Goal: Task Accomplishment & Management: Use online tool/utility

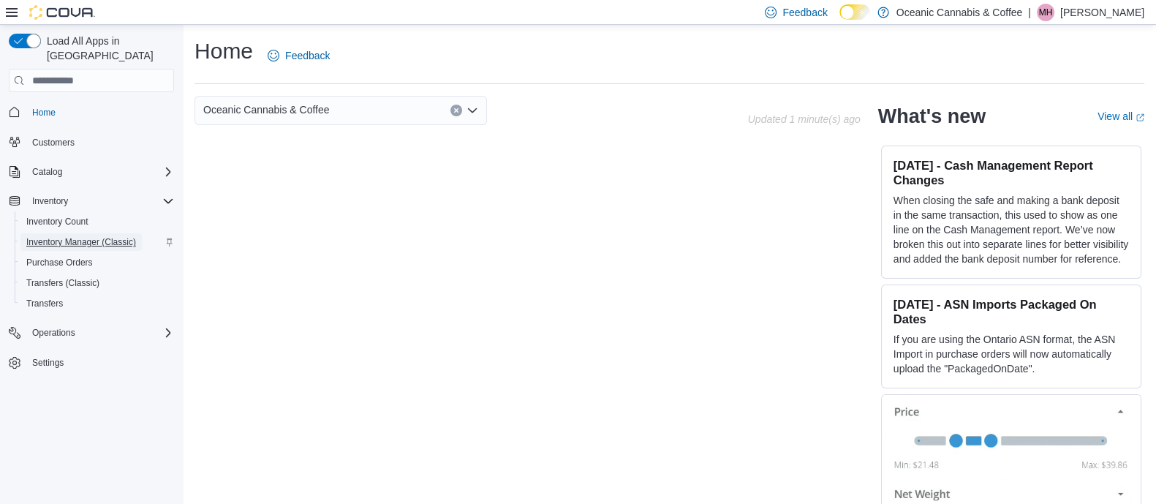
click at [80, 233] on span "Inventory Manager (Classic)" at bounding box center [81, 242] width 110 height 18
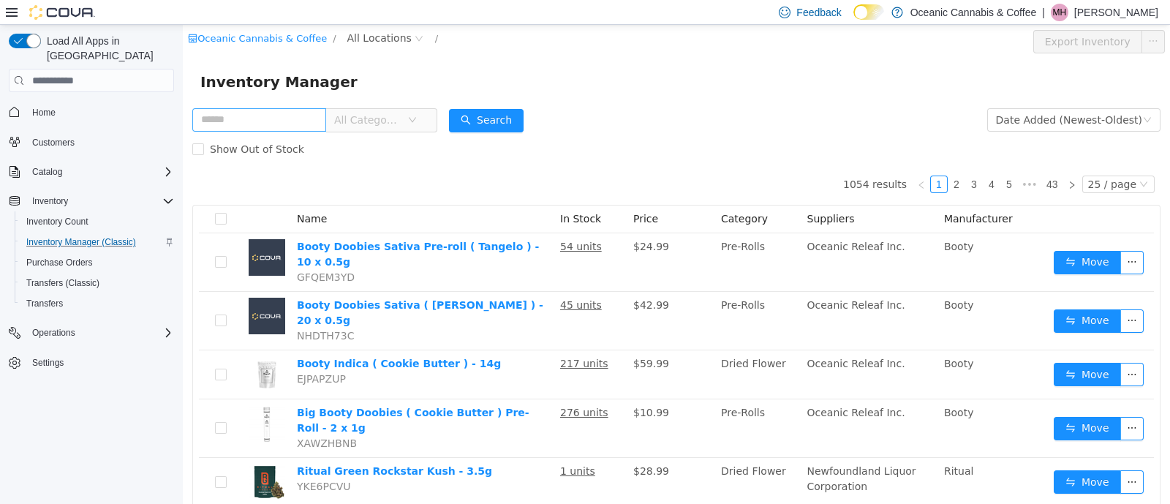
click at [282, 122] on input "text" at bounding box center [259, 119] width 134 height 23
click at [271, 120] on input "text" at bounding box center [259, 119] width 134 height 23
type input "********"
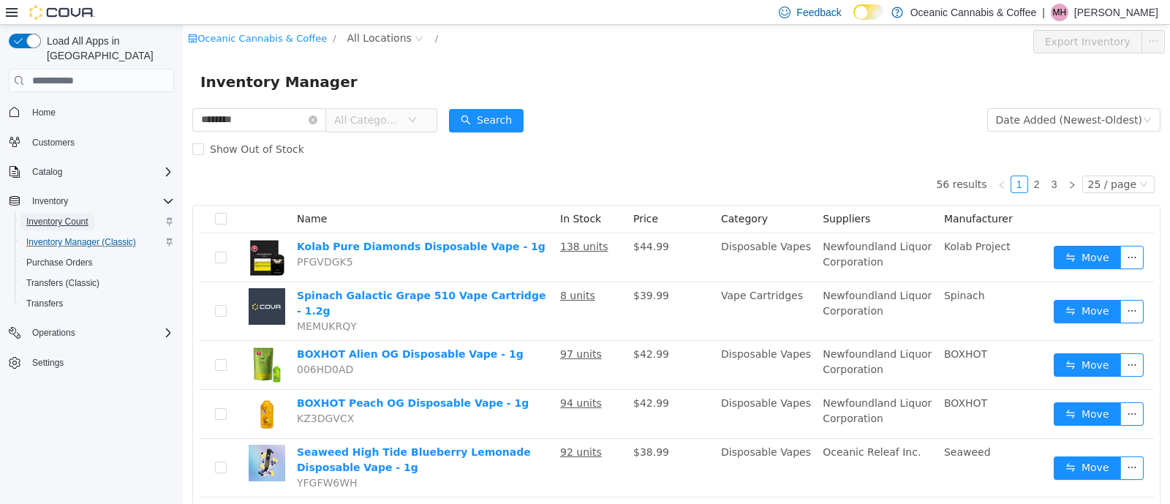
click at [62, 216] on span "Inventory Count" at bounding box center [57, 222] width 62 height 12
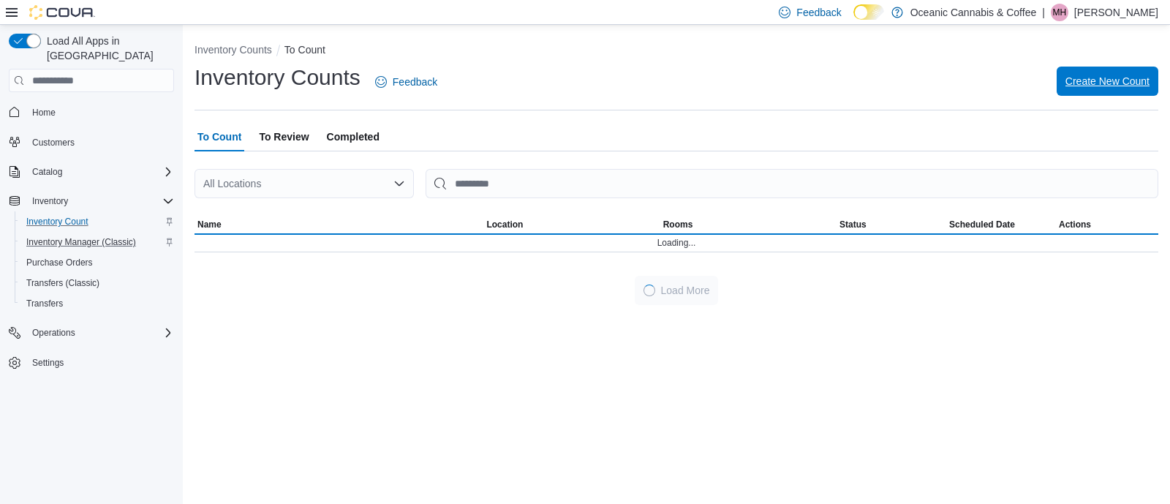
click at [1076, 91] on span "Create New Count" at bounding box center [1107, 81] width 84 height 29
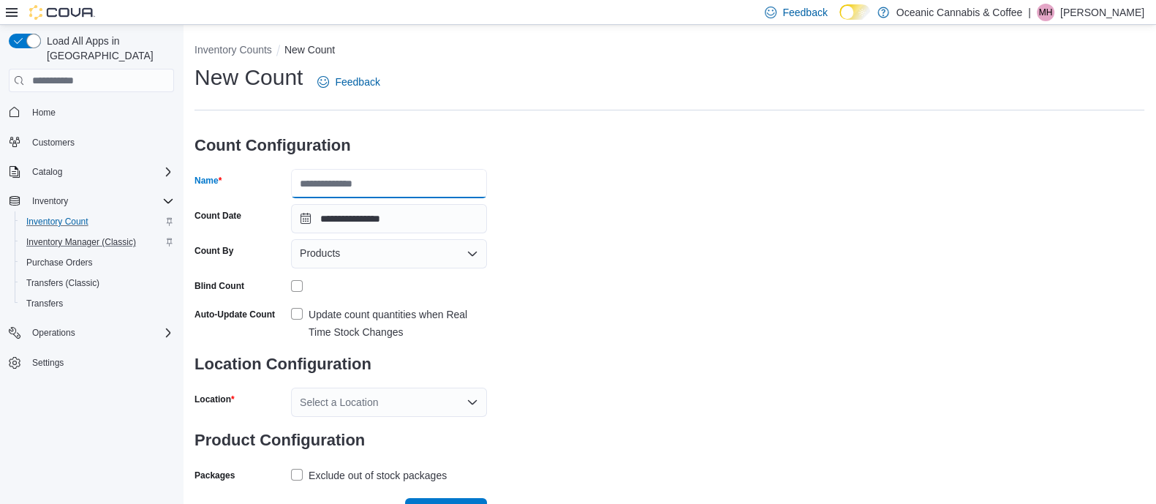
click at [375, 178] on input "Name" at bounding box center [389, 183] width 196 height 29
type input "********"
click at [439, 129] on h3 "Count Configuration" at bounding box center [341, 145] width 292 height 47
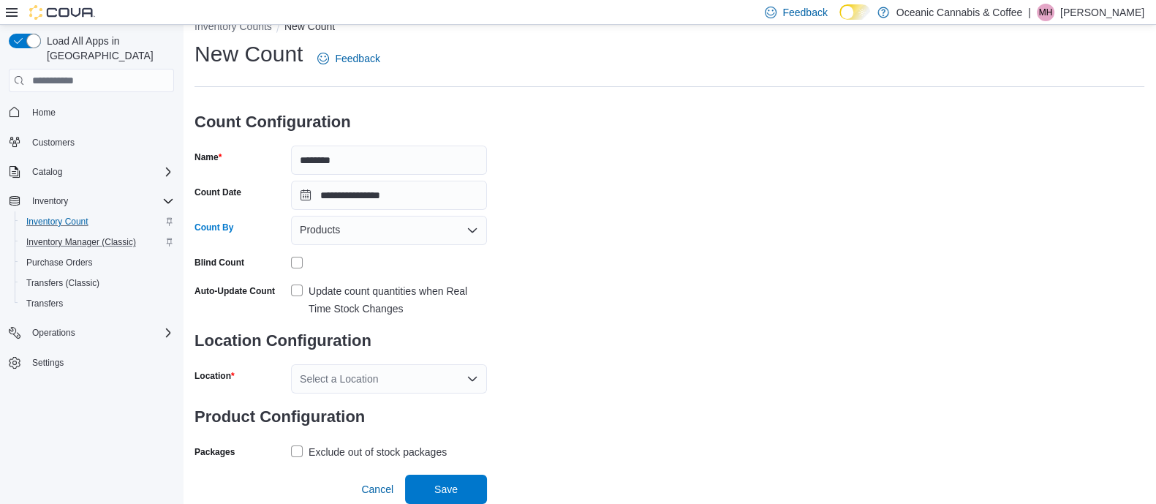
click at [373, 232] on div "Products" at bounding box center [389, 230] width 196 height 29
click at [385, 276] on span "Classifications" at bounding box center [397, 276] width 161 height 15
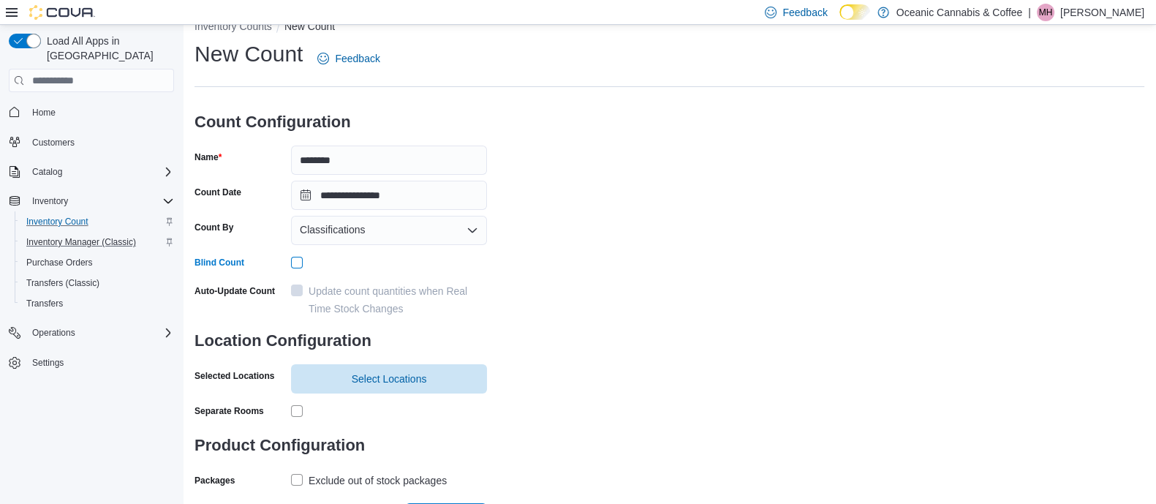
scroll to position [51, 0]
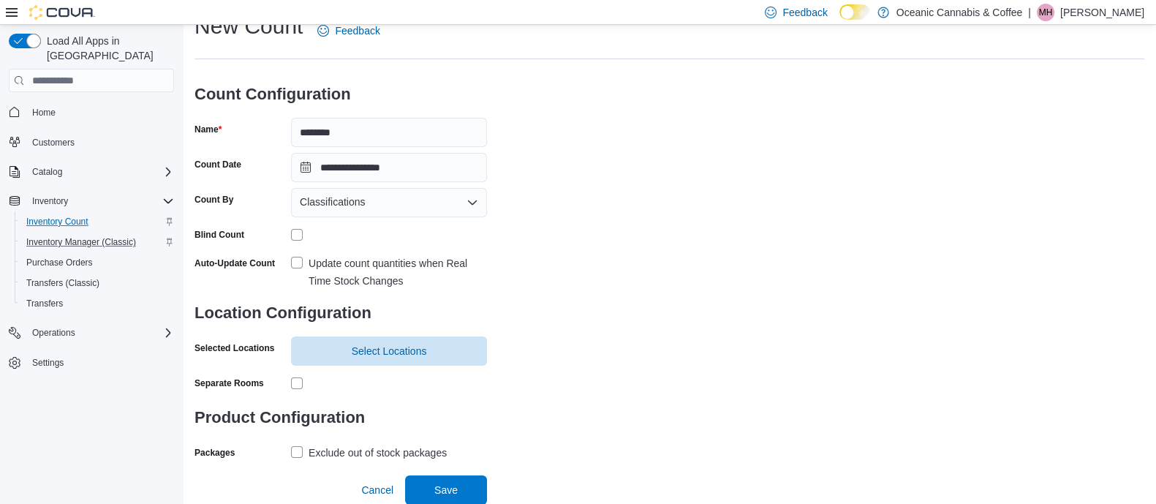
click at [298, 254] on label "Update count quantities when Real Time Stock Changes" at bounding box center [389, 271] width 196 height 35
click at [377, 341] on span "Select Locations" at bounding box center [389, 350] width 178 height 29
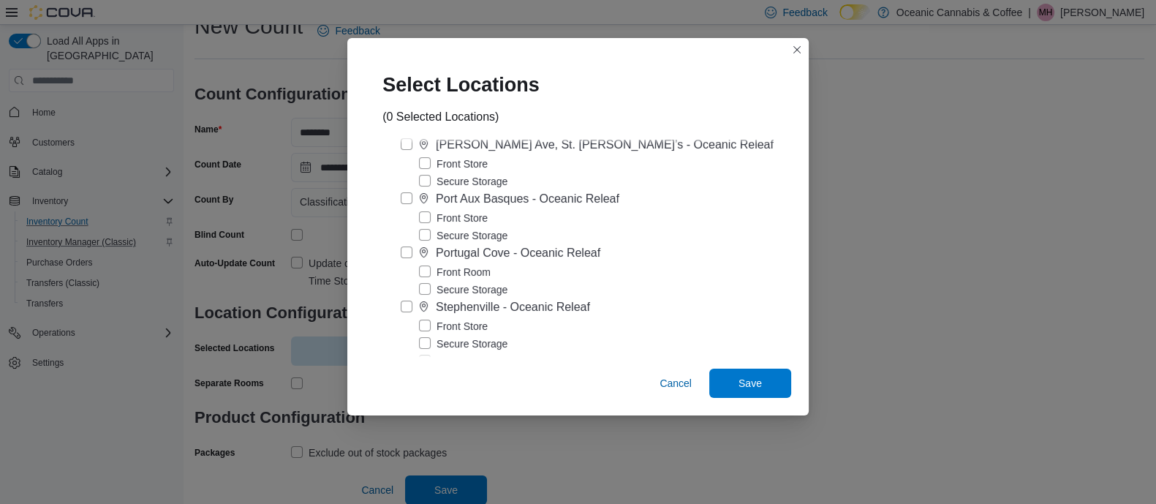
scroll to position [252, 0]
click at [417, 312] on label "Stephenville - Oceanic Releaf" at bounding box center [495, 304] width 189 height 18
click at [431, 327] on label "Front Store" at bounding box center [453, 323] width 69 height 18
click at [751, 393] on span "Save" at bounding box center [750, 382] width 64 height 29
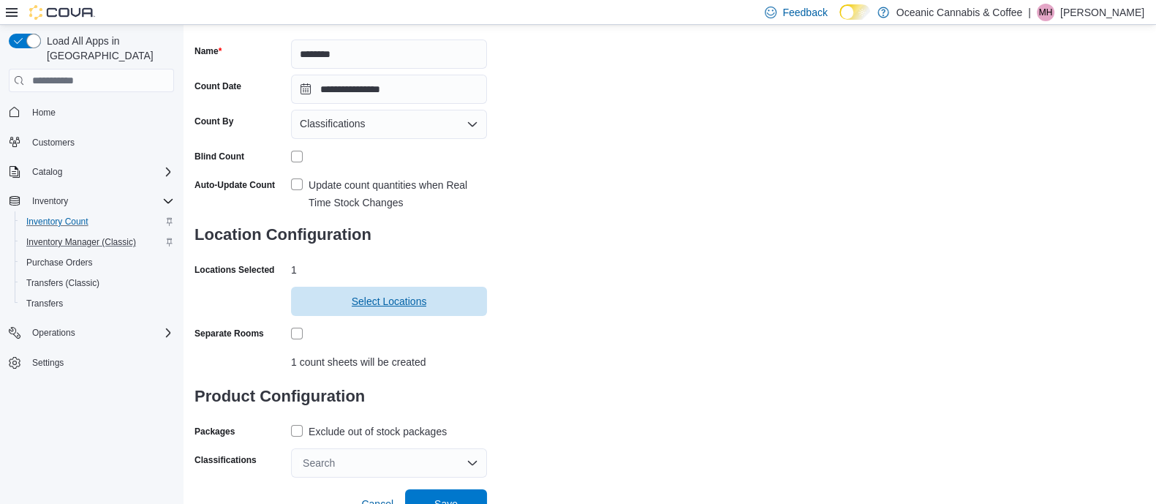
scroll to position [144, 0]
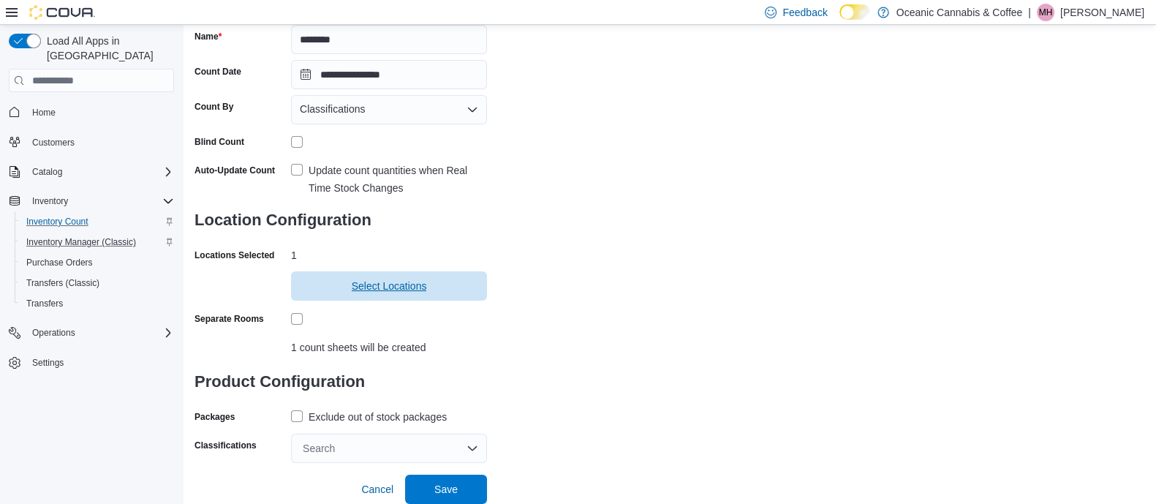
click at [358, 283] on span "Select Locations" at bounding box center [389, 286] width 75 height 15
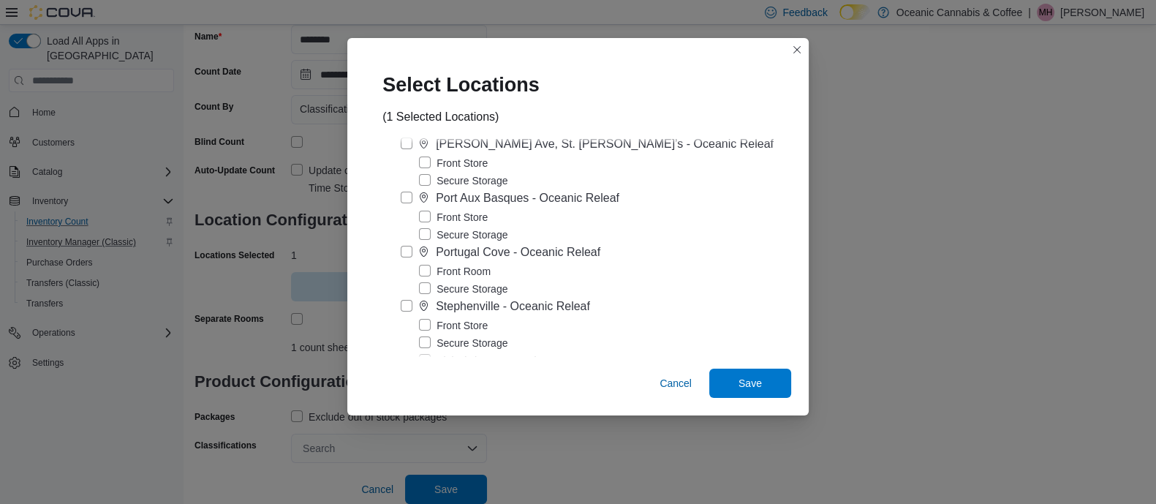
scroll to position [252, 0]
click at [660, 371] on span "Cancel" at bounding box center [676, 383] width 32 height 29
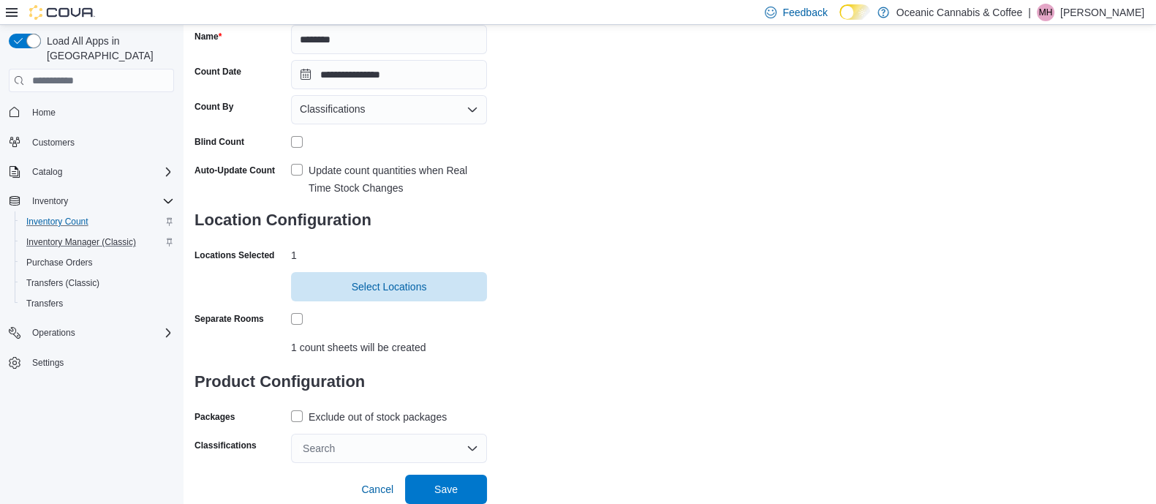
click at [303, 418] on label "Exclude out of stock packages" at bounding box center [369, 417] width 156 height 18
click at [331, 439] on div "Search" at bounding box center [389, 448] width 196 height 29
click at [344, 448] on div "Search" at bounding box center [389, 448] width 196 height 29
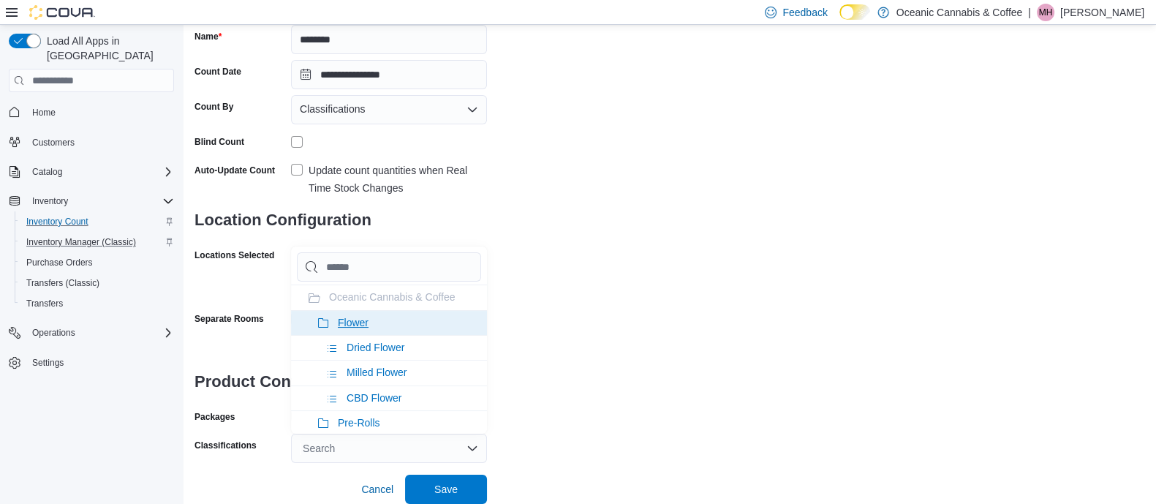
click at [366, 320] on span "Flower" at bounding box center [353, 323] width 31 height 12
click at [366, 320] on span "Pre-Rolls" at bounding box center [359, 323] width 42 height 12
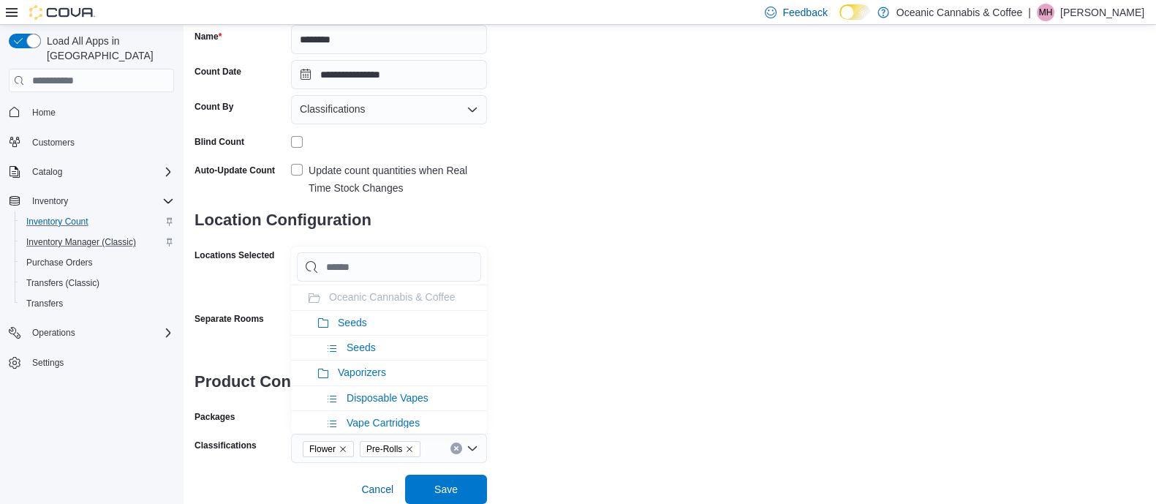
click at [366, 320] on li "Seeds" at bounding box center [389, 322] width 196 height 25
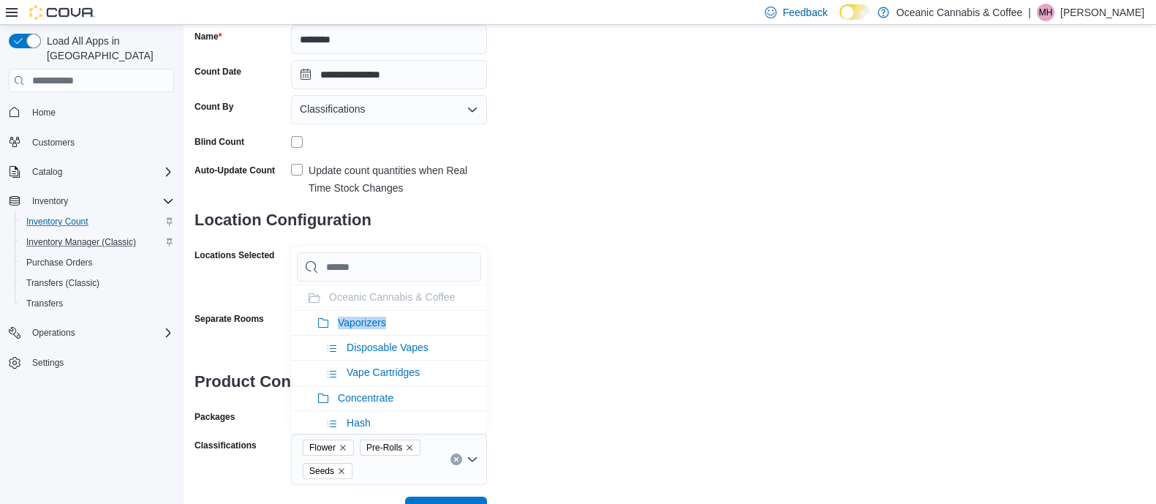
click at [366, 320] on span "Vaporizers" at bounding box center [362, 323] width 48 height 12
click at [366, 320] on span "Concentrate" at bounding box center [366, 323] width 56 height 12
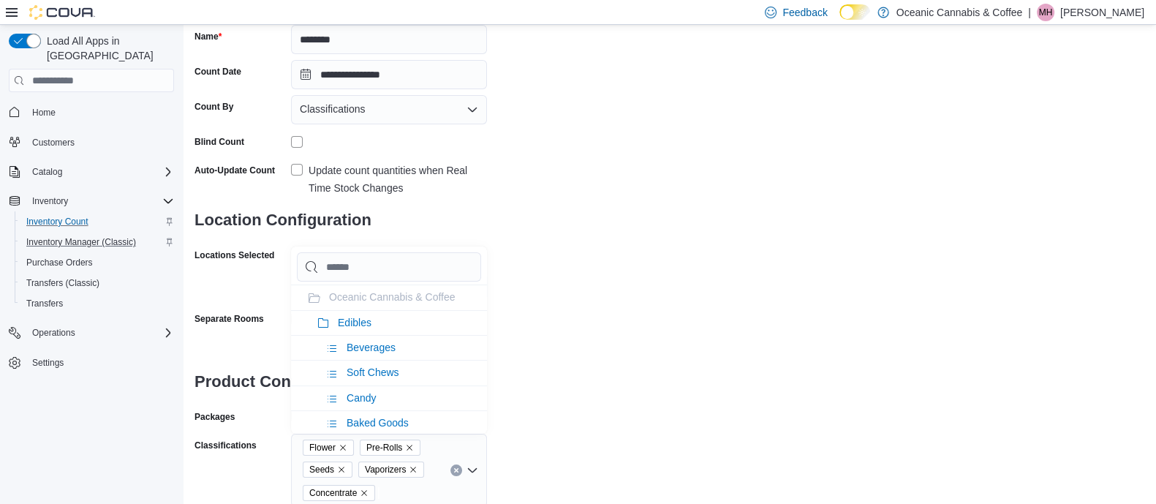
click at [366, 320] on span "Edibles" at bounding box center [355, 323] width 34 height 12
click at [366, 320] on span "Oil & Capsules" at bounding box center [372, 323] width 68 height 12
click at [366, 320] on span "Topicals" at bounding box center [356, 323] width 37 height 12
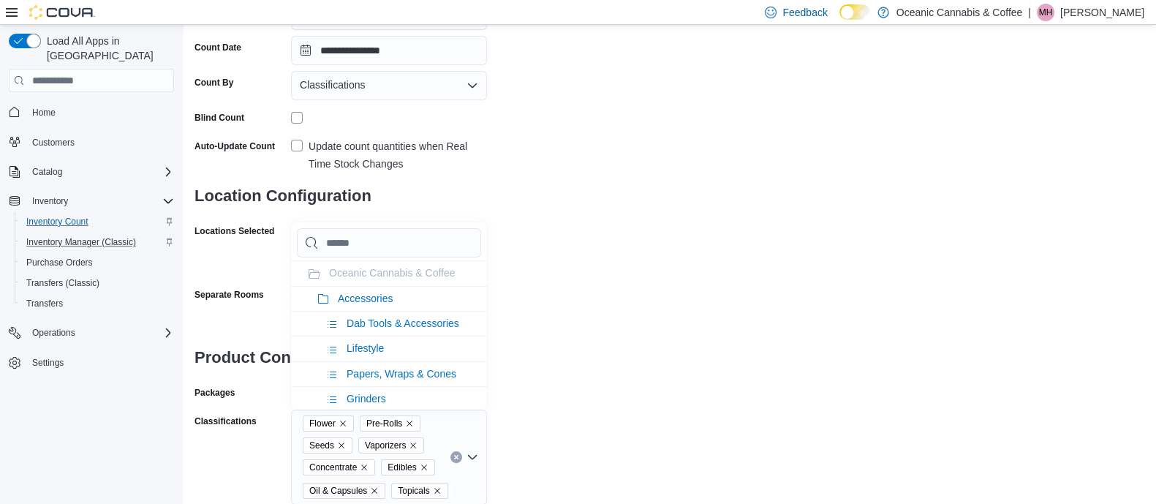
click at [577, 352] on div "**********" at bounding box center [670, 200] width 950 height 610
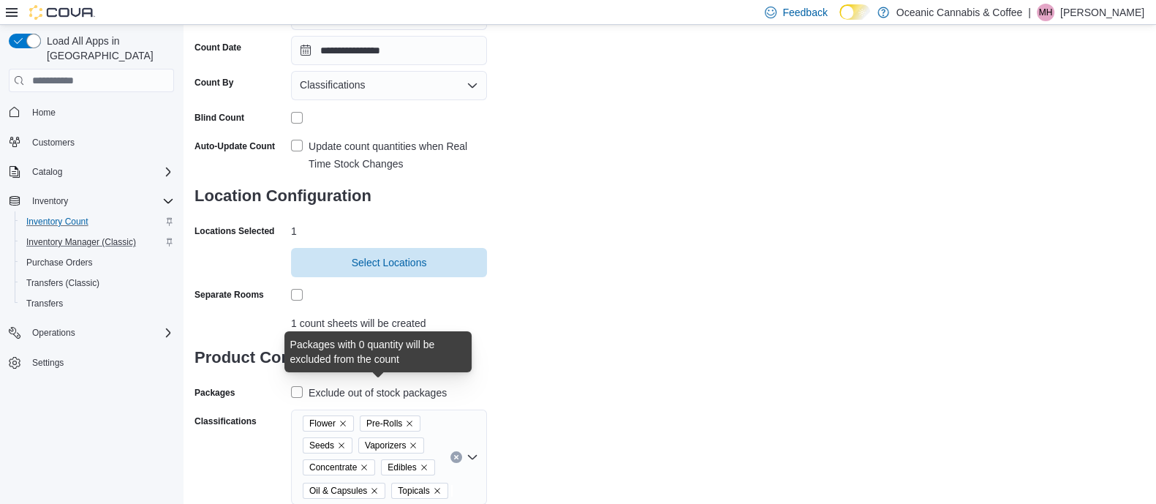
scroll to position [209, 0]
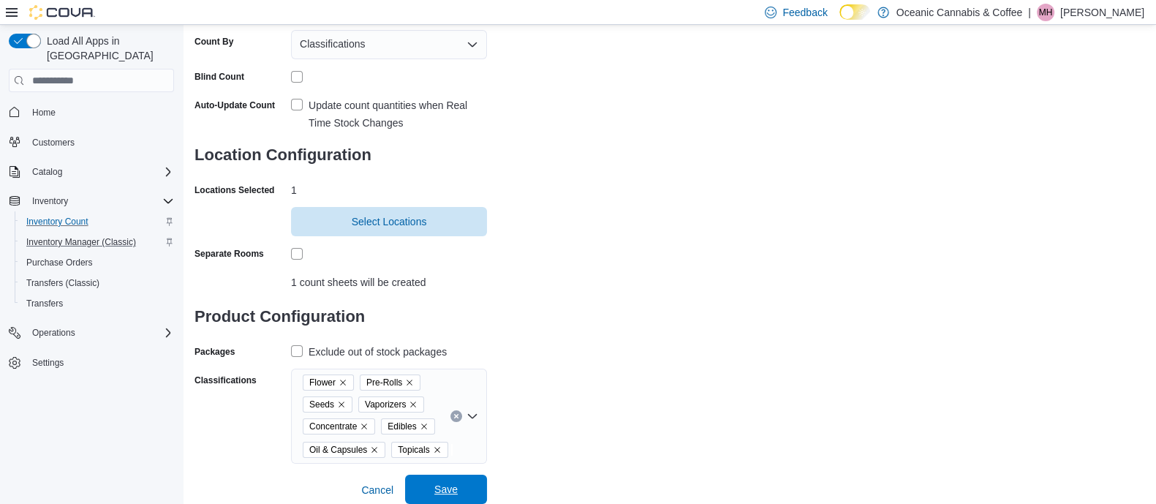
click at [445, 483] on span "Save" at bounding box center [445, 489] width 23 height 15
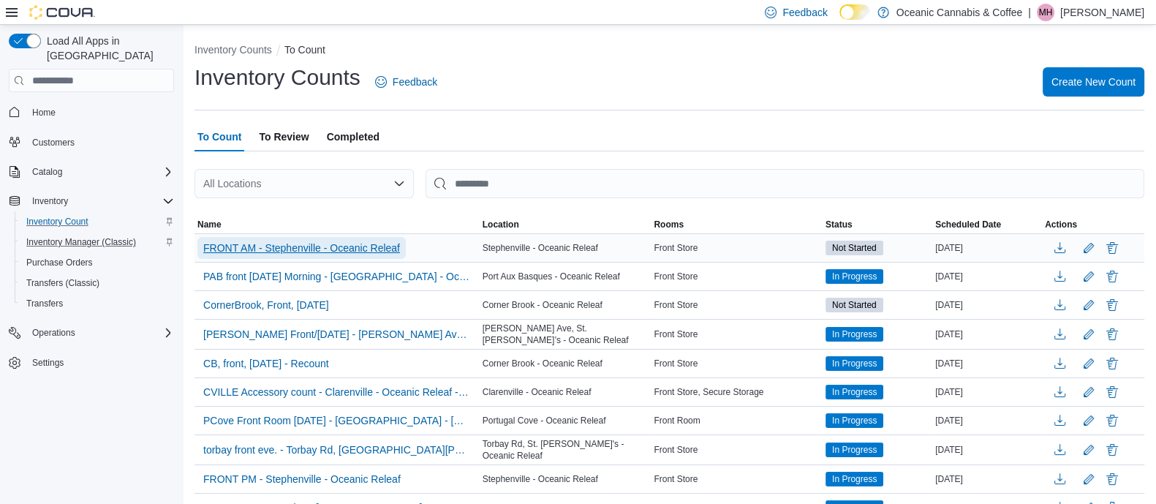
click at [316, 241] on span "FRONT AM - Stephenville - Oceanic Releaf" at bounding box center [301, 248] width 197 height 15
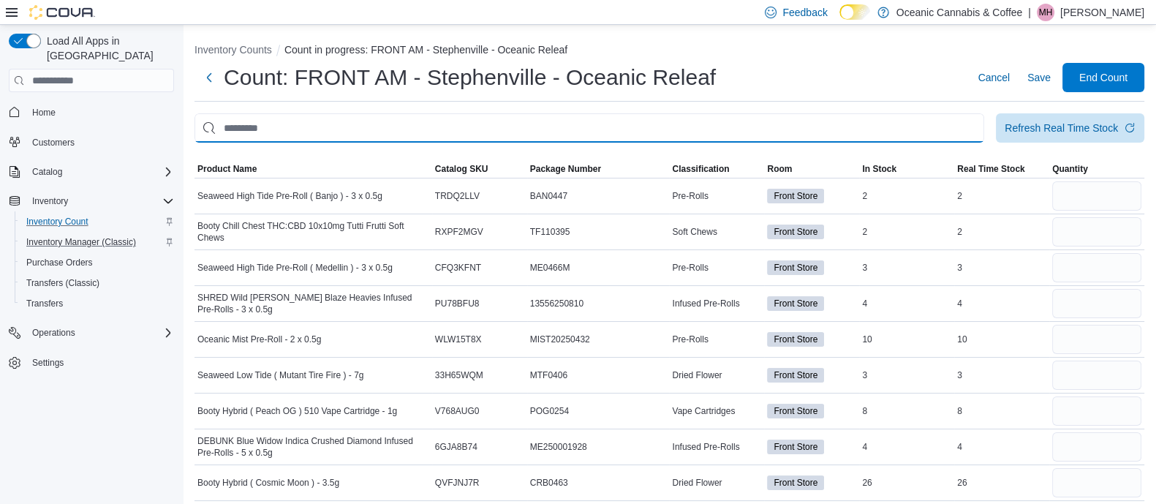
click at [789, 132] on input "This is a search bar. After typing your query, hit enter to filter the results …" at bounding box center [590, 127] width 790 height 29
type input "********"
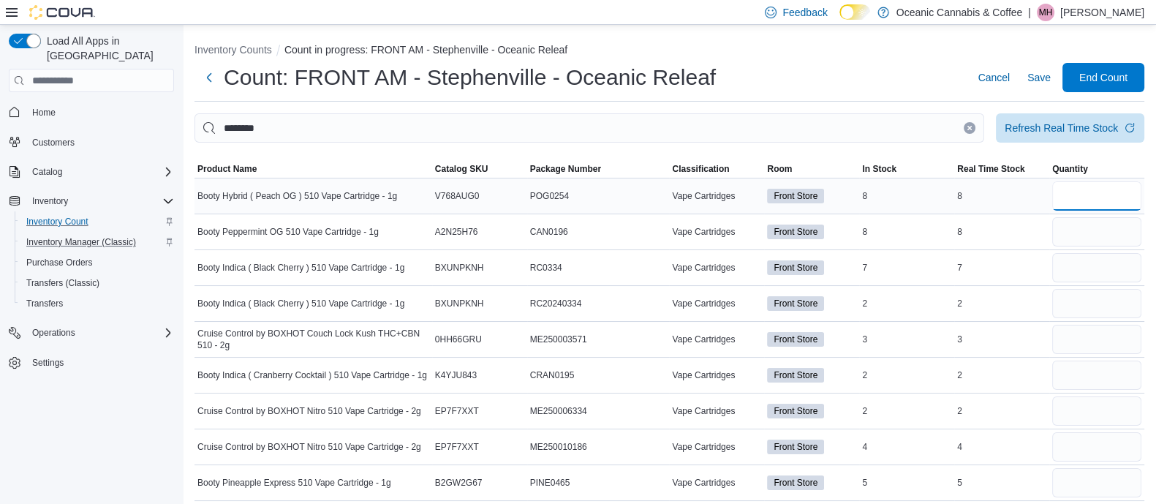
click at [1093, 195] on input "number" at bounding box center [1096, 195] width 89 height 29
type input "*"
click at [1086, 244] on input "number" at bounding box center [1096, 231] width 89 height 29
type input "*"
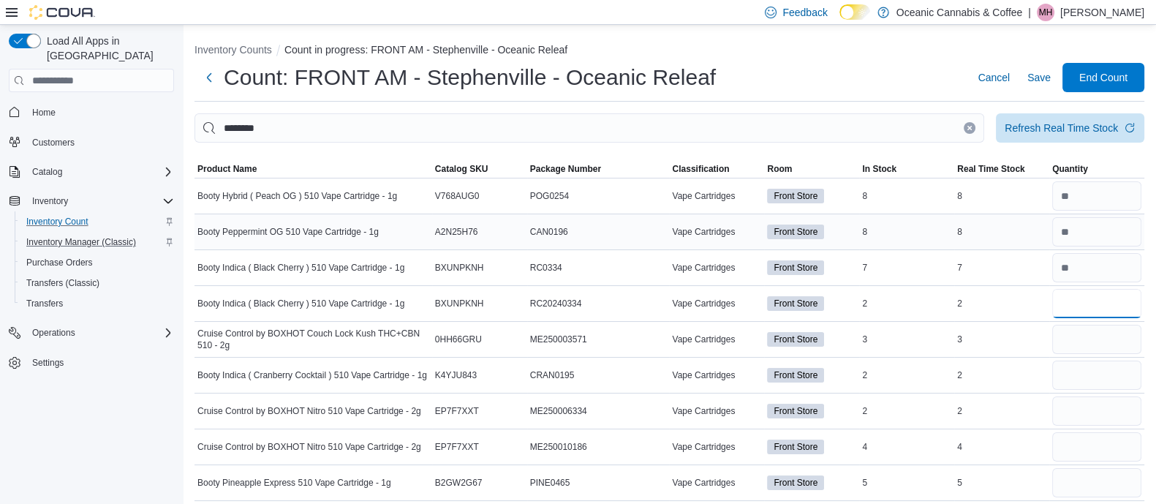
type input "*"
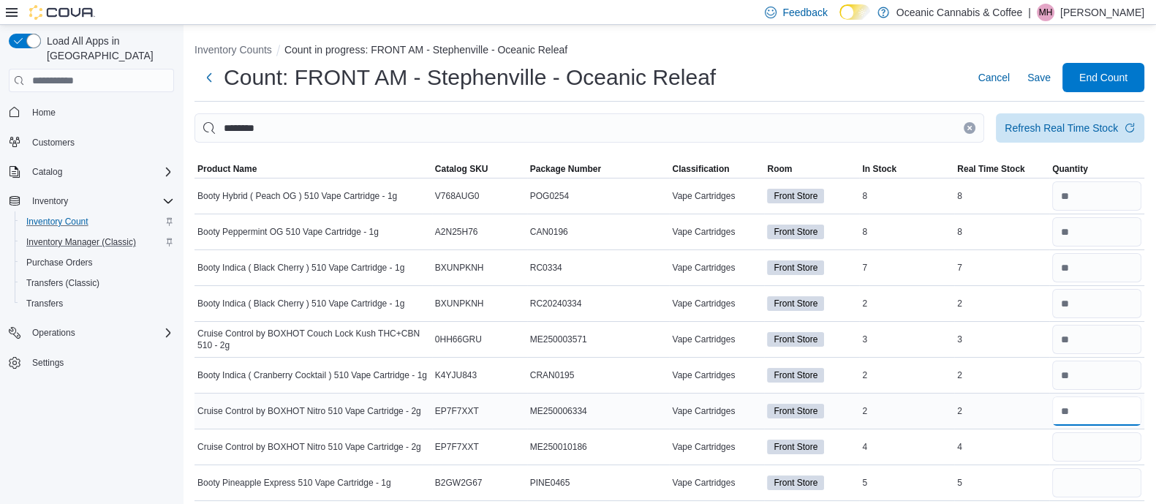
click at [1141, 409] on input "number" at bounding box center [1096, 410] width 89 height 29
type input "*"
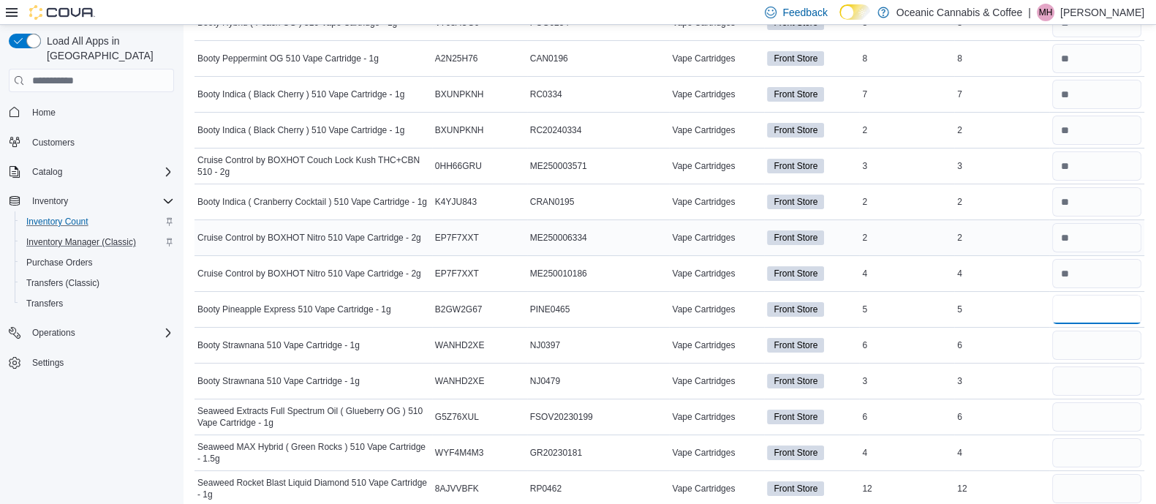
scroll to position [176, 0]
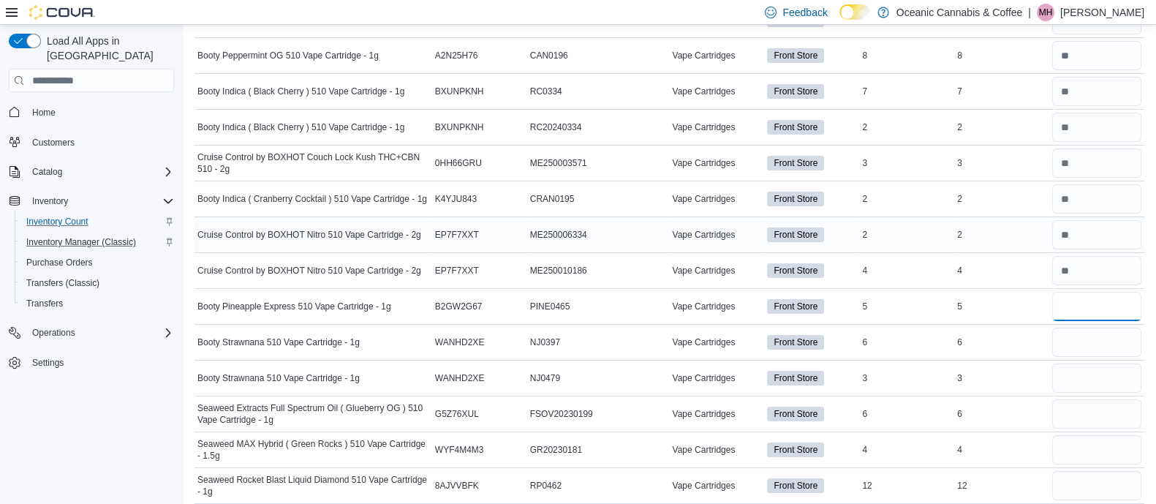
type input "*"
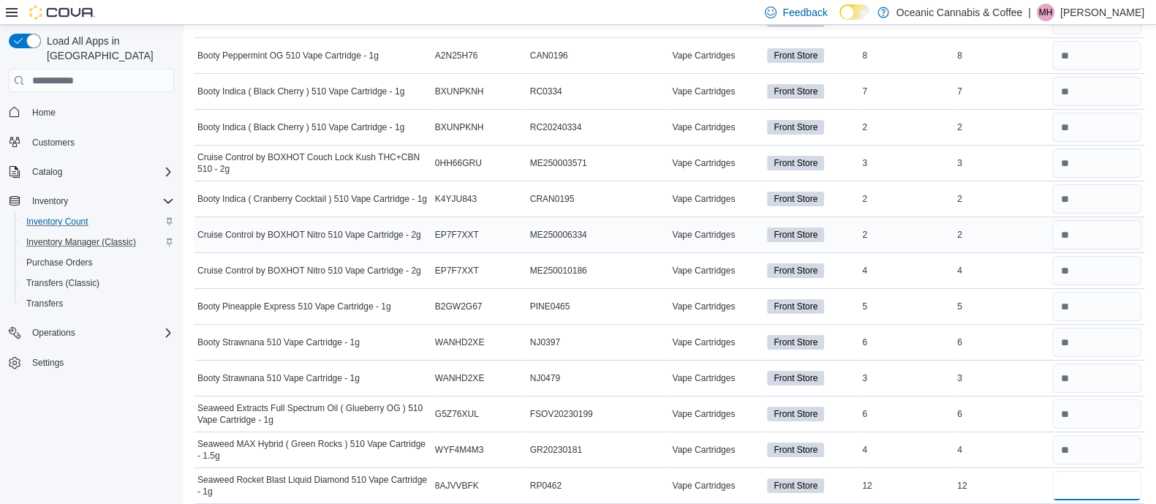
scroll to position [257, 0]
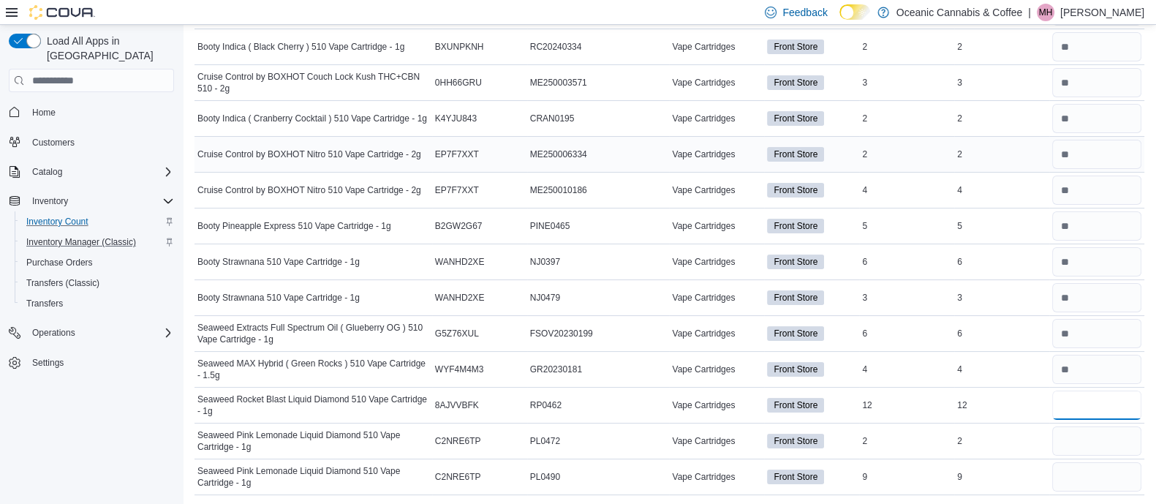
type input "**"
type input "*"
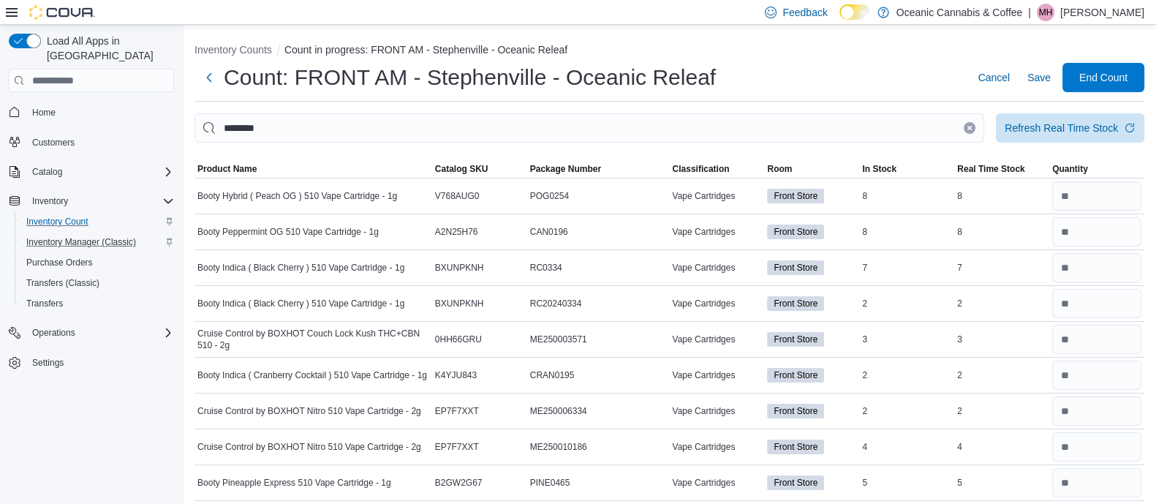
type input "*"
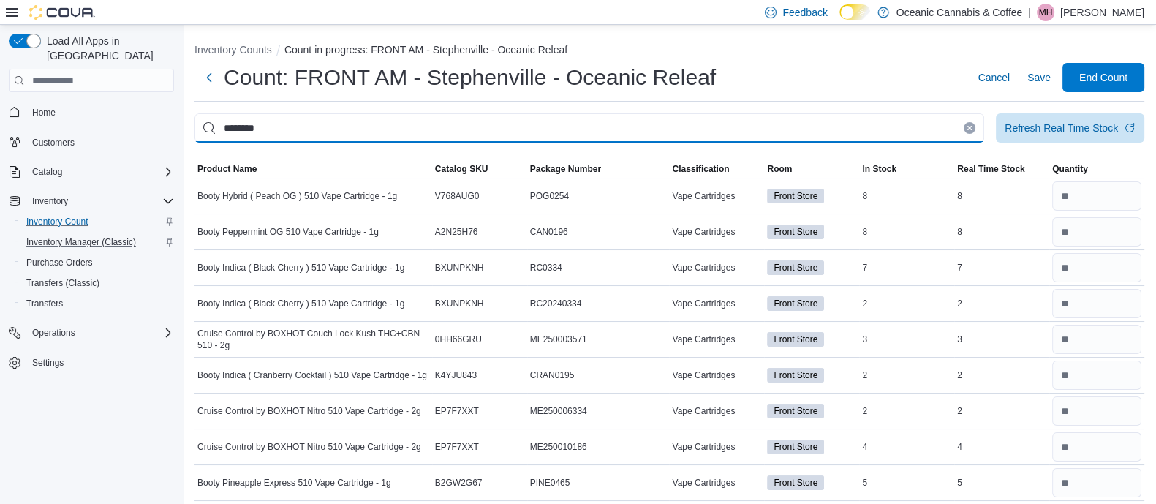
click at [446, 123] on input "********" at bounding box center [590, 127] width 790 height 29
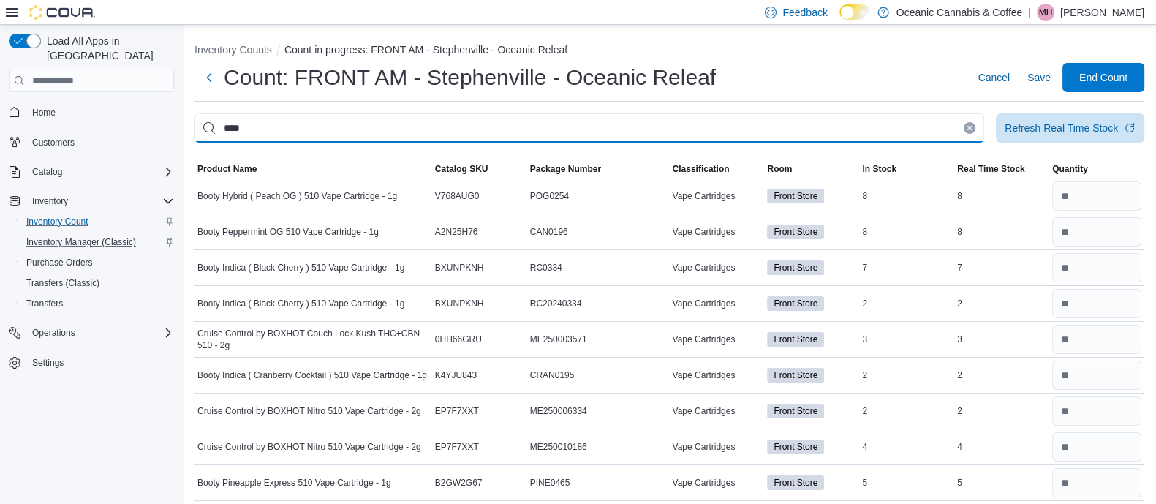
type input "****"
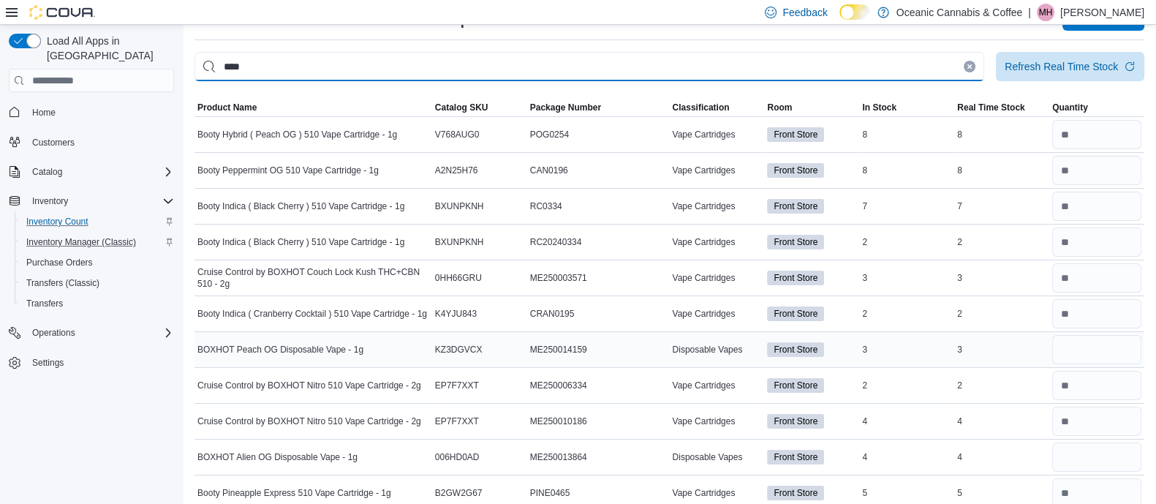
scroll to position [62, 0]
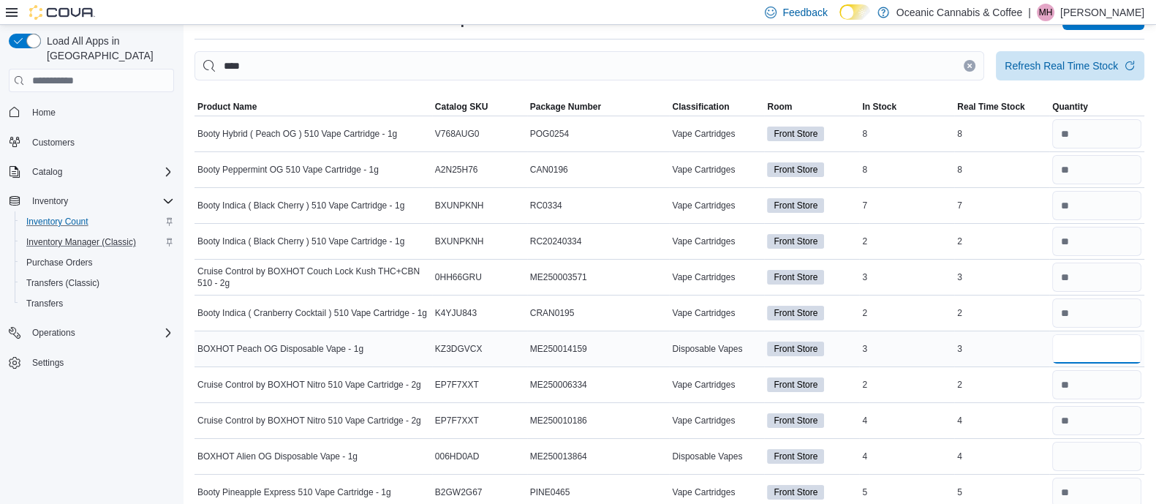
click at [1115, 356] on input "number" at bounding box center [1096, 348] width 89 height 29
type input "*"
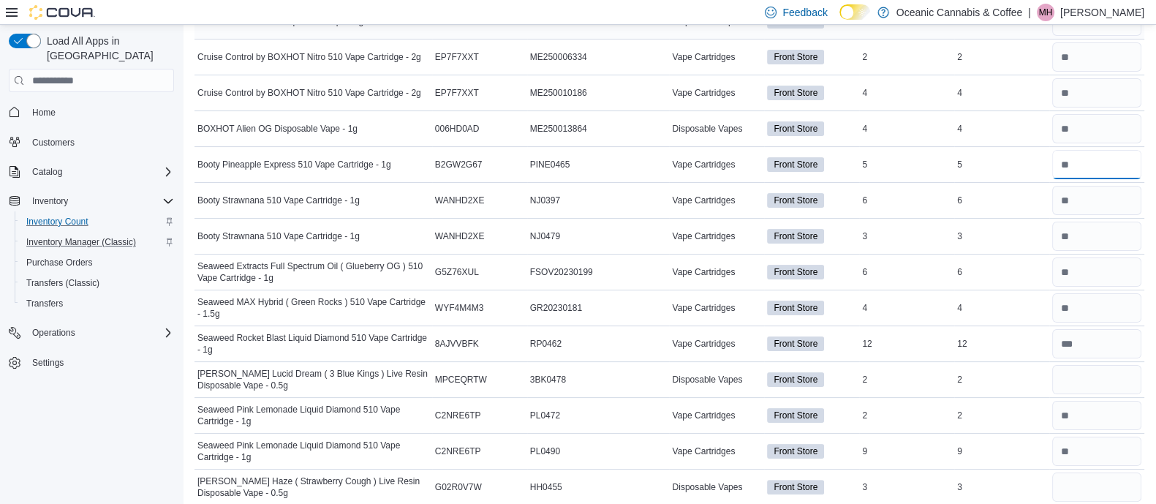
scroll to position [390, 0]
click at [1098, 364] on input "number" at bounding box center [1096, 378] width 89 height 29
type input "*"
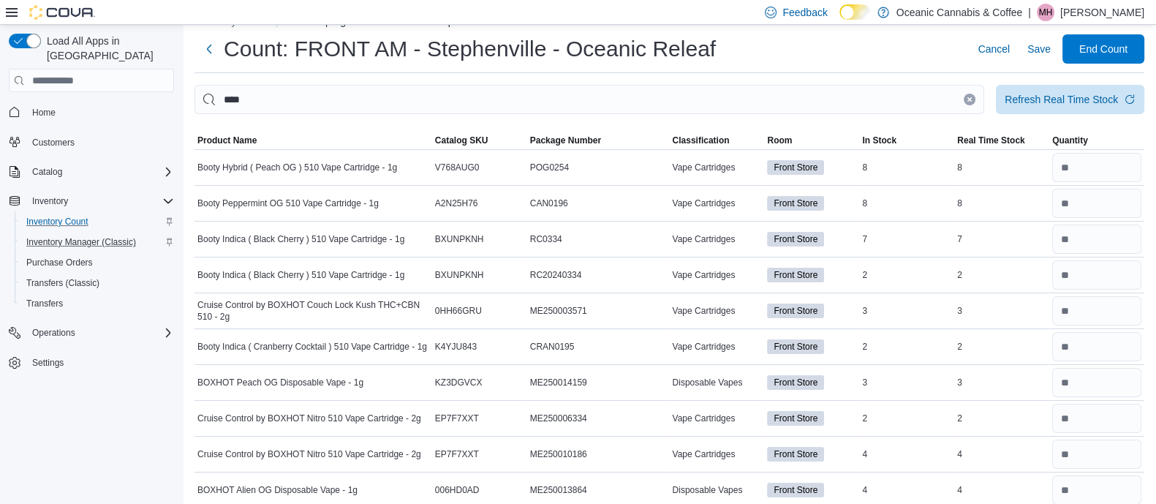
scroll to position [32, 0]
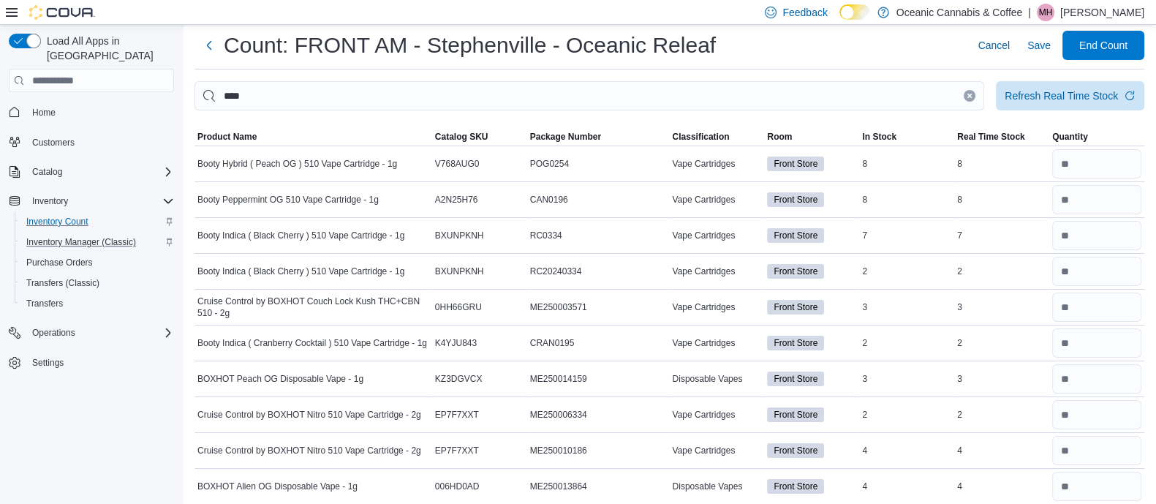
type input "*"
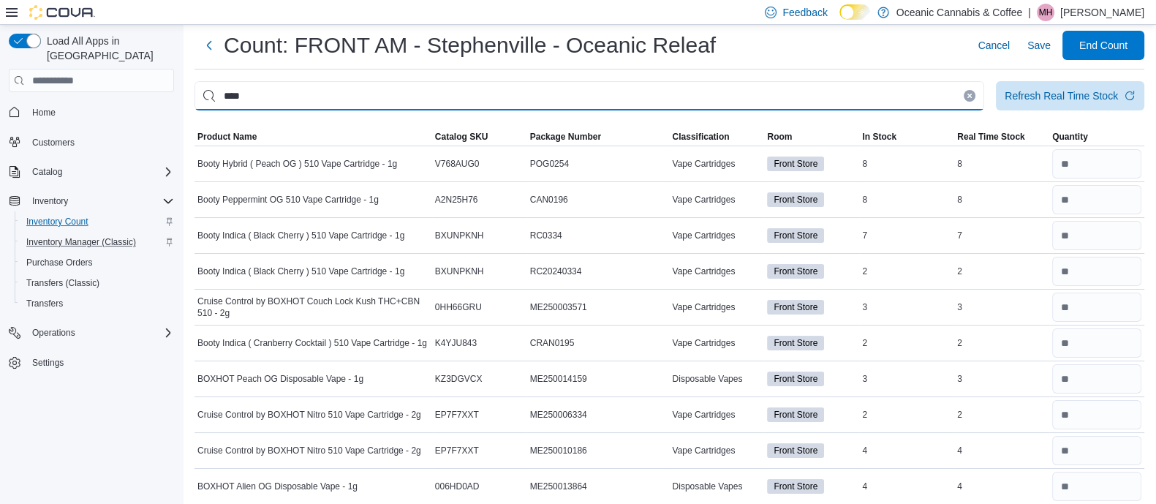
click at [647, 105] on input "****" at bounding box center [590, 95] width 790 height 29
type input "*"
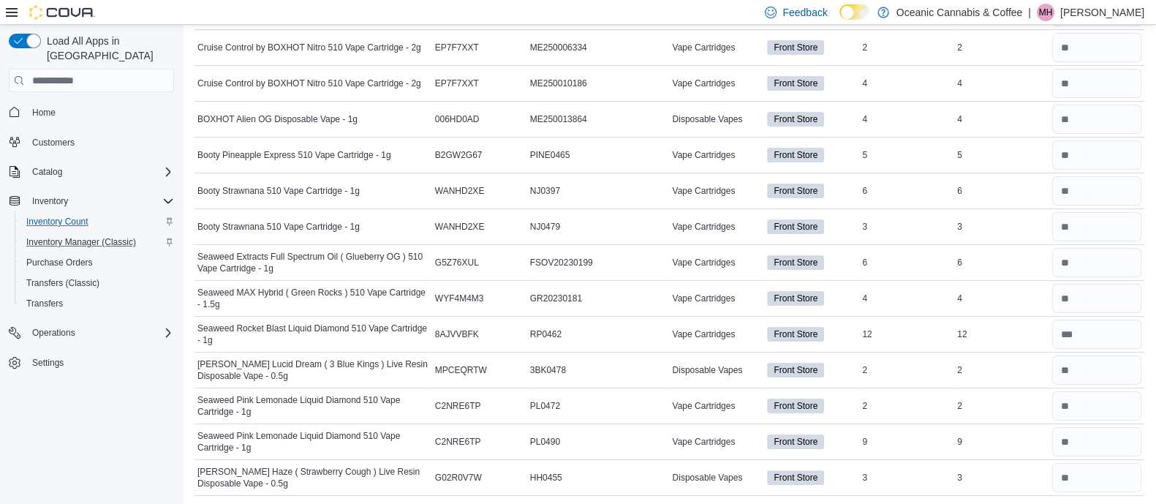
scroll to position [0, 0]
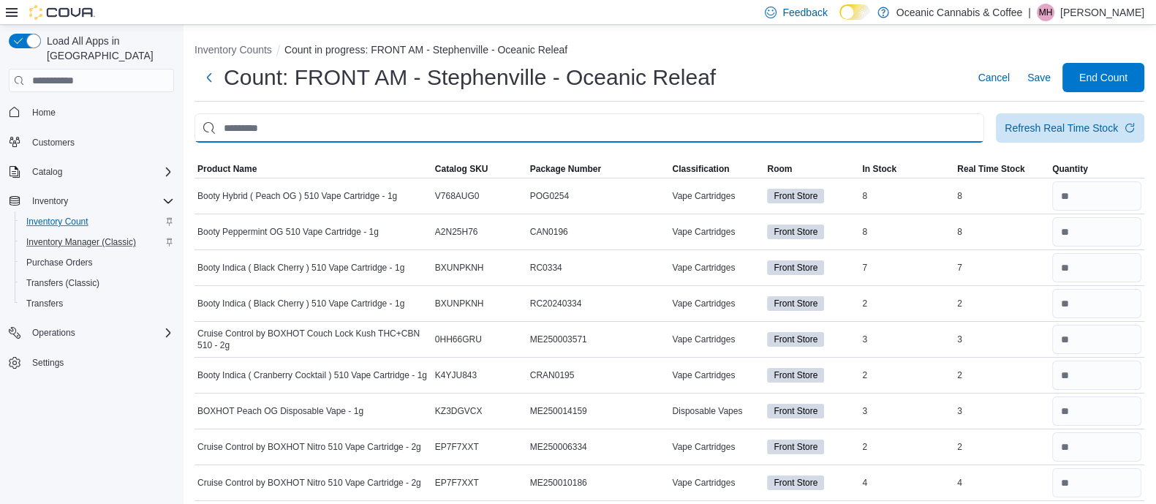
click at [345, 121] on input "This is a search bar. After typing your query, hit enter to filter the results …" at bounding box center [590, 127] width 790 height 29
type input "*"
type input "*****"
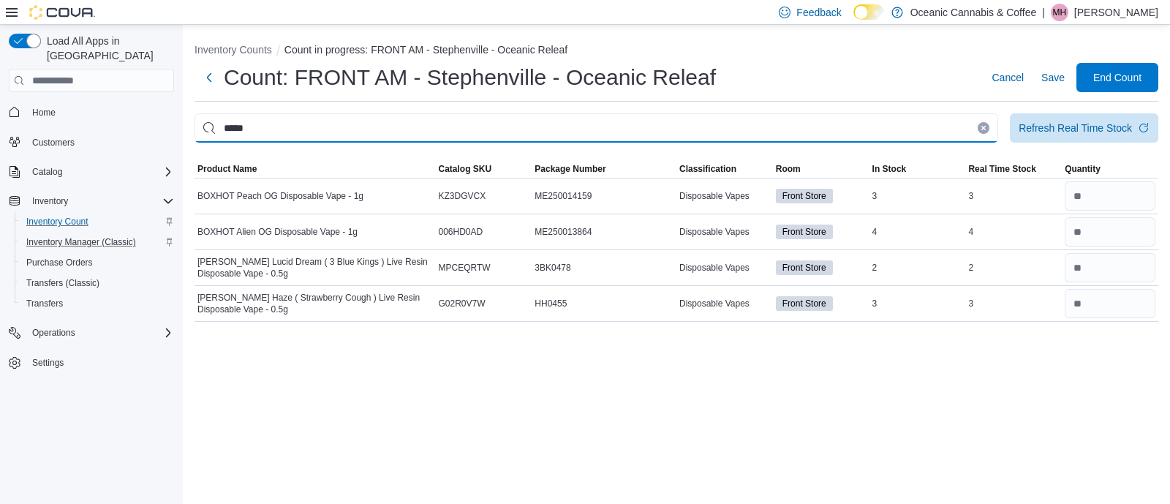
click at [351, 137] on input "*****" at bounding box center [597, 127] width 804 height 29
type input "*********"
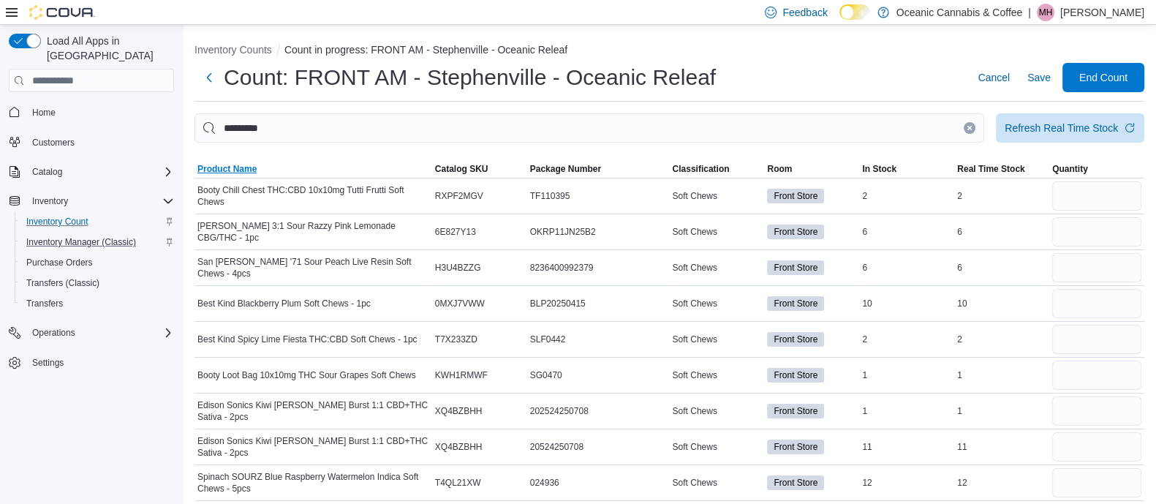
click at [260, 164] on span "Product Name" at bounding box center [314, 169] width 238 height 18
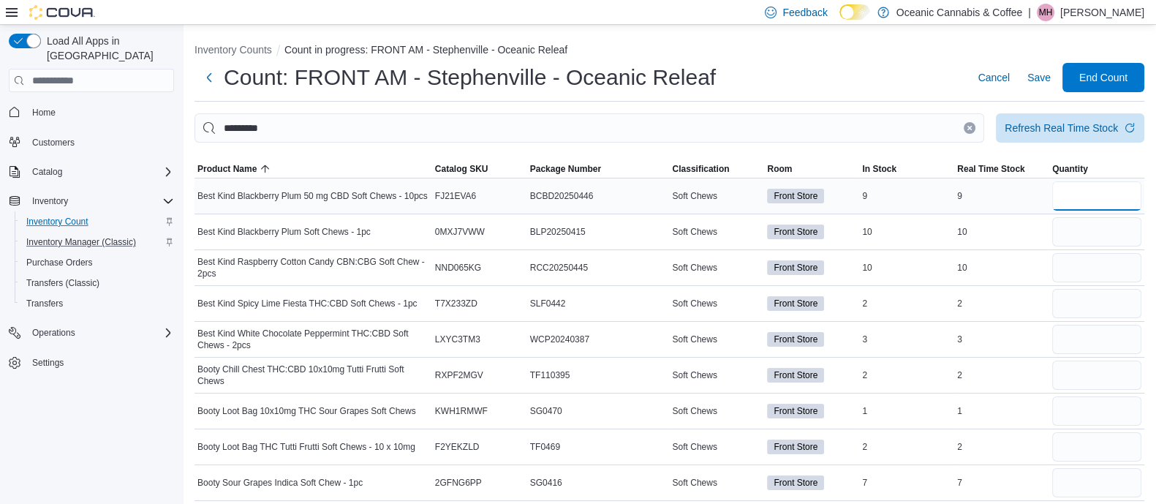
click at [1085, 205] on input "number" at bounding box center [1096, 195] width 89 height 29
type input "*"
type input "**"
type input "*"
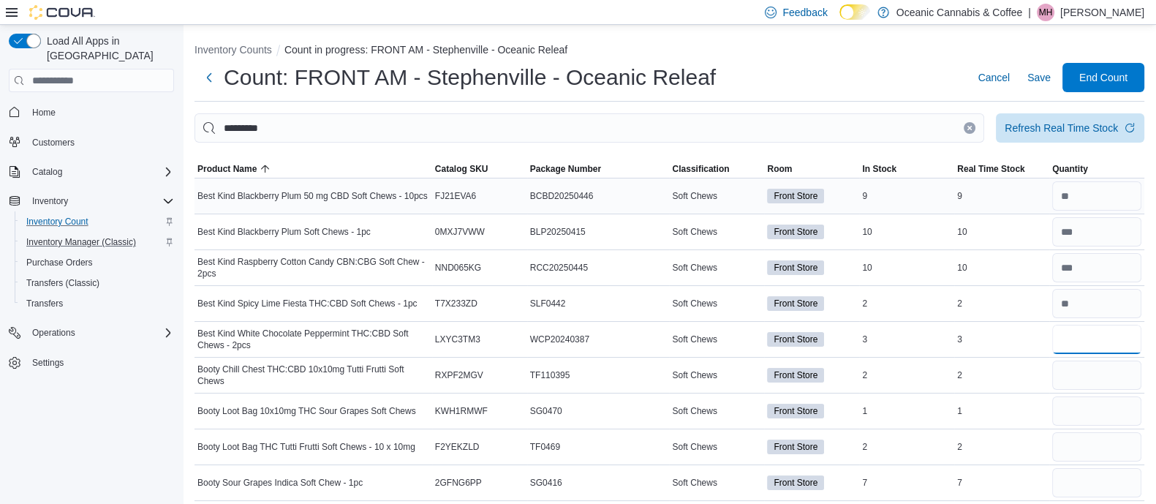
type input "*"
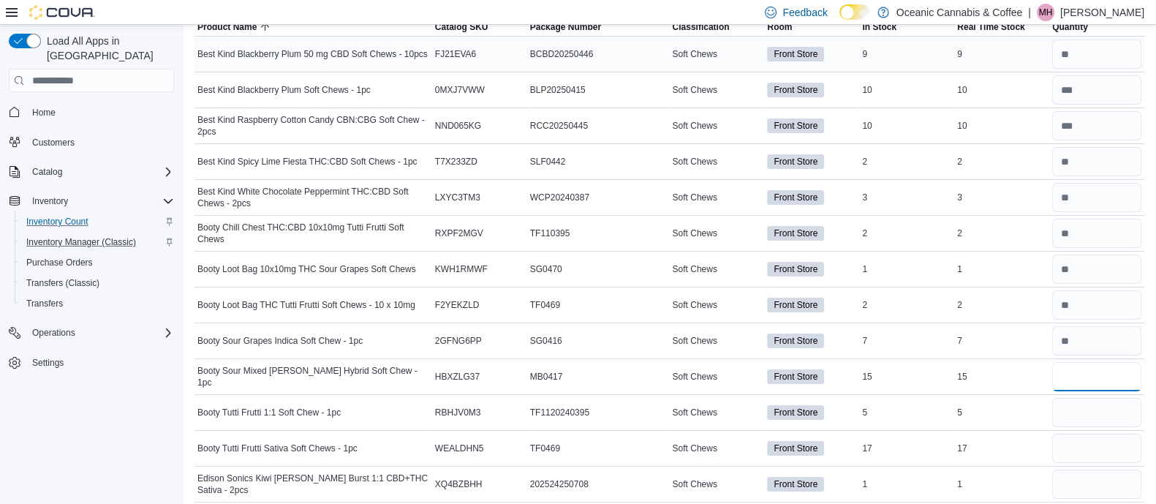
scroll to position [142, 0]
type input "**"
type input "*"
type input "**"
type input "*"
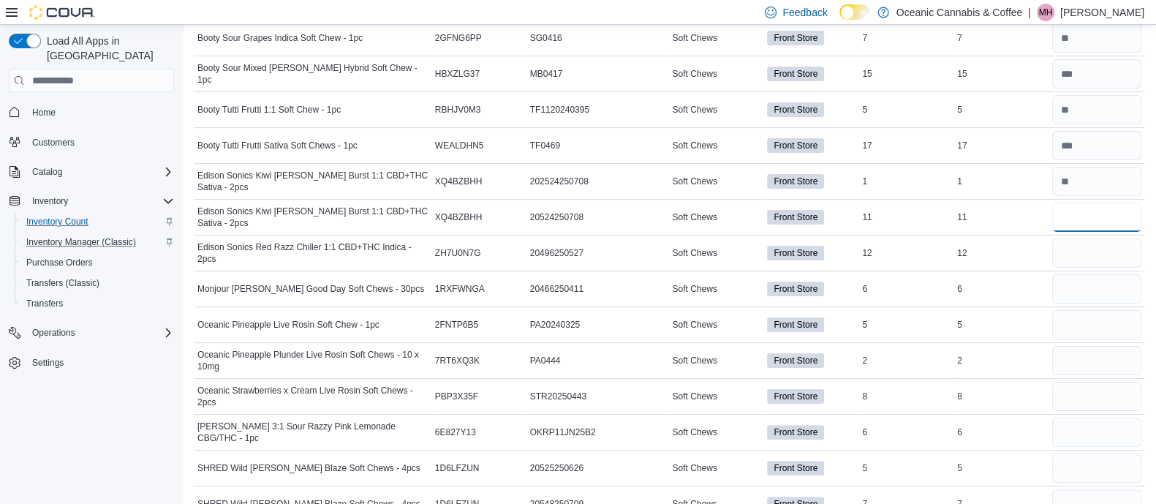
scroll to position [450, 0]
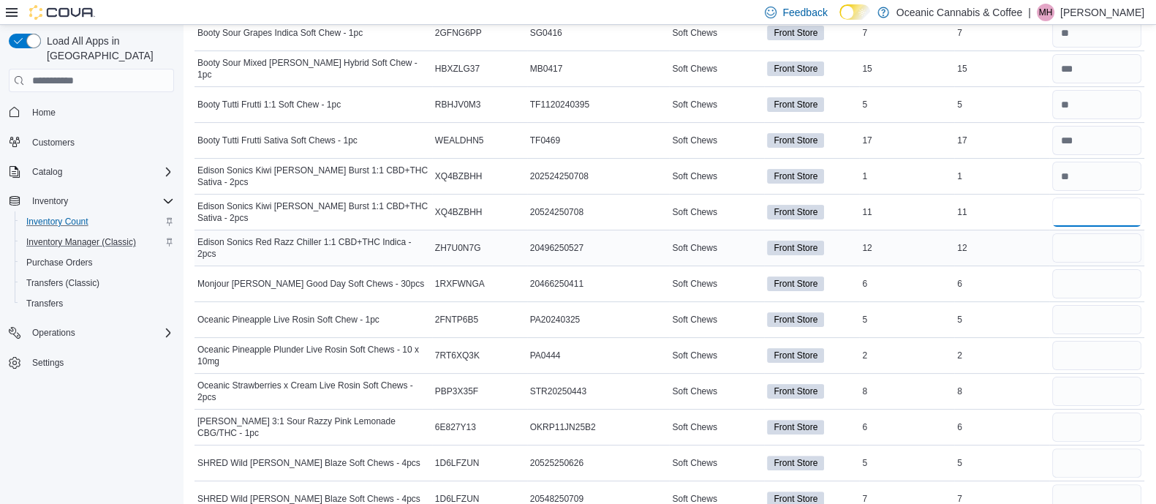
type input "**"
click at [1096, 230] on div at bounding box center [1096, 247] width 95 height 35
click at [1093, 242] on input "number" at bounding box center [1096, 247] width 89 height 29
type input "**"
type input "*"
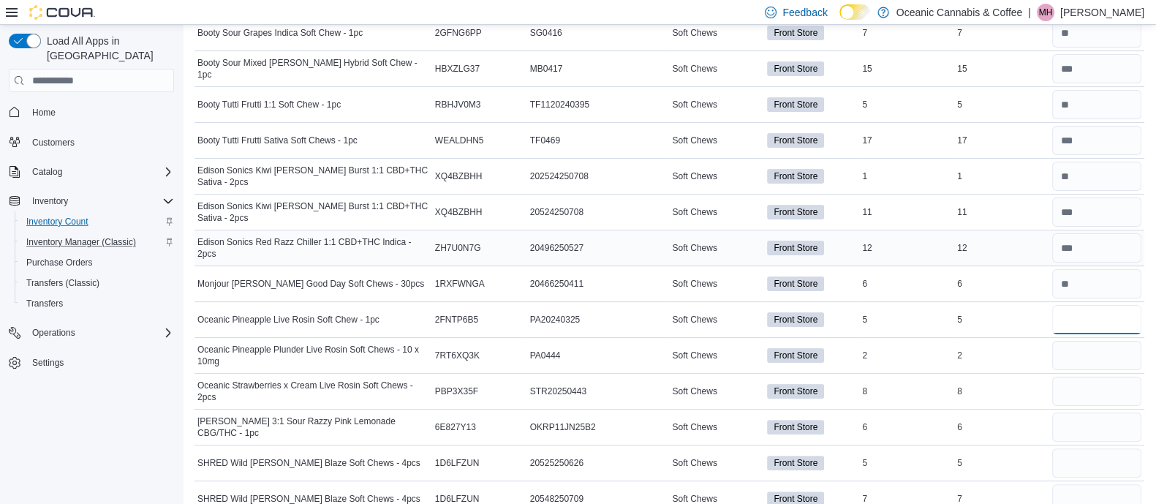
type input "*"
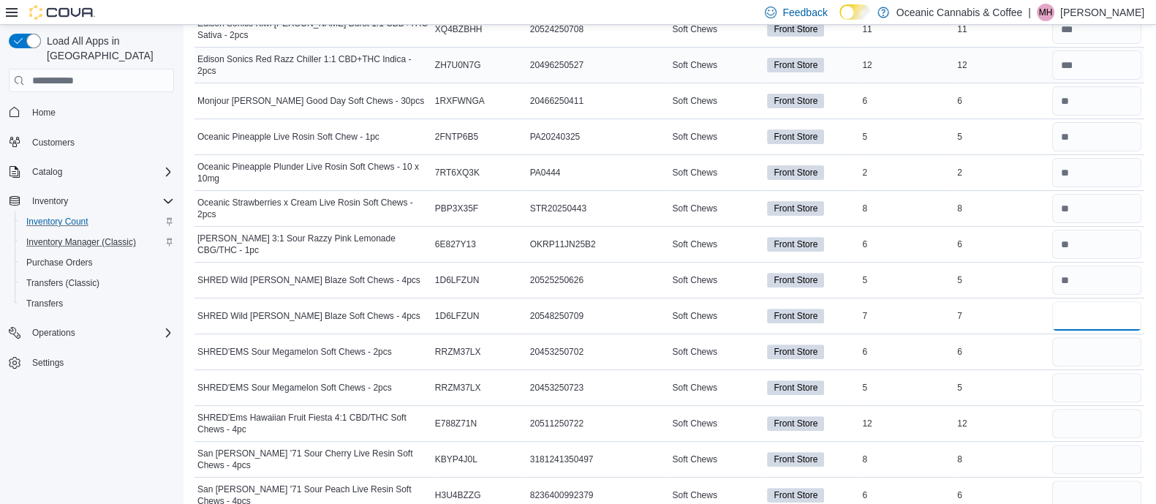
scroll to position [633, 0]
click at [1097, 301] on input "number" at bounding box center [1096, 315] width 89 height 29
type input "*"
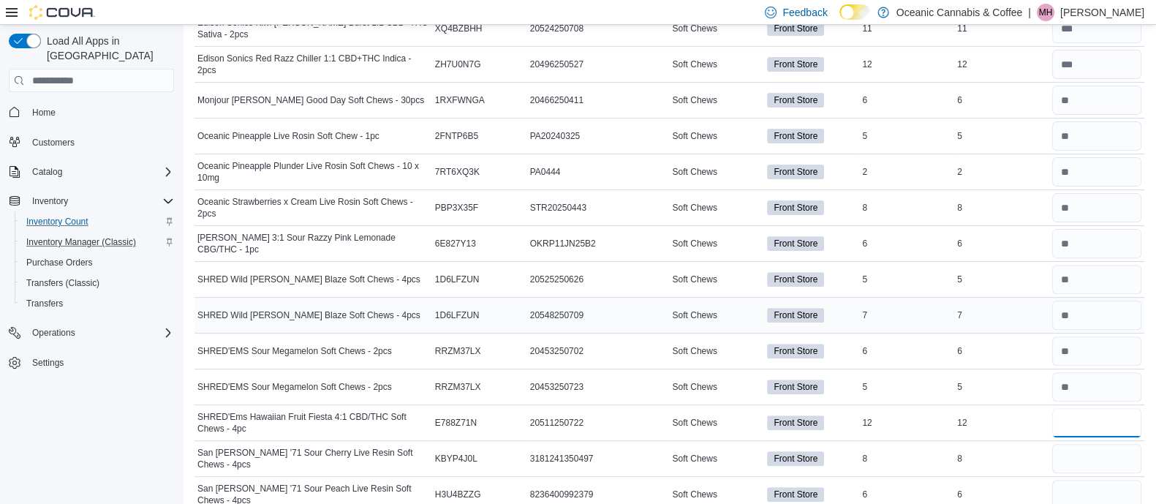
type input "**"
type input "*"
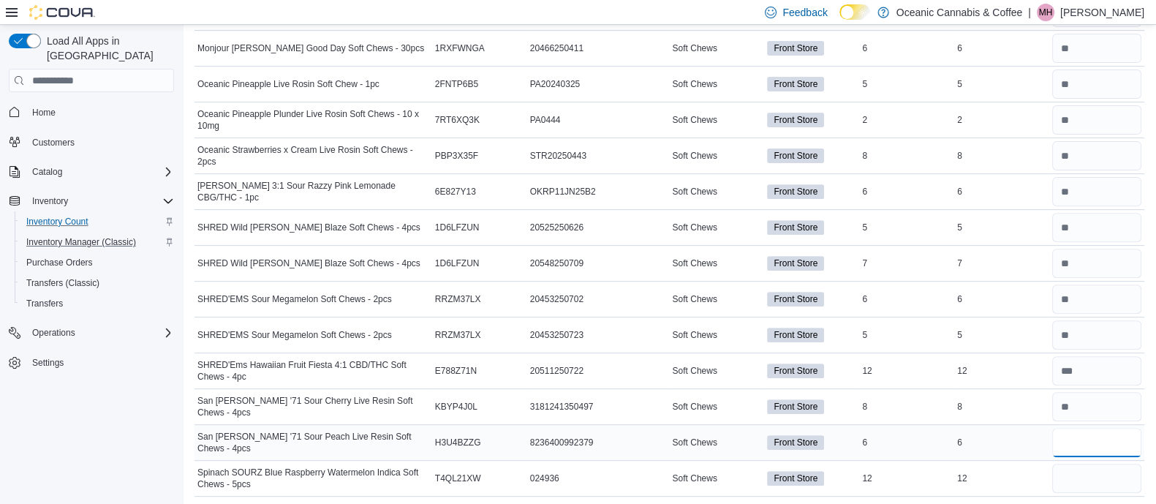
type input "*"
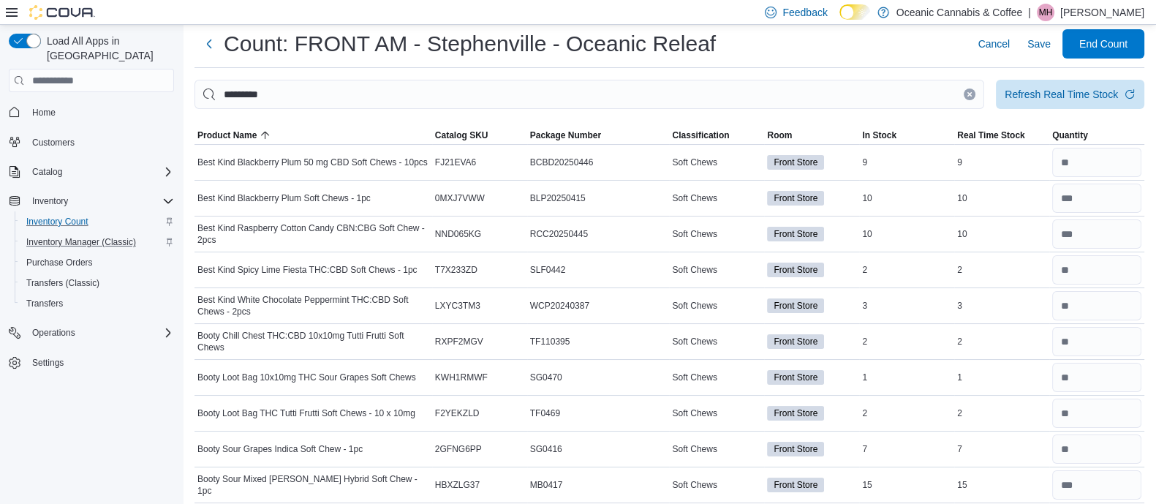
scroll to position [0, 0]
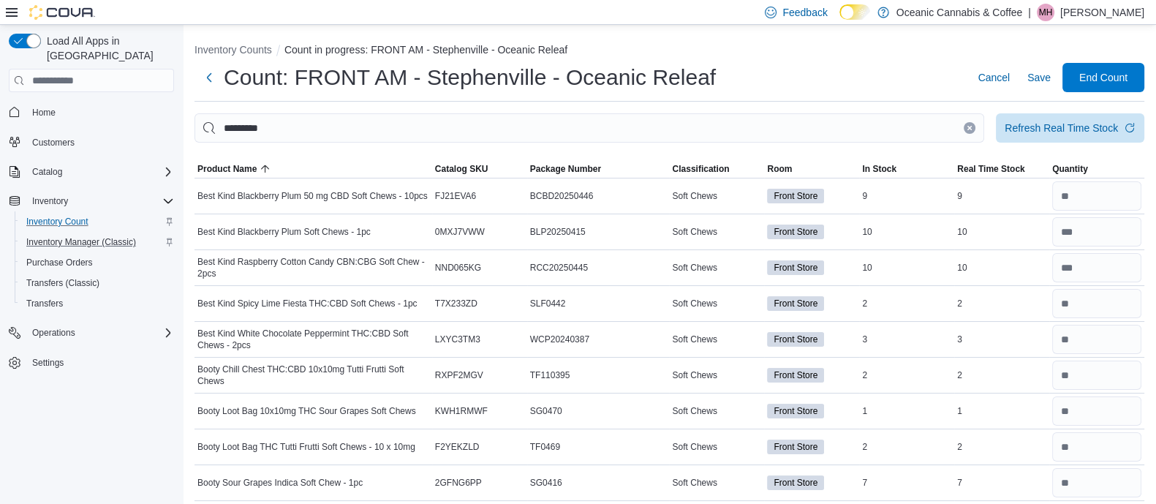
type input "**"
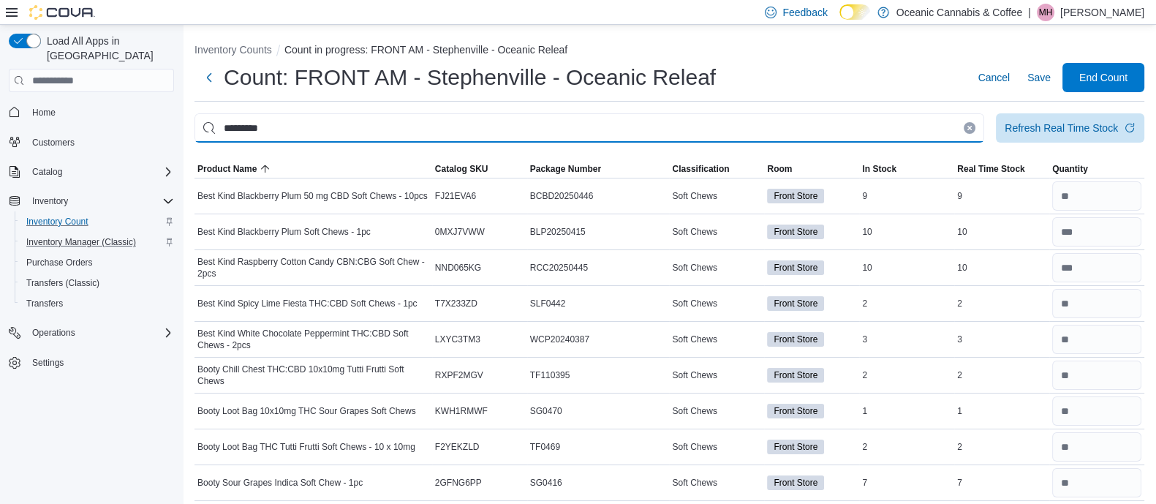
click at [505, 132] on input "*********" at bounding box center [590, 127] width 790 height 29
type input "*"
type input "********"
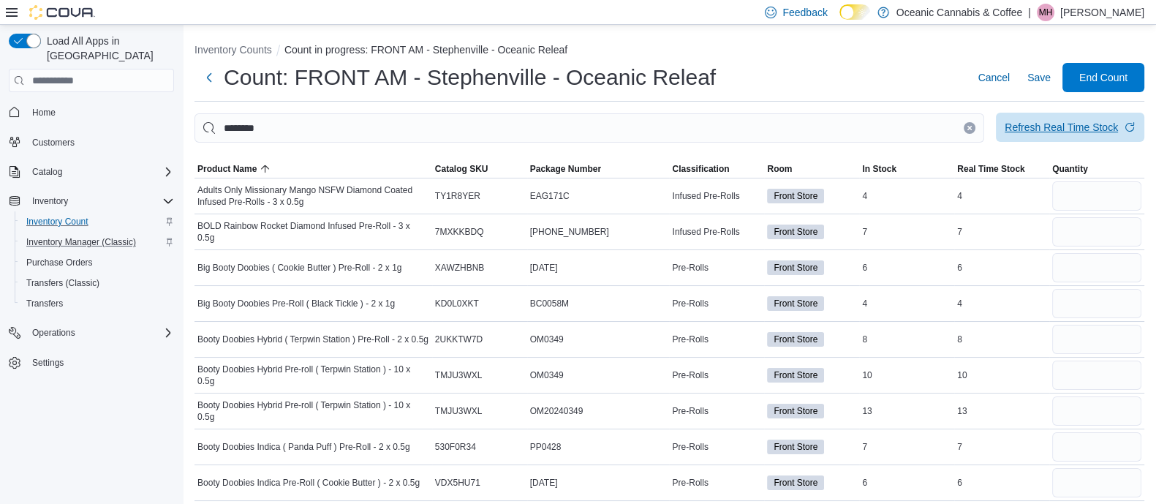
click at [1066, 118] on span "Refresh Real Time Stock" at bounding box center [1070, 127] width 131 height 29
click at [1082, 189] on input "number" at bounding box center [1096, 195] width 89 height 29
type input "*"
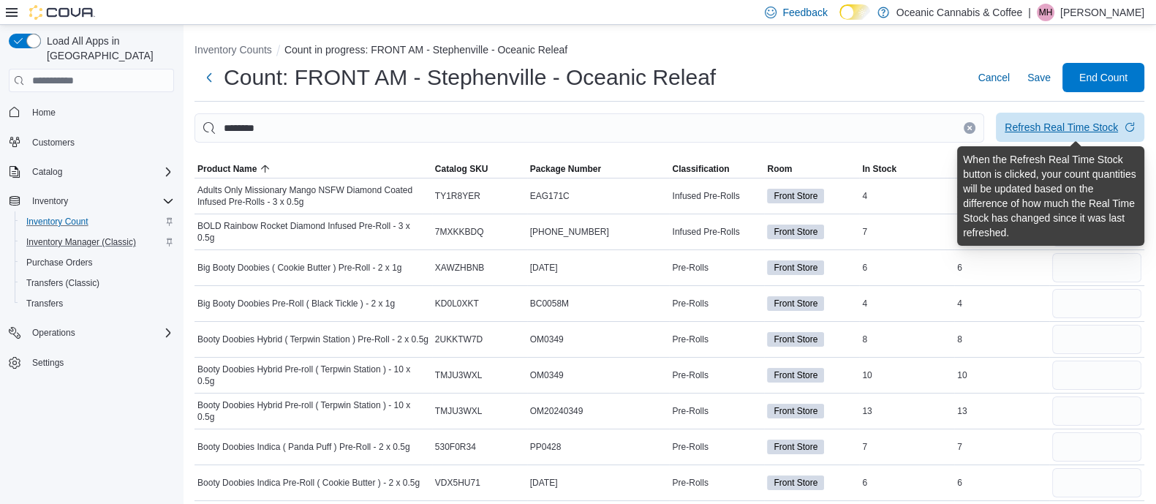
click at [1074, 124] on div "Refresh Real Time Stock" at bounding box center [1061, 127] width 113 height 15
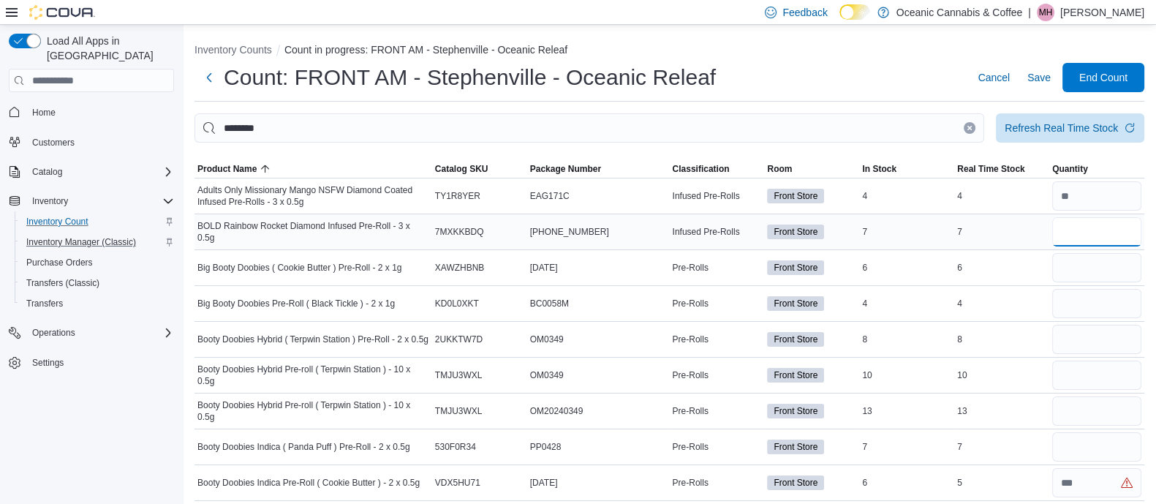
click at [1087, 219] on input "number" at bounding box center [1096, 231] width 89 height 29
type input "*"
click at [1087, 267] on input "number" at bounding box center [1096, 267] width 89 height 29
type input "*"
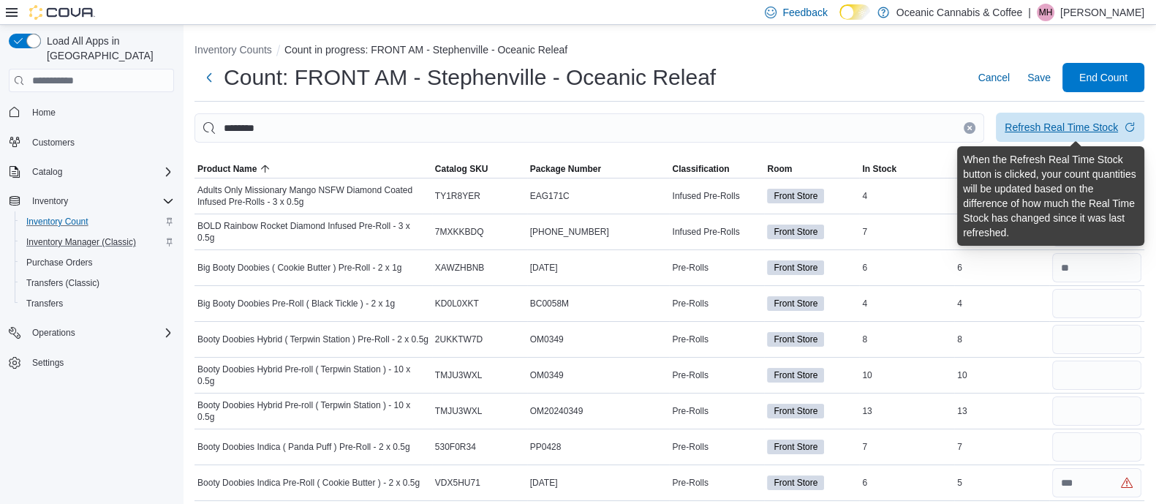
click at [1066, 121] on div "Refresh Real Time Stock" at bounding box center [1061, 127] width 113 height 15
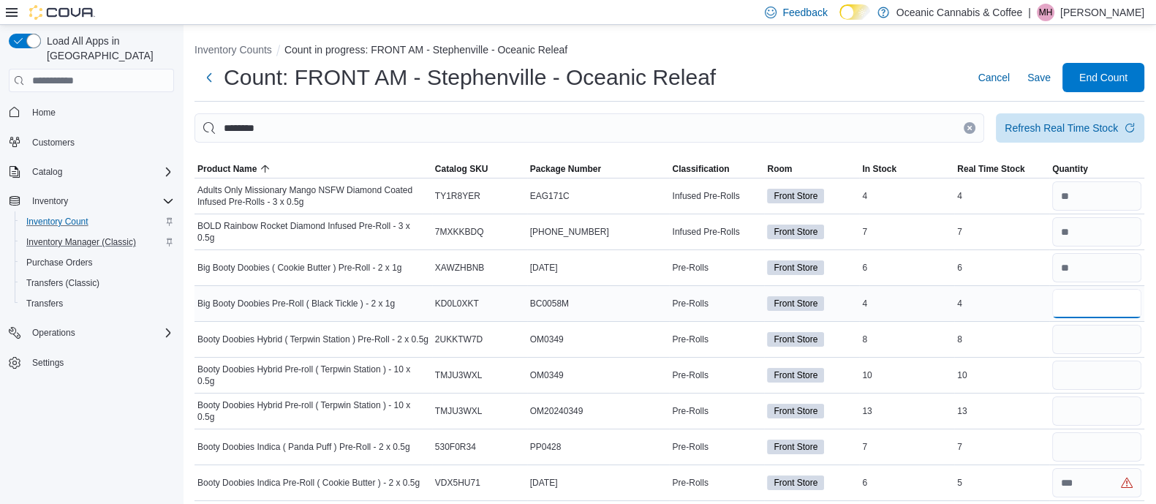
click at [1135, 316] on input "number" at bounding box center [1096, 303] width 89 height 29
type input "*"
type input "**"
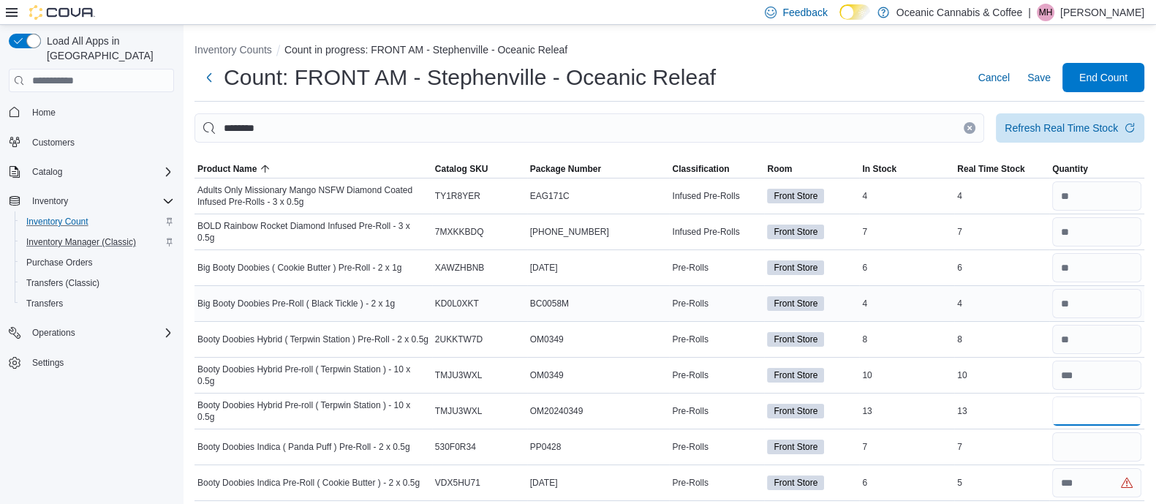
type input "**"
type input "*"
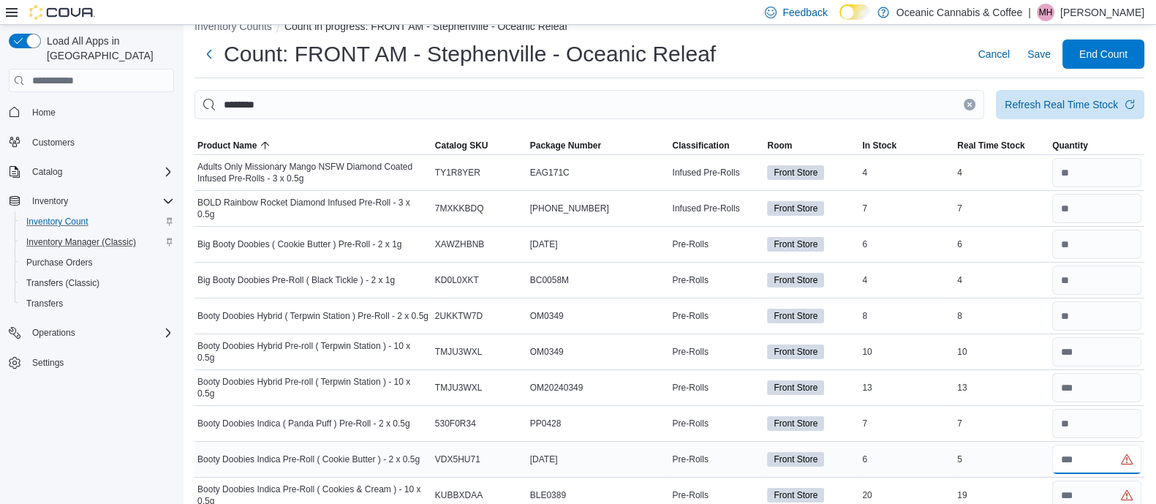
type input "*"
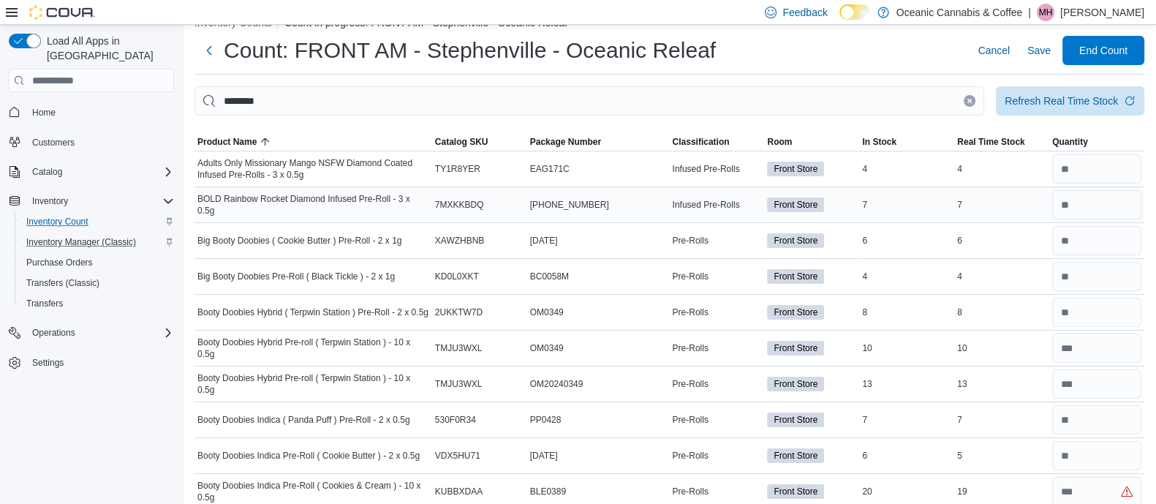
click at [1049, 200] on div "7" at bounding box center [1001, 205] width 95 height 18
click at [1097, 105] on div "Refresh Real Time Stock" at bounding box center [1061, 100] width 113 height 15
click at [1093, 488] on input "number" at bounding box center [1096, 491] width 89 height 29
type input "**"
click at [1093, 102] on div "Refresh Real Time Stock" at bounding box center [1061, 100] width 113 height 15
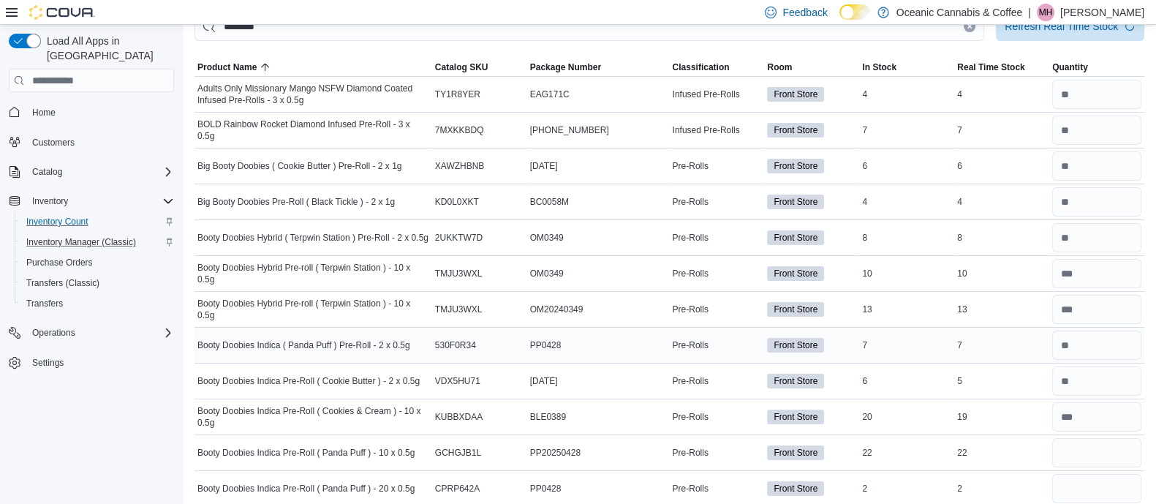
scroll to position [107, 0]
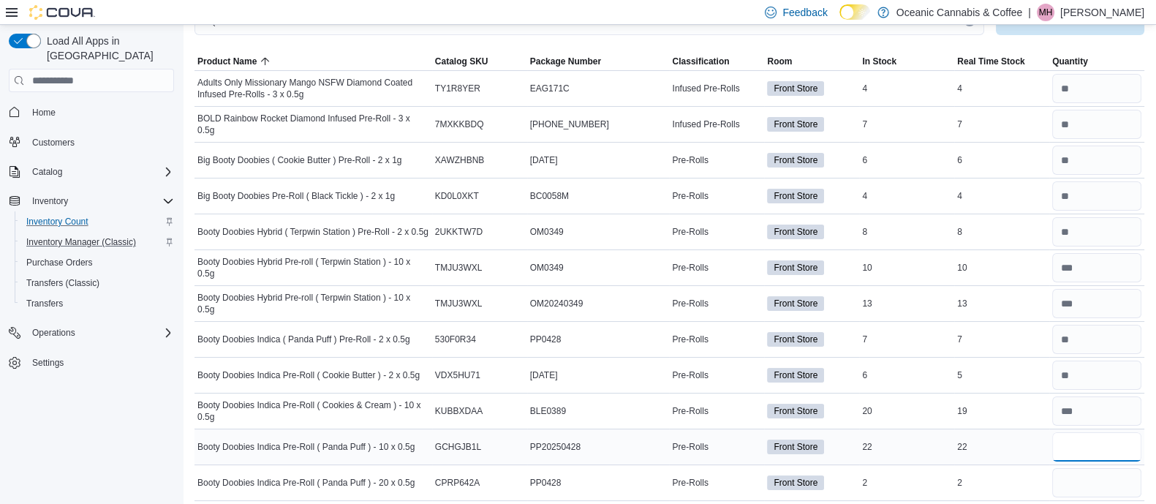
click at [1071, 448] on input "number" at bounding box center [1096, 446] width 89 height 29
type input "**"
type input "*"
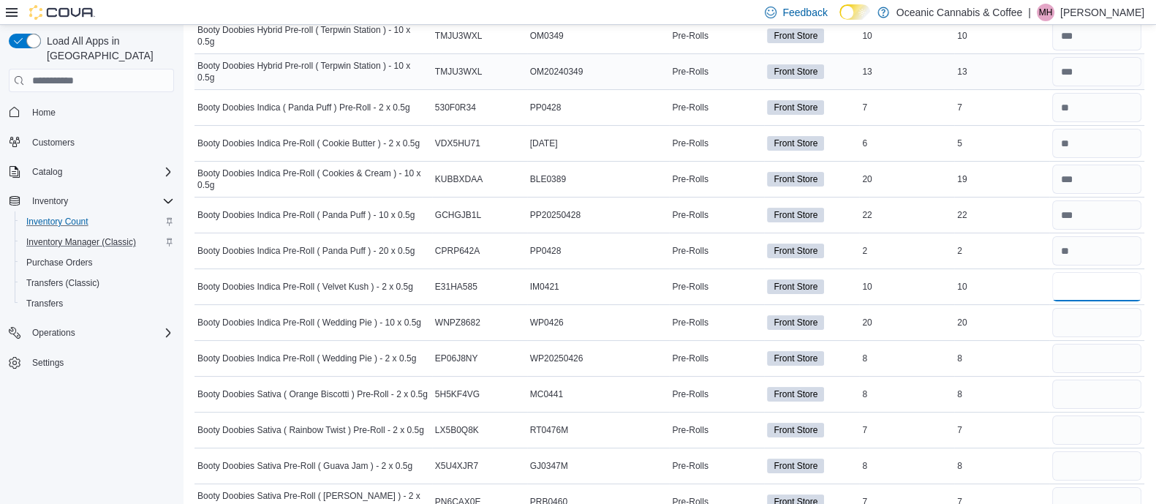
scroll to position [341, 0]
type input "**"
drag, startPoint x: 1082, startPoint y: 314, endPoint x: 1108, endPoint y: 327, distance: 29.1
click at [1108, 327] on input "number" at bounding box center [1096, 320] width 89 height 29
type input "**"
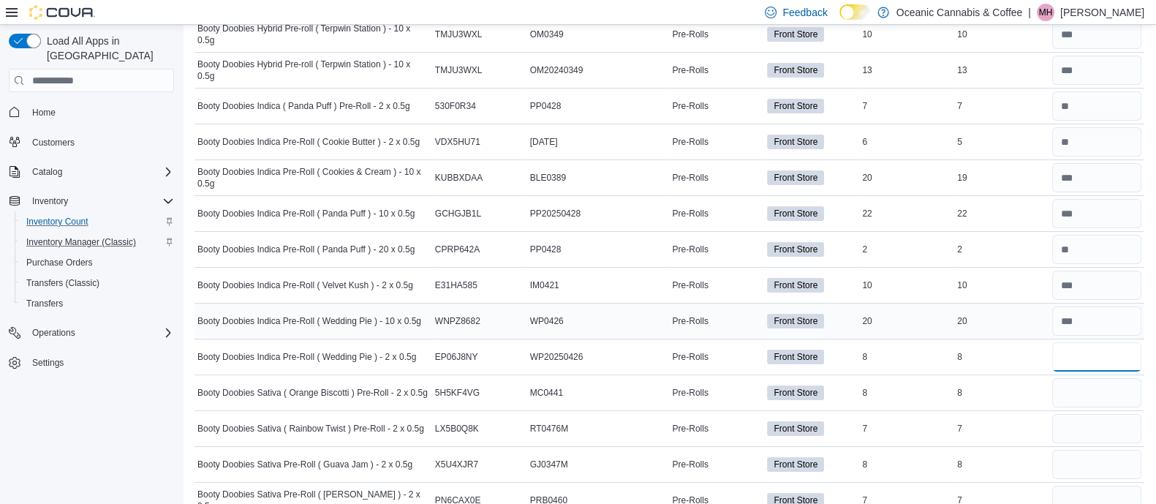
type input "*"
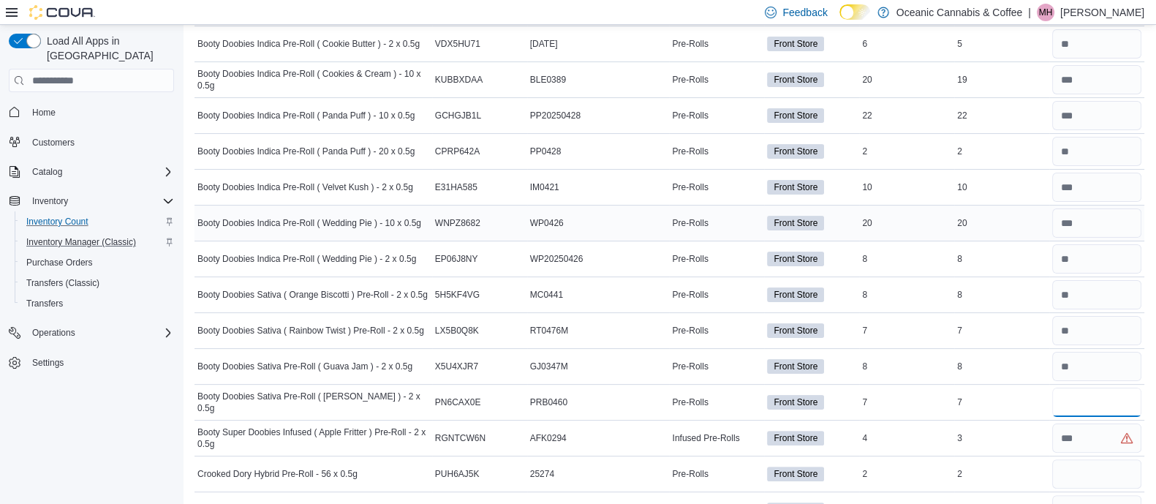
scroll to position [439, 0]
click at [1104, 389] on input "number" at bounding box center [1096, 401] width 89 height 29
type input "*"
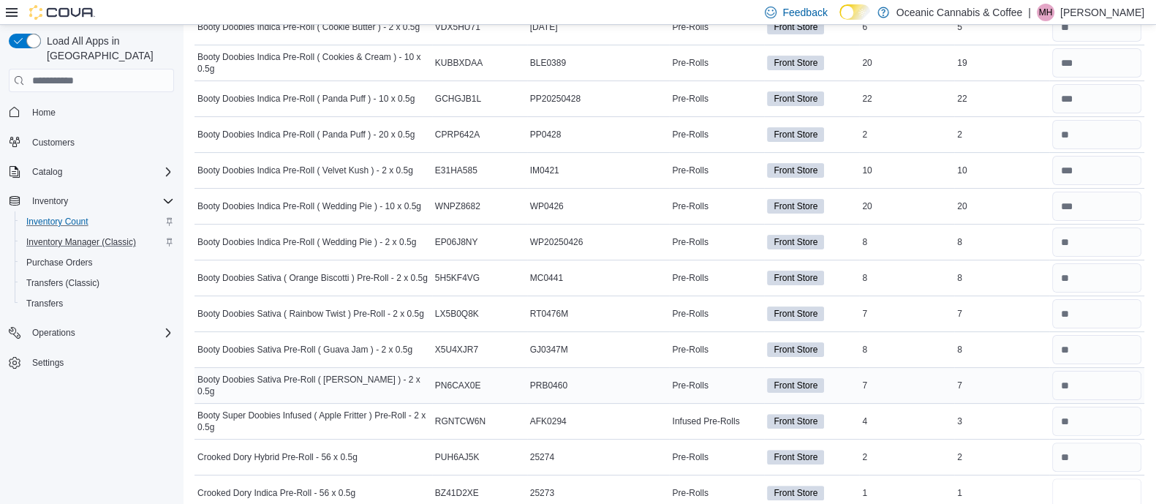
scroll to position [635, 0]
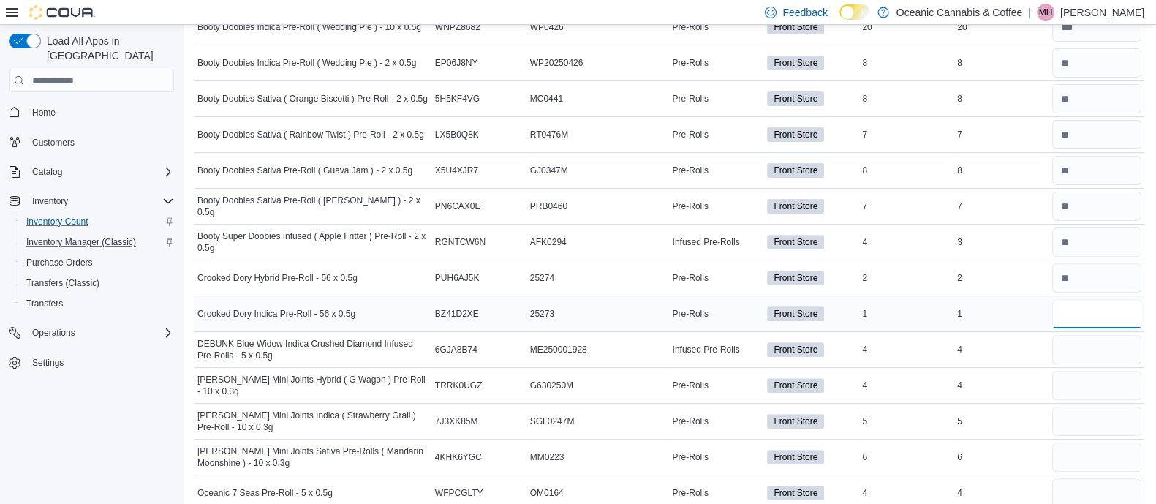
click at [1081, 312] on input "number" at bounding box center [1096, 313] width 89 height 29
type input "*"
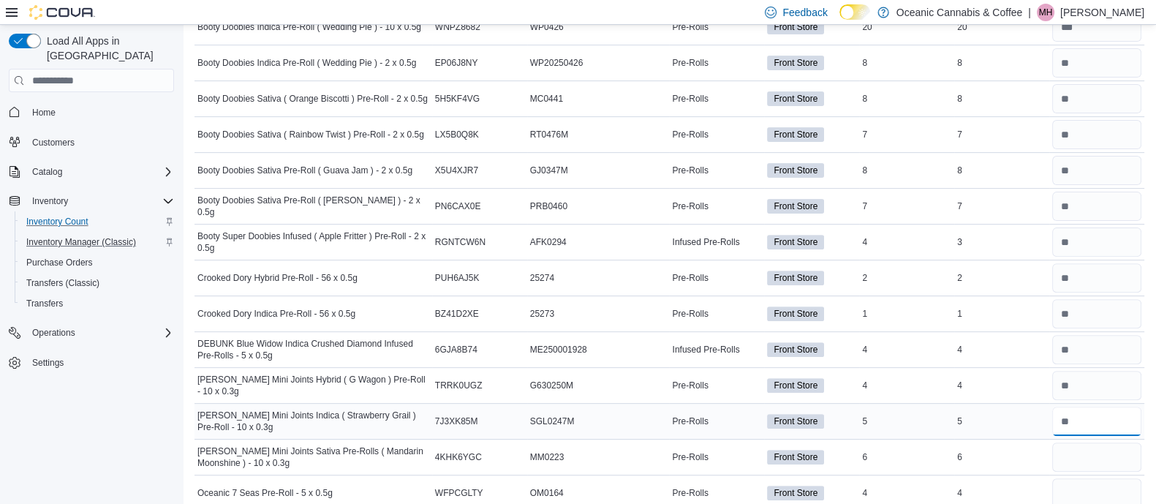
click at [1104, 411] on input "number" at bounding box center [1096, 421] width 89 height 29
type input "*"
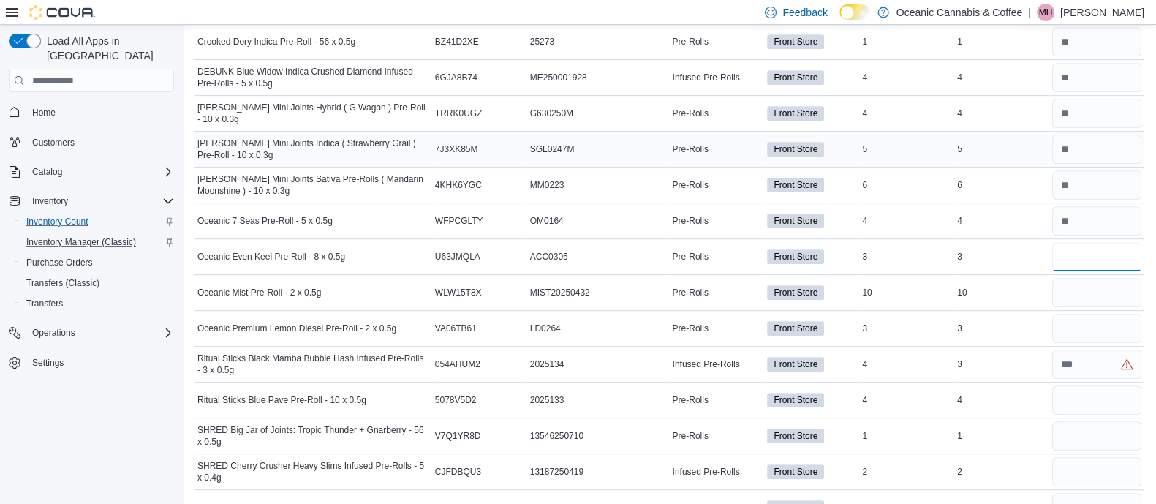
type input "*"
type input "**"
type input "*"
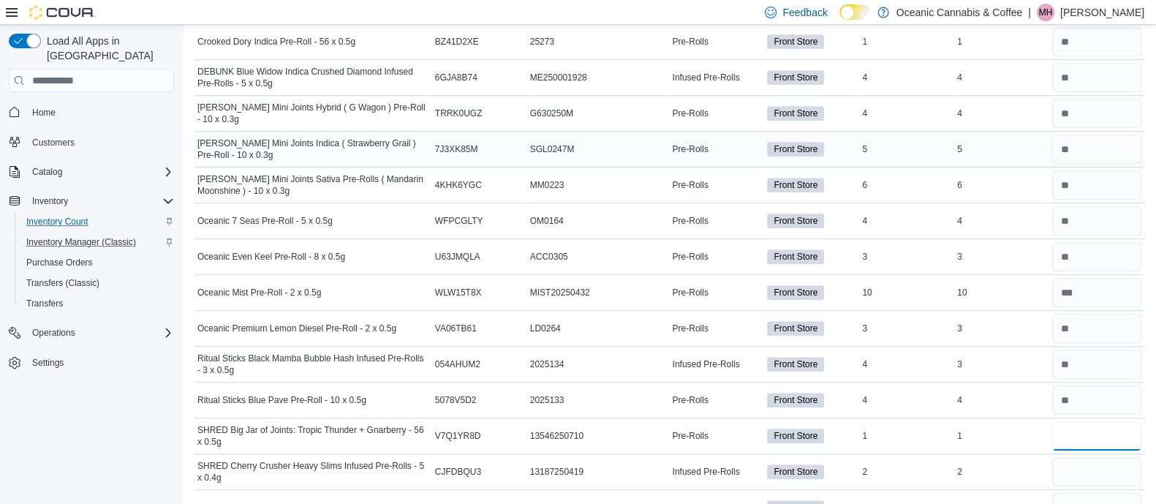
type input "*"
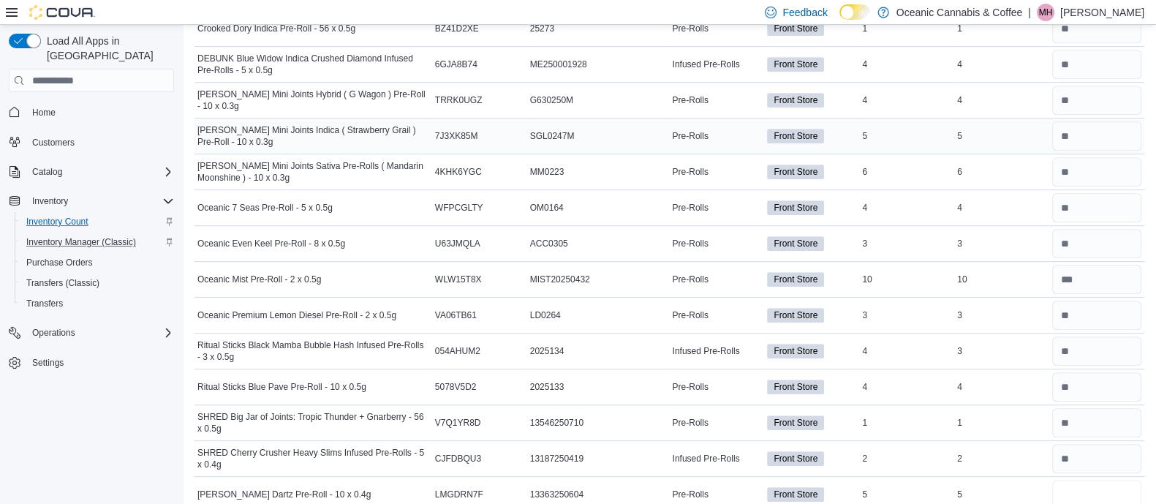
type input "*"
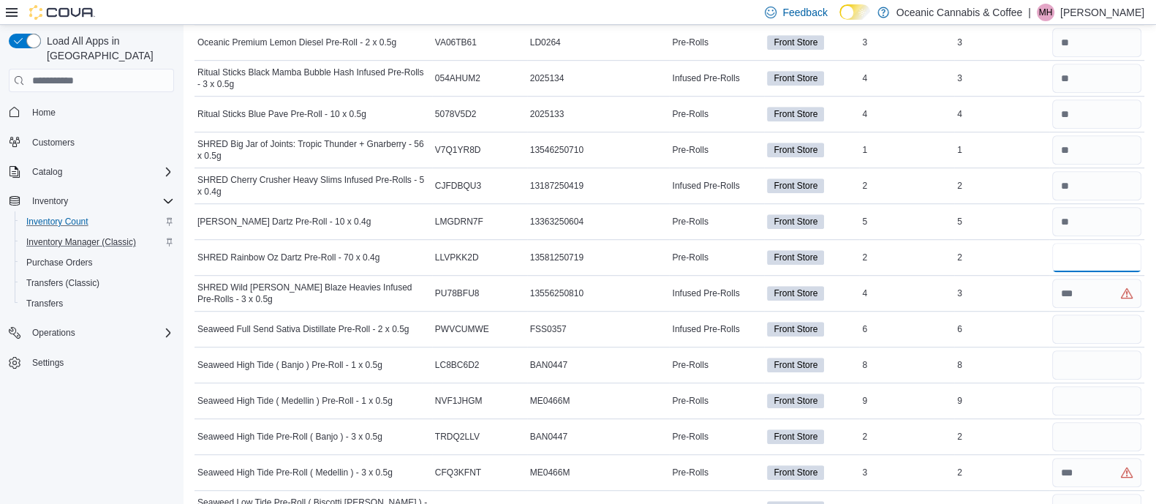
type input "*"
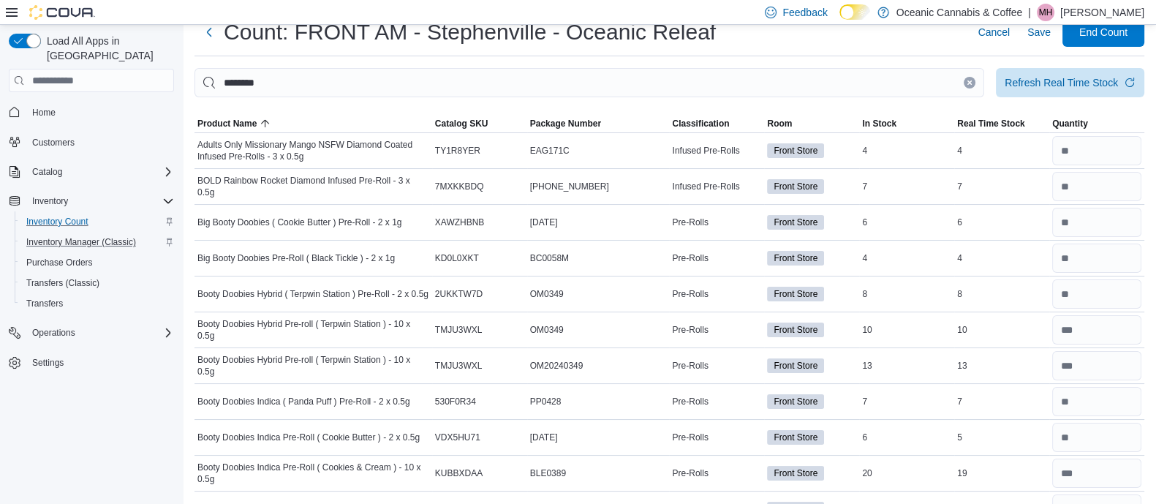
scroll to position [0, 0]
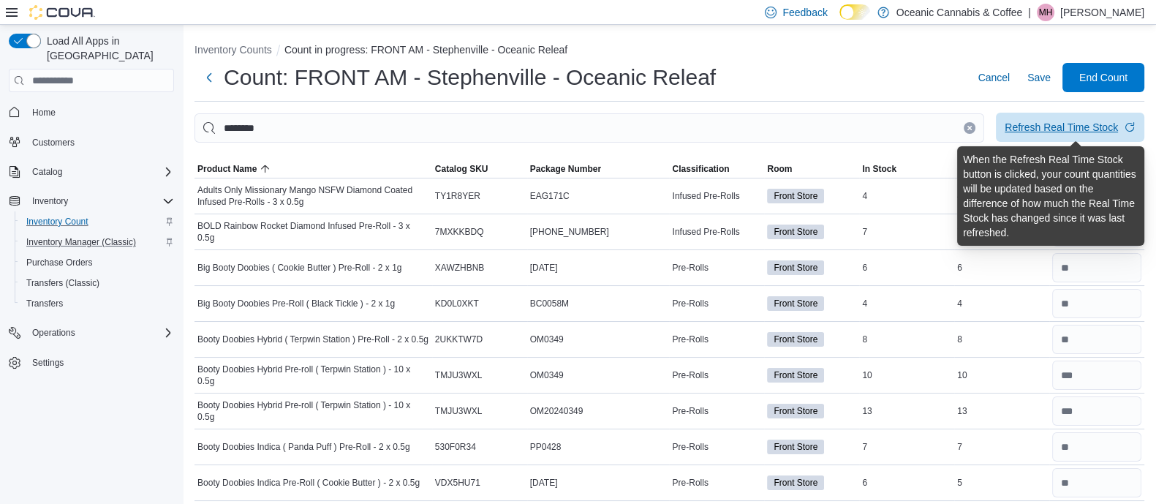
click at [1082, 129] on div "Refresh Real Time Stock" at bounding box center [1061, 127] width 113 height 15
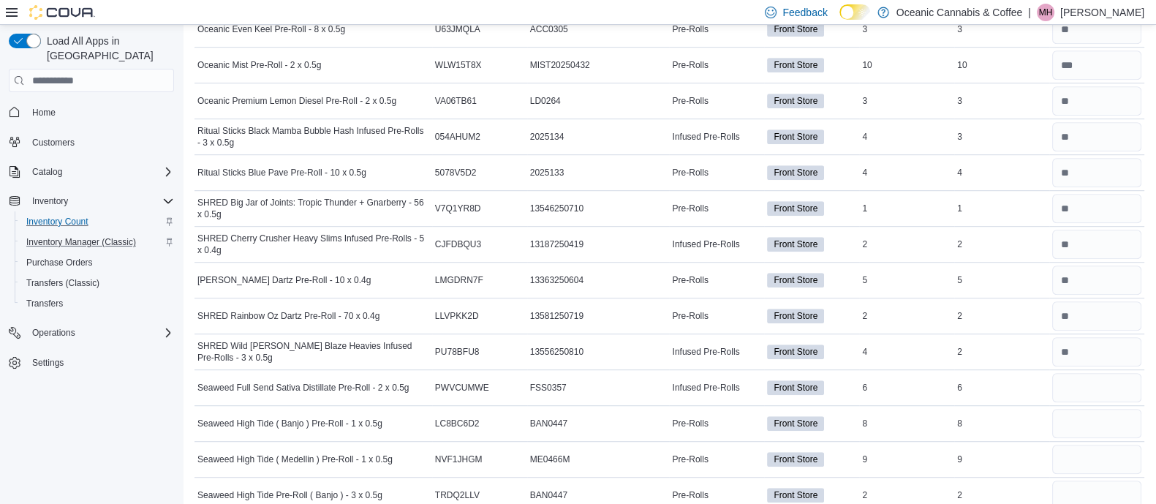
scroll to position [1135, 0]
click at [1086, 376] on input "number" at bounding box center [1096, 386] width 89 height 29
type input "*"
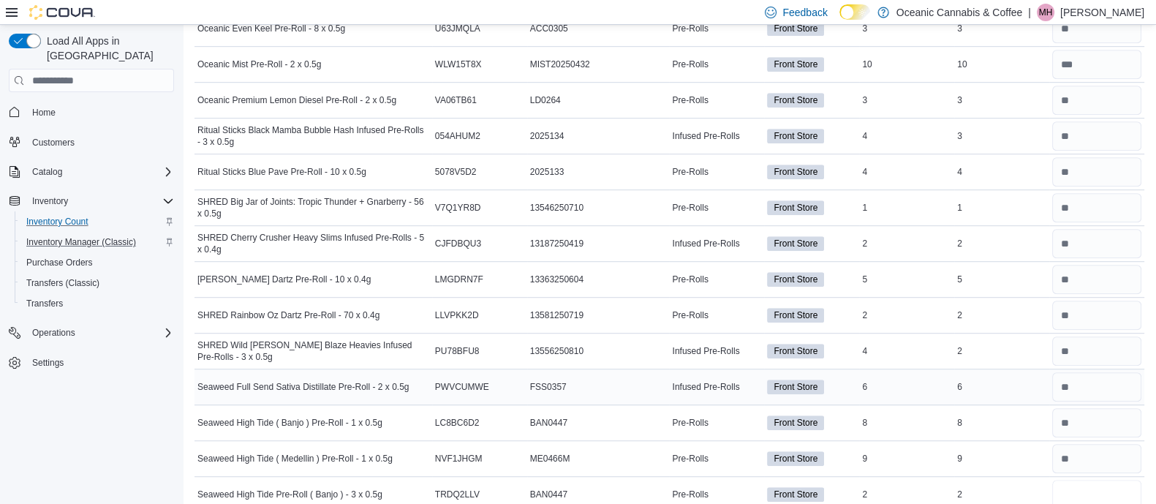
type input "*"
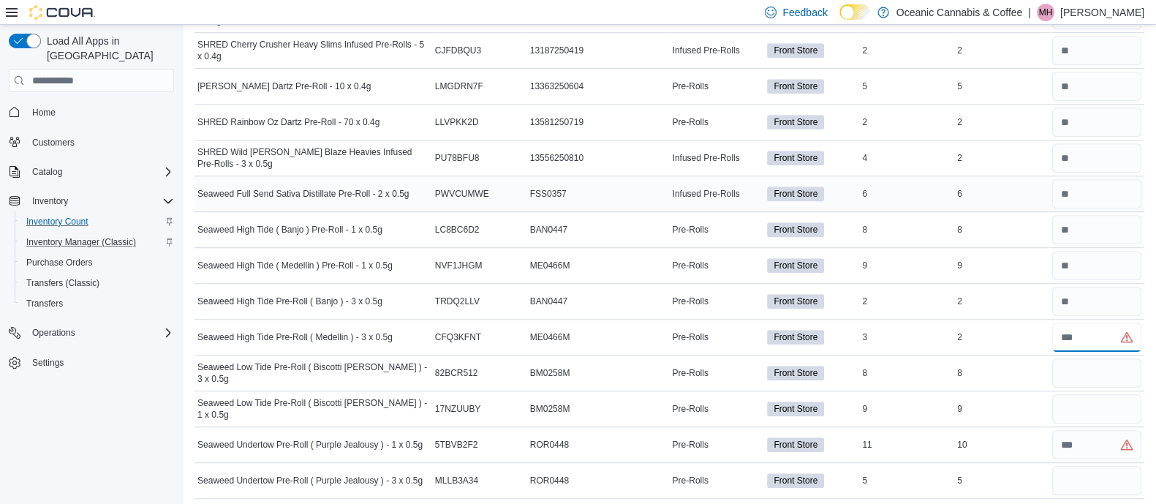
type input "*"
click at [1096, 451] on input "number" at bounding box center [1096, 444] width 89 height 29
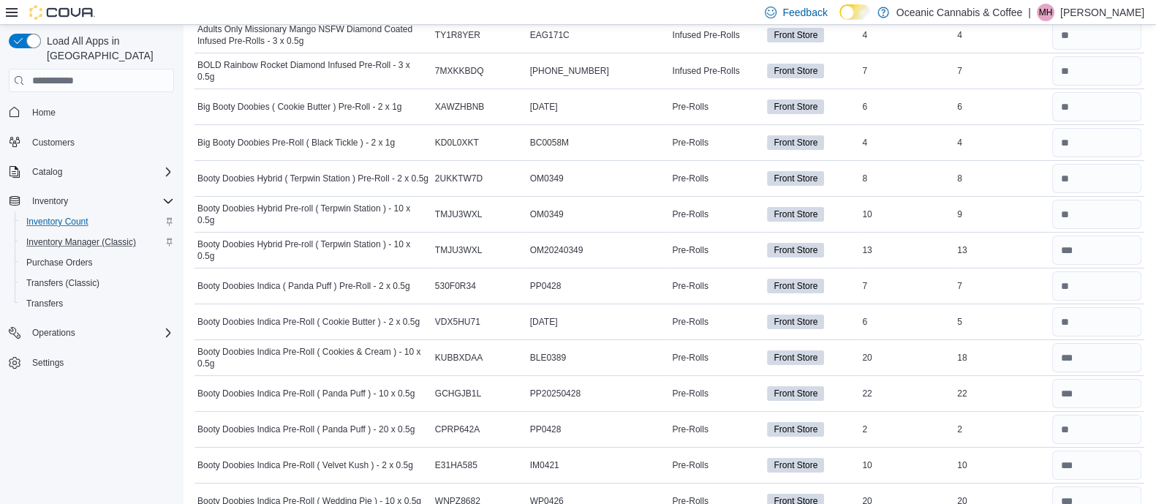
scroll to position [0, 0]
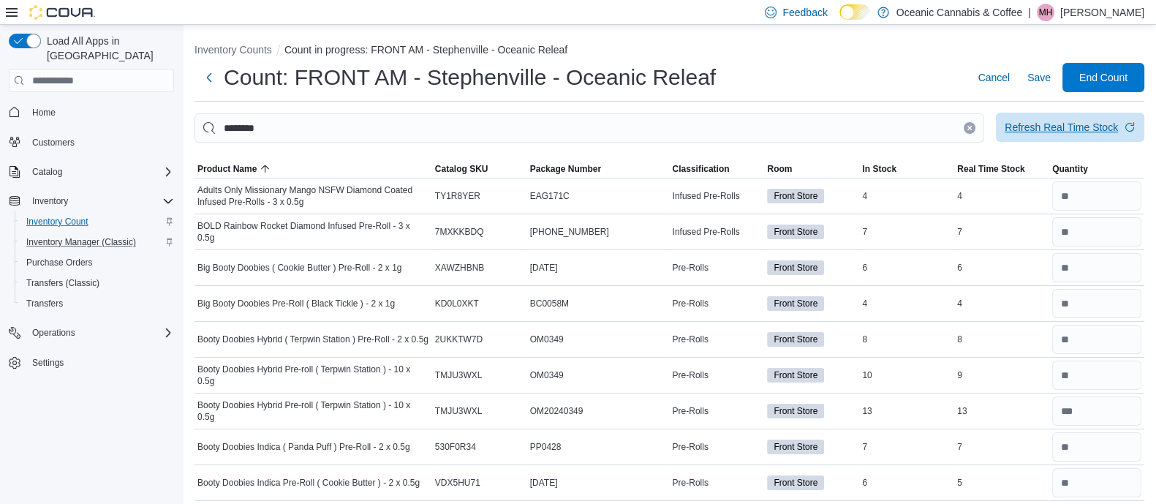
type input "*"
click at [1049, 122] on div "Refresh Real Time Stock" at bounding box center [1061, 127] width 113 height 15
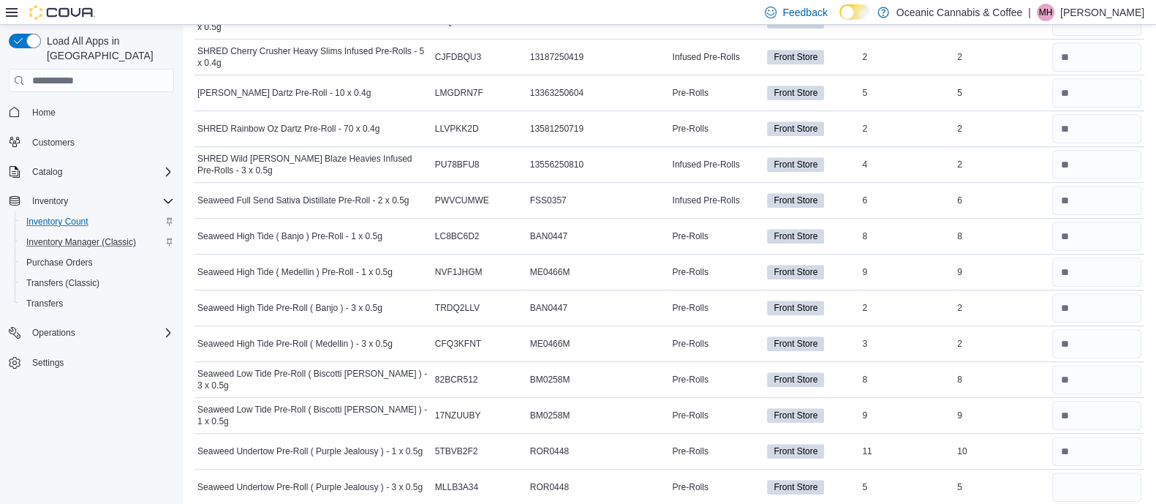
scroll to position [1328, 0]
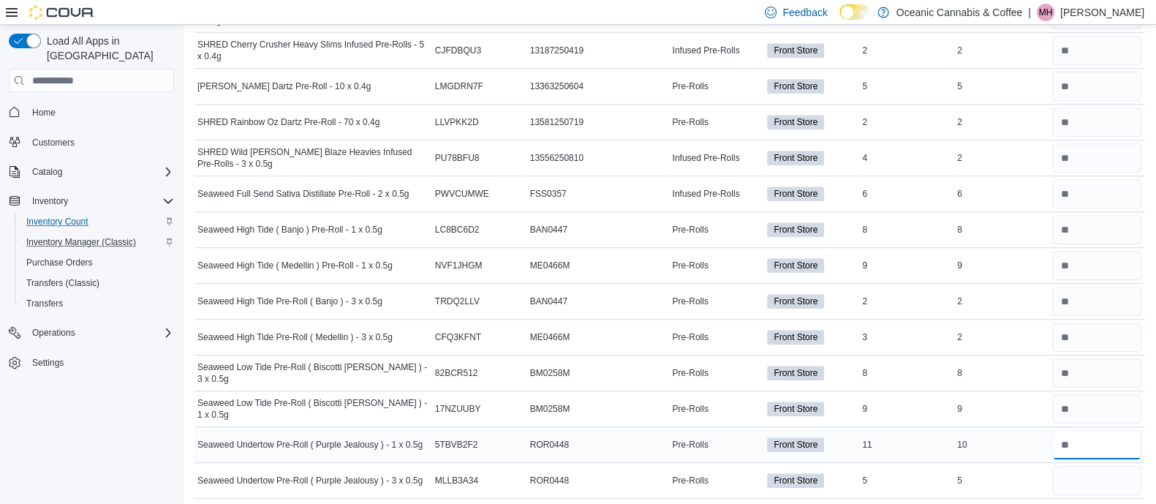
click at [1106, 430] on input "number" at bounding box center [1096, 444] width 89 height 29
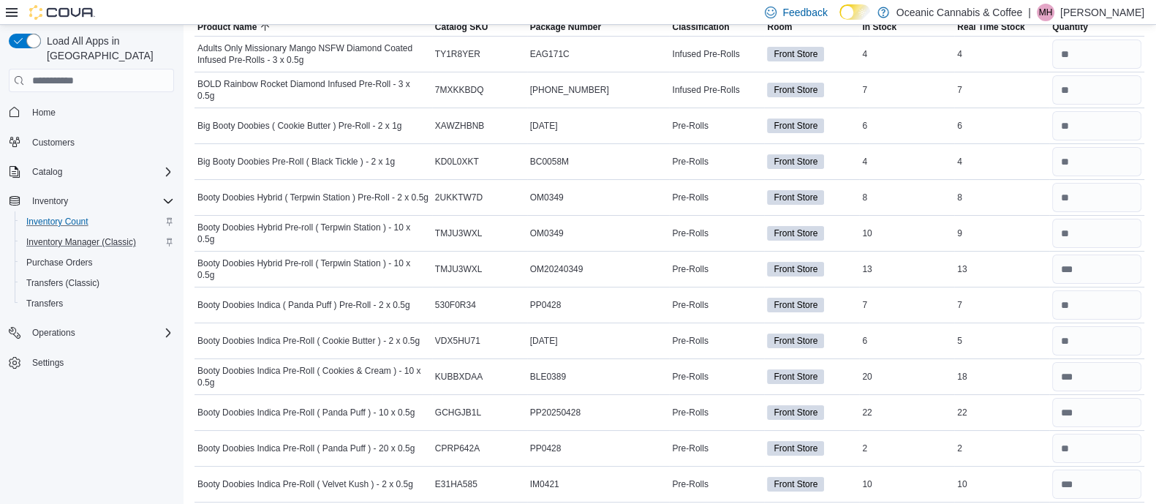
scroll to position [0, 0]
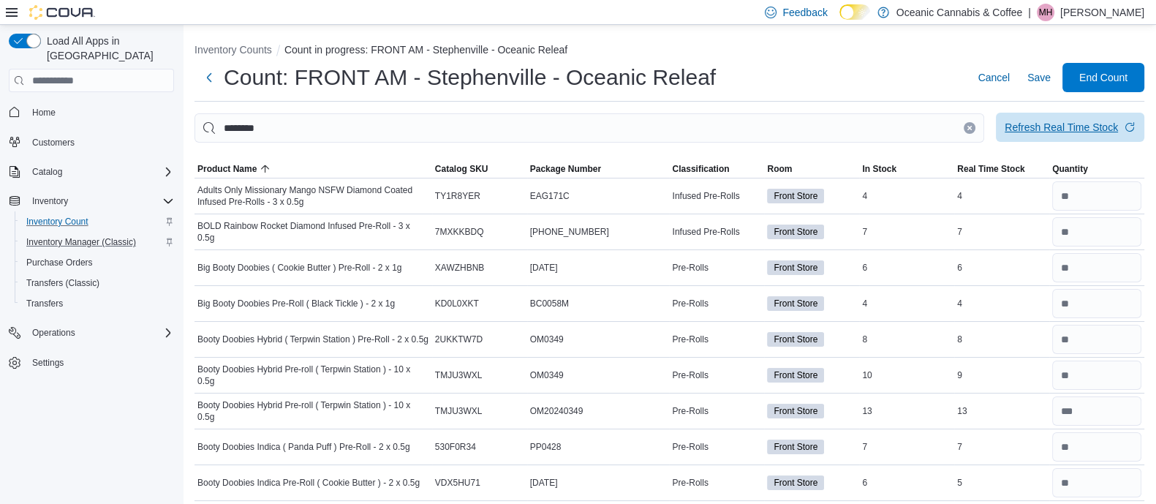
click at [1049, 122] on div "Refresh Real Time Stock" at bounding box center [1061, 127] width 113 height 15
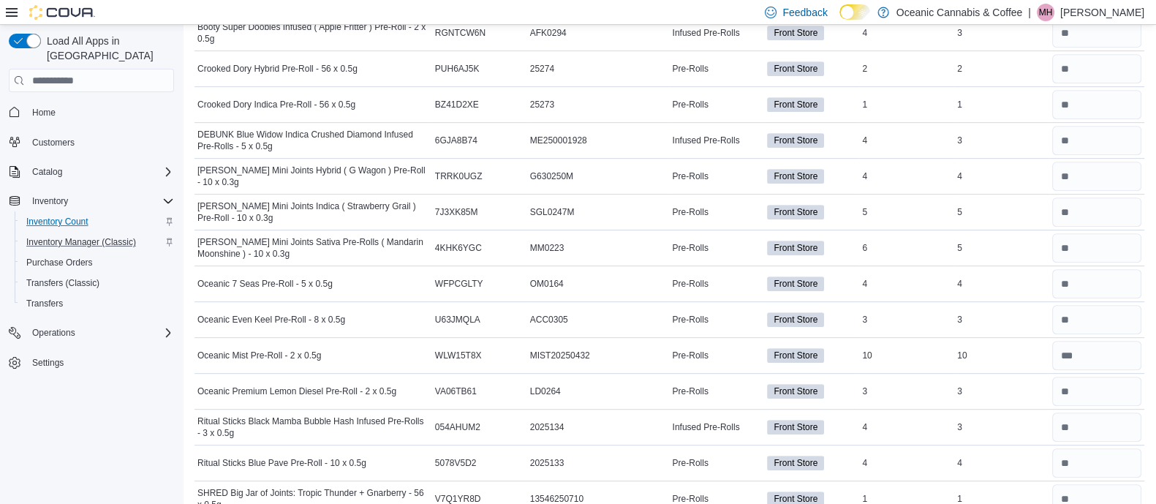
scroll to position [1328, 0]
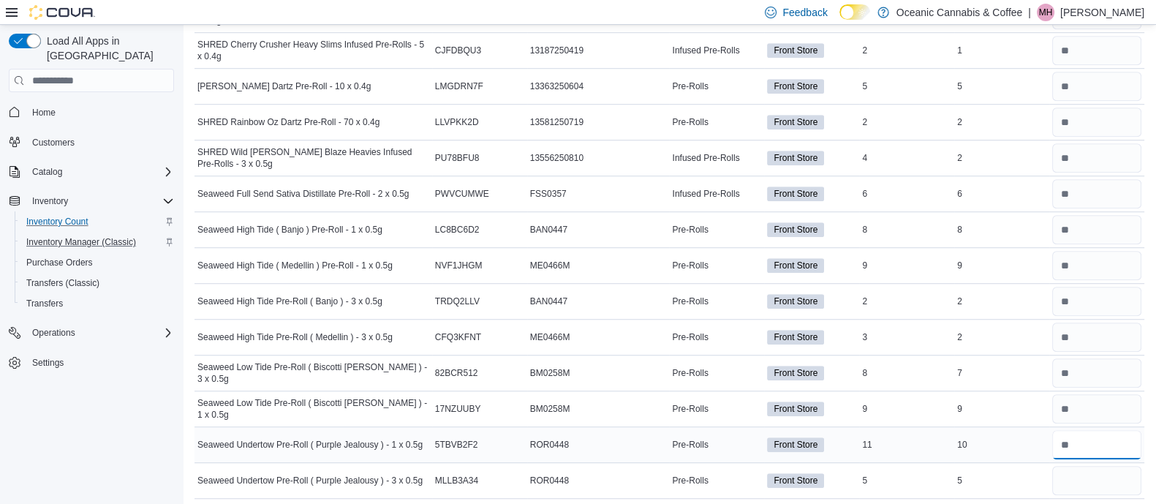
drag, startPoint x: 1097, startPoint y: 433, endPoint x: 1111, endPoint y: 440, distance: 16.4
click at [1111, 440] on input "number" at bounding box center [1096, 444] width 89 height 29
type input "*"
click at [1088, 472] on input "number" at bounding box center [1096, 480] width 89 height 29
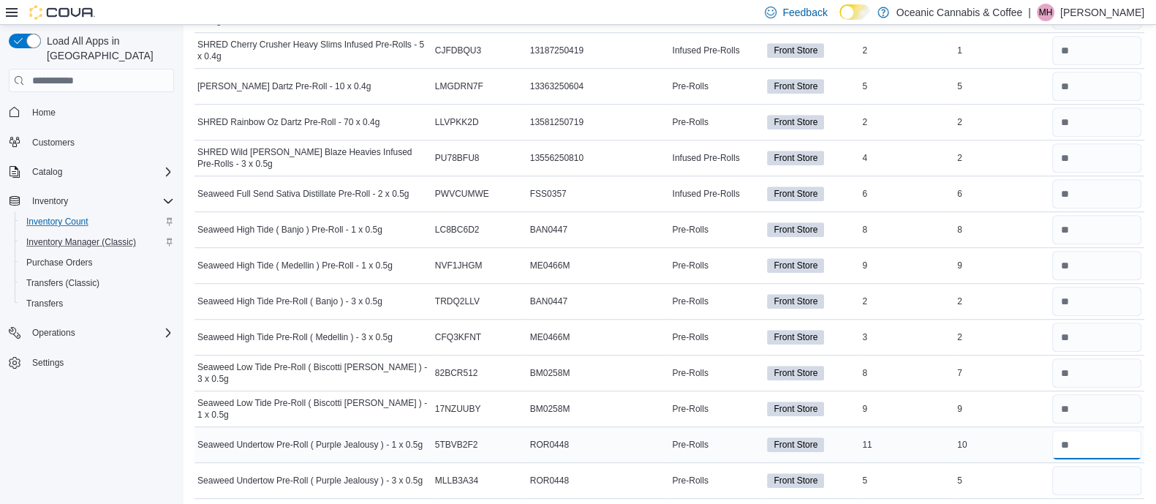
click at [1076, 435] on input "number" at bounding box center [1096, 444] width 89 height 29
drag, startPoint x: 1106, startPoint y: 439, endPoint x: 1038, endPoint y: 460, distance: 71.0
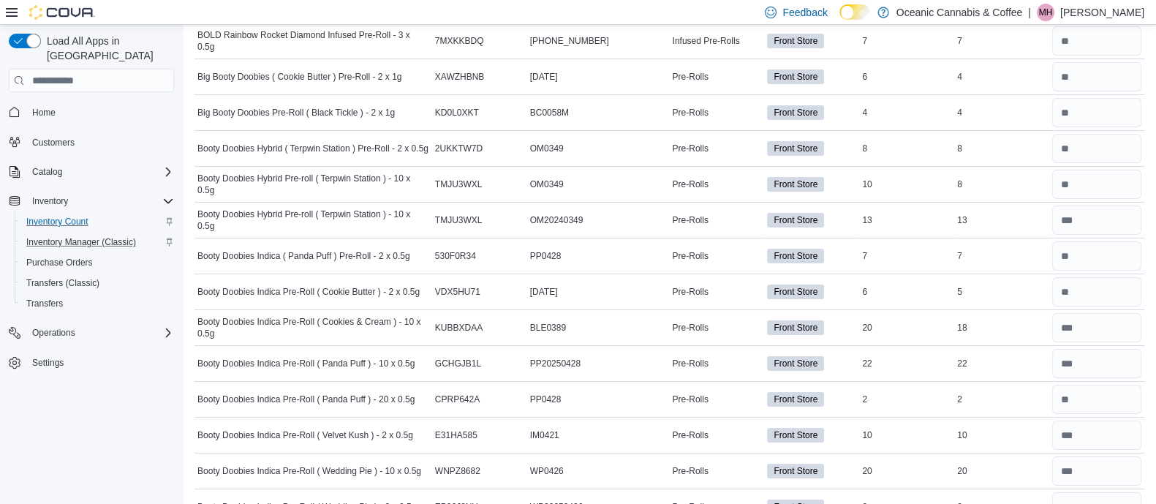
scroll to position [0, 0]
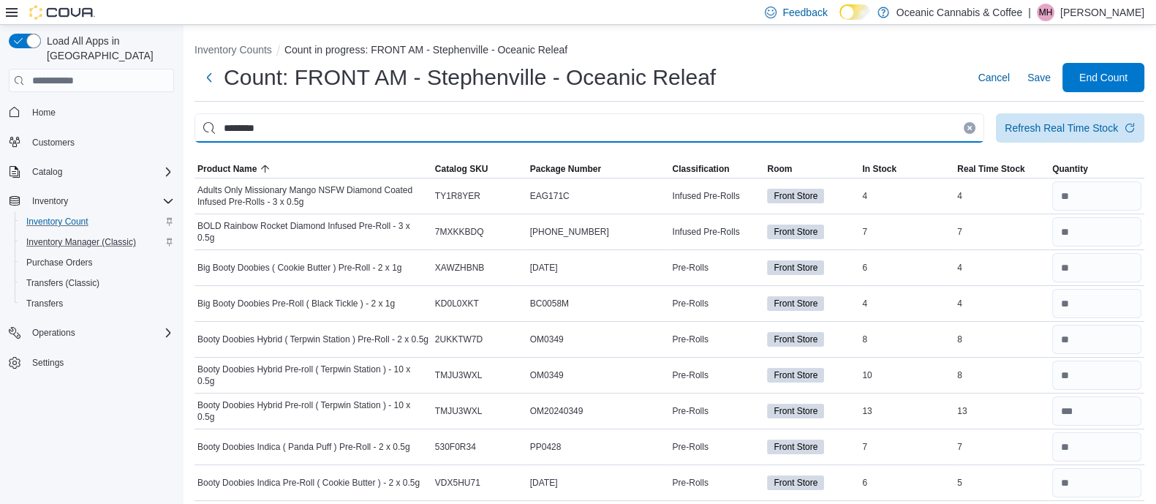
click at [456, 115] on input "********" at bounding box center [590, 127] width 790 height 29
click at [456, 115] on input "This is a search bar. After typing your query, hit enter to filter the results …" at bounding box center [590, 127] width 790 height 29
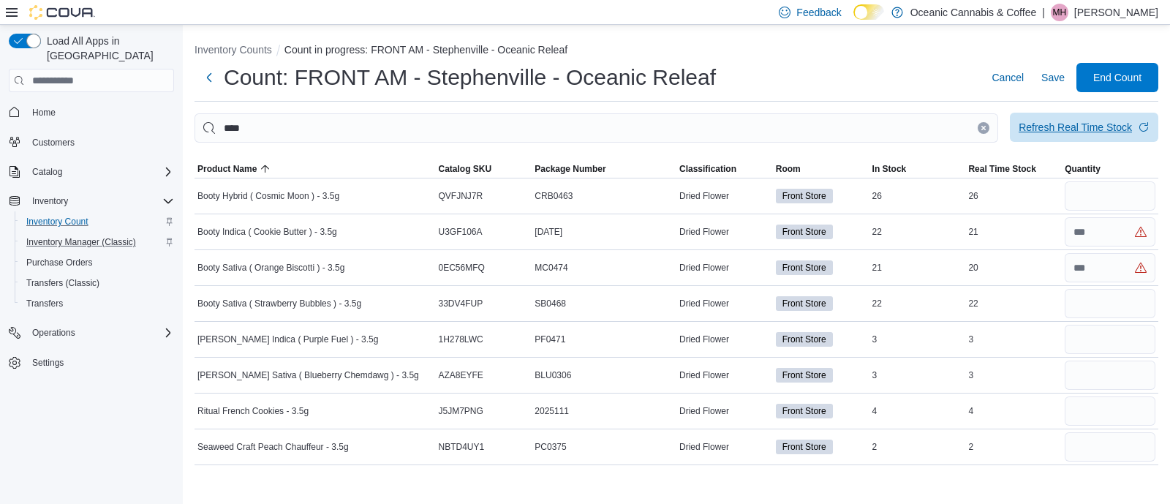
click at [1082, 135] on span "Refresh Real Time Stock" at bounding box center [1084, 127] width 131 height 29
click at [1103, 195] on input "number" at bounding box center [1110, 195] width 91 height 29
click at [1062, 118] on span "Refresh Real Time Stock" at bounding box center [1084, 127] width 131 height 29
click at [1117, 116] on span "Refresh Real Time Stock" at bounding box center [1084, 127] width 131 height 29
click at [1104, 260] on input "number" at bounding box center [1110, 267] width 91 height 29
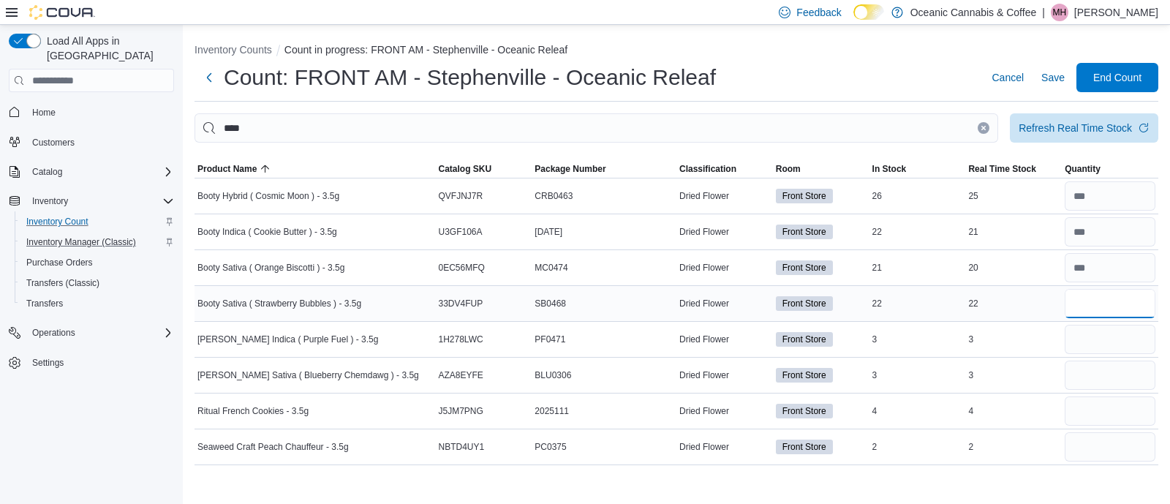
click at [1101, 300] on input "number" at bounding box center [1110, 303] width 91 height 29
click at [1087, 231] on input "number" at bounding box center [1110, 231] width 91 height 29
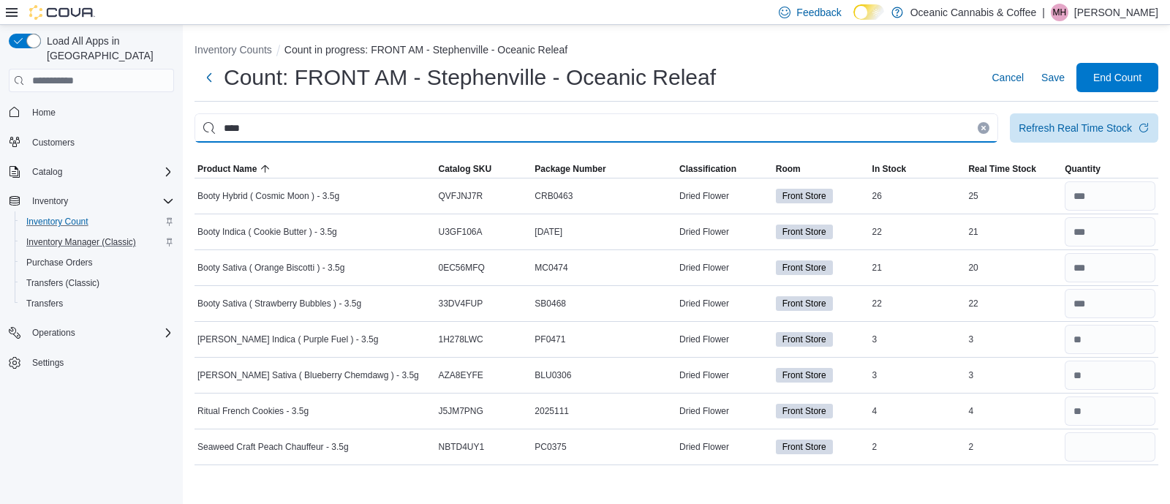
click at [469, 137] on input "****" at bounding box center [597, 127] width 804 height 29
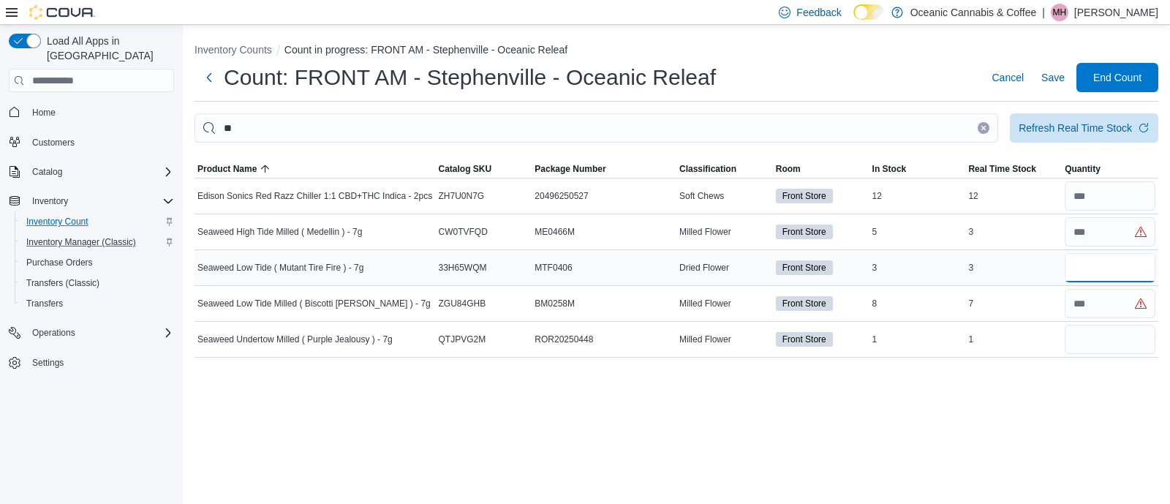
click at [1084, 264] on input "number" at bounding box center [1110, 267] width 91 height 29
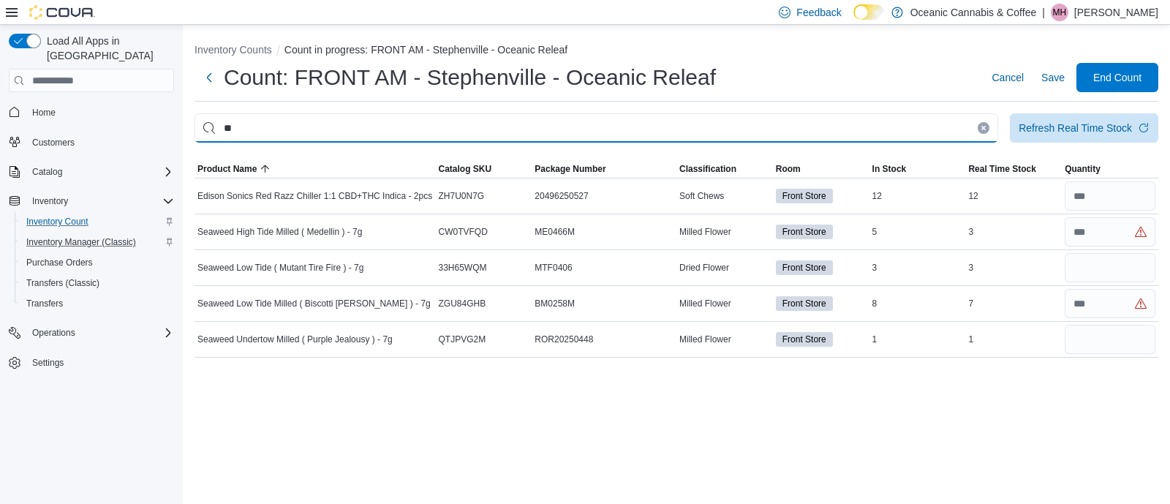
click at [670, 129] on input "**" at bounding box center [597, 127] width 804 height 29
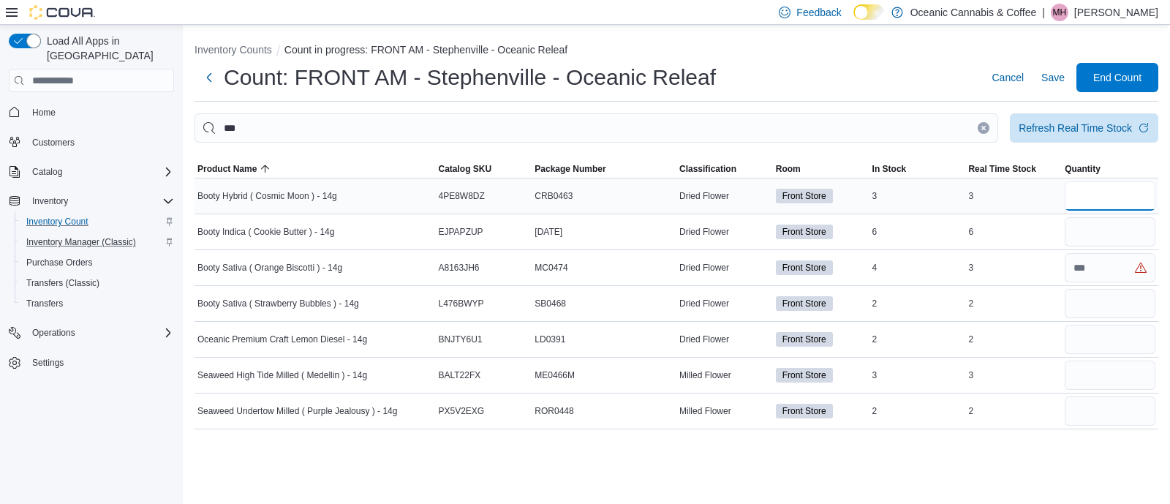
click at [1111, 201] on input "number" at bounding box center [1110, 195] width 91 height 29
click at [805, 76] on div "Count: FRONT AM - Stephenville - Oceanic Releaf Cancel Save End Count" at bounding box center [677, 77] width 964 height 29
click at [1111, 367] on input "number" at bounding box center [1110, 375] width 91 height 29
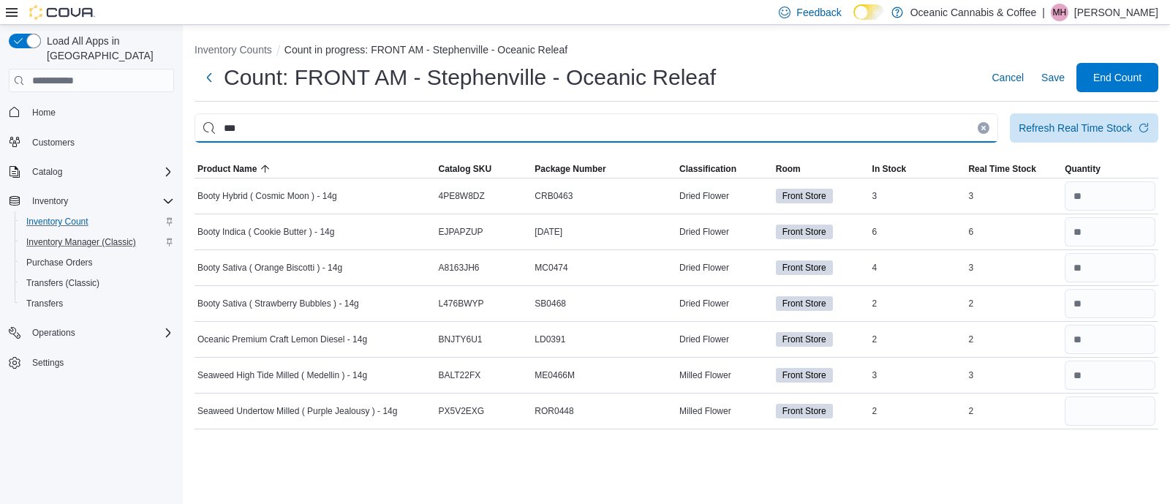
click at [519, 137] on input "***" at bounding box center [597, 127] width 804 height 29
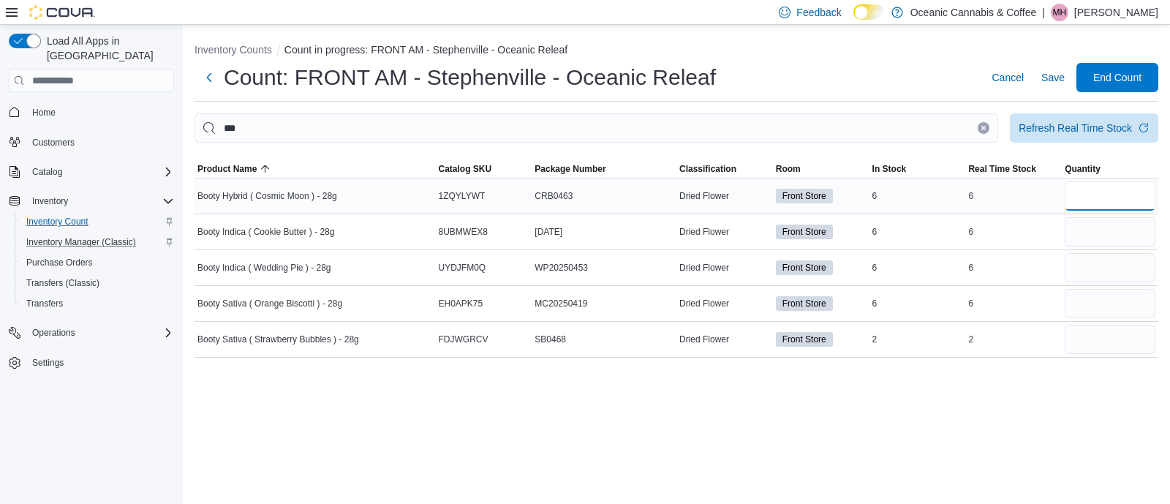
click at [1110, 205] on input "number" at bounding box center [1110, 195] width 91 height 29
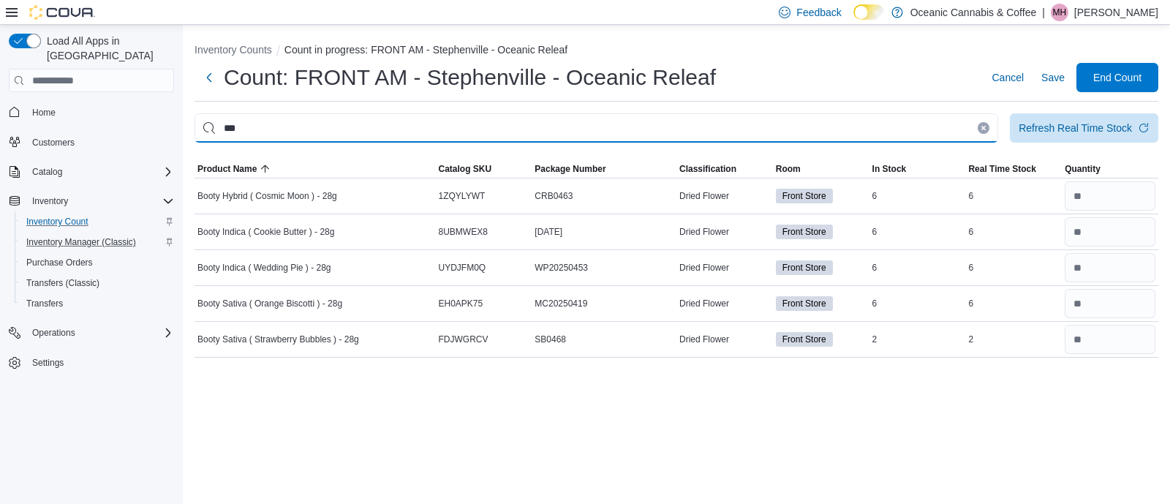
click at [907, 124] on input "***" at bounding box center [597, 127] width 804 height 29
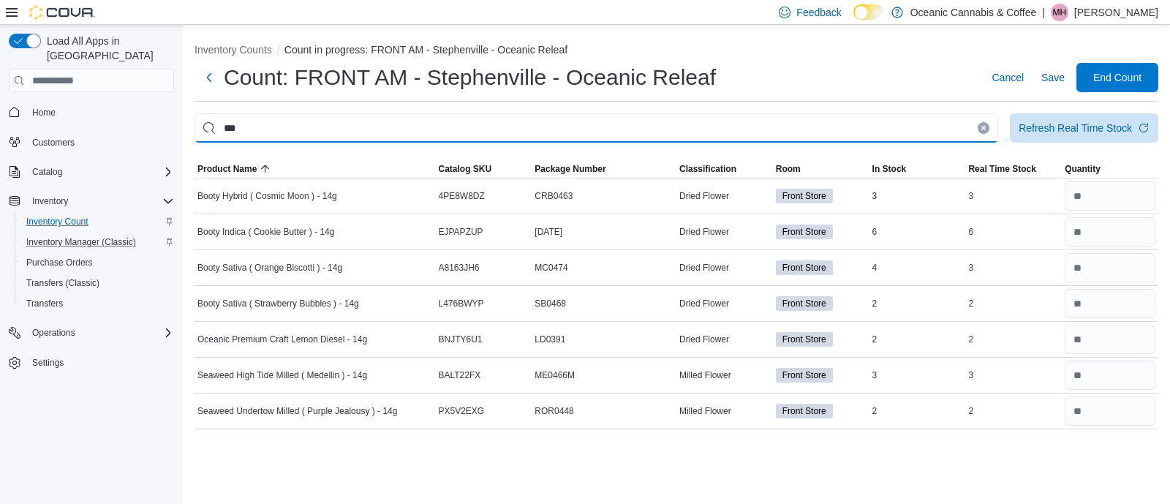
click at [302, 117] on input "***" at bounding box center [597, 127] width 804 height 29
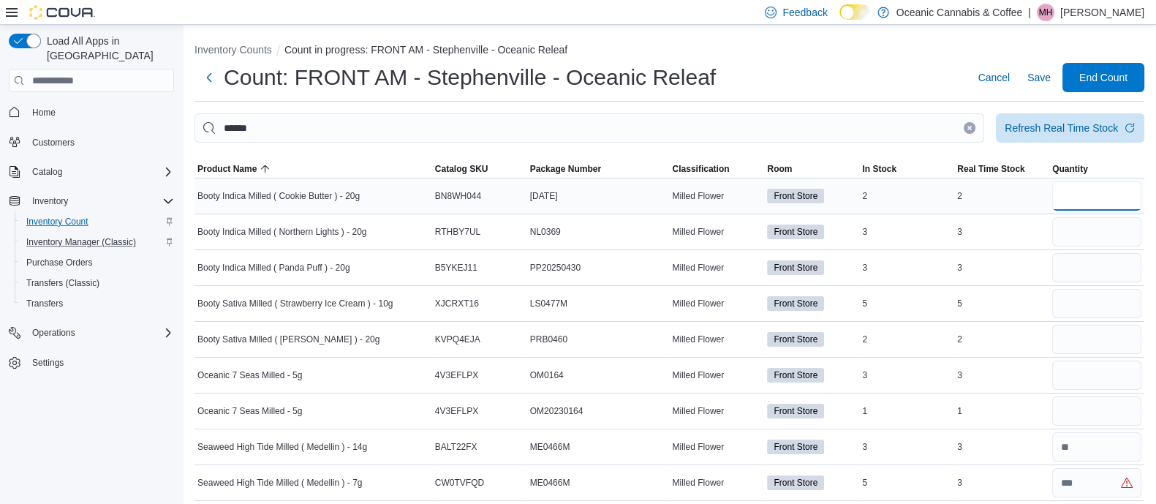
click at [1087, 198] on input "number" at bounding box center [1096, 195] width 89 height 29
click at [1077, 193] on input "number" at bounding box center [1096, 195] width 89 height 29
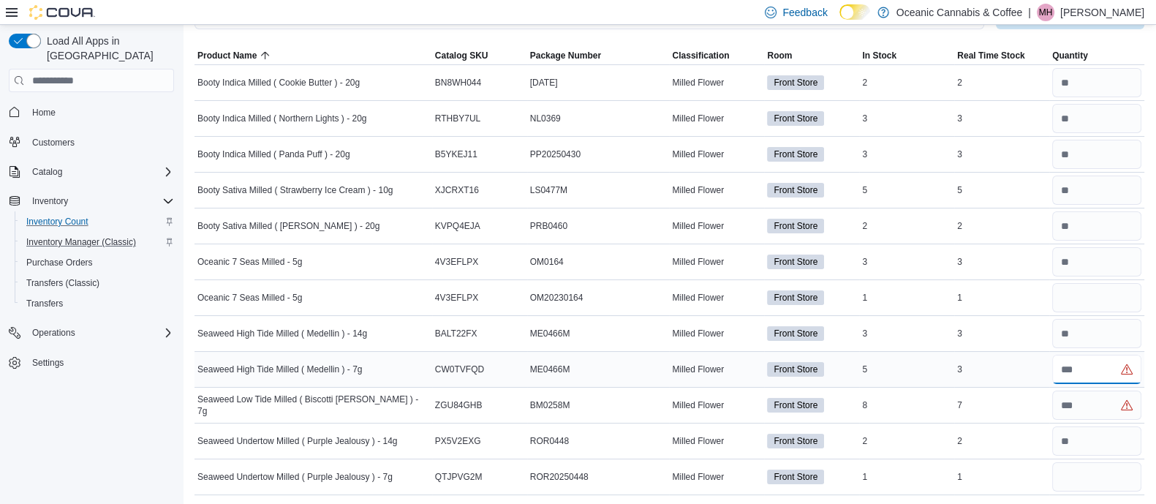
click at [1098, 359] on input "number" at bounding box center [1096, 369] width 89 height 29
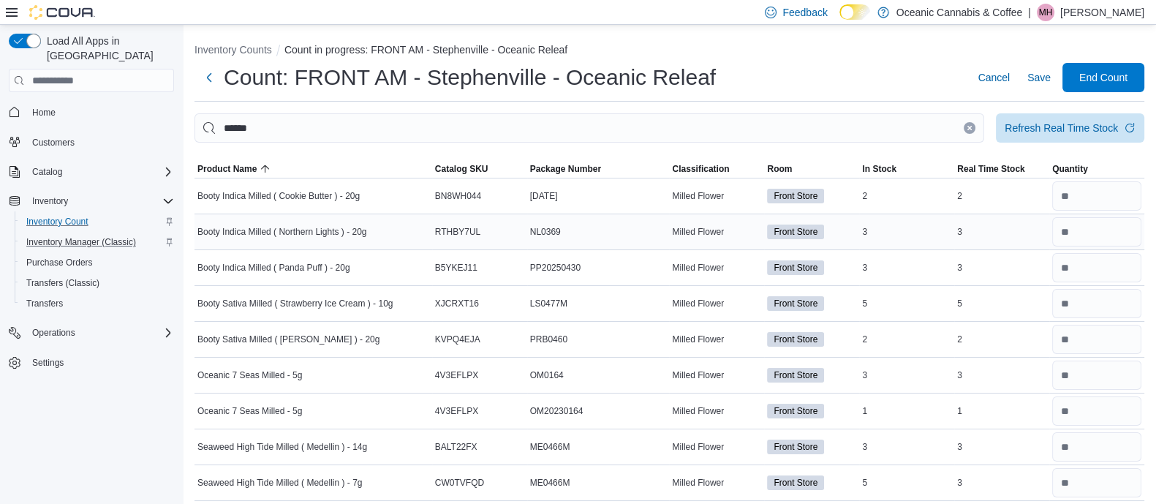
scroll to position [1, 0]
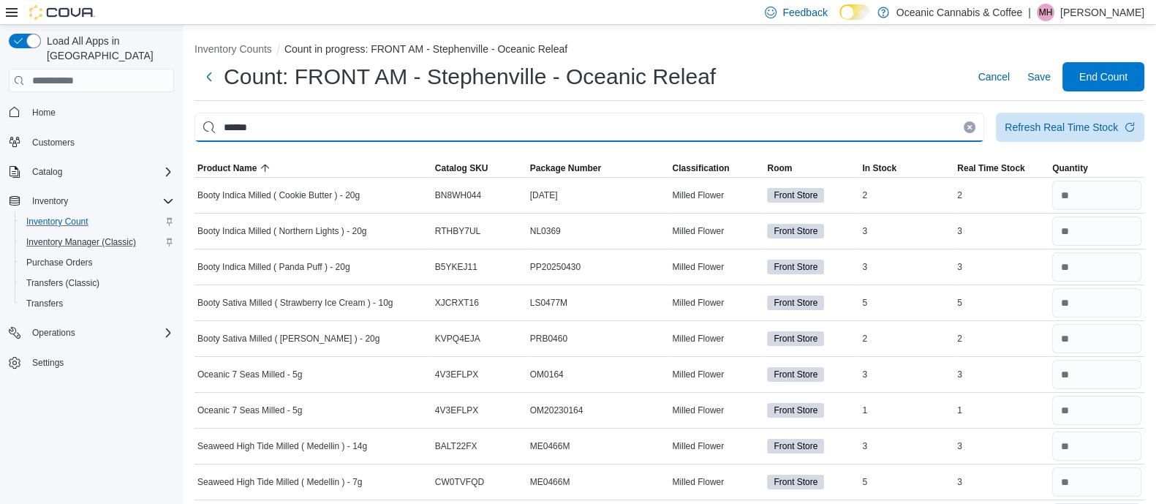
click at [567, 128] on input "******" at bounding box center [590, 127] width 790 height 29
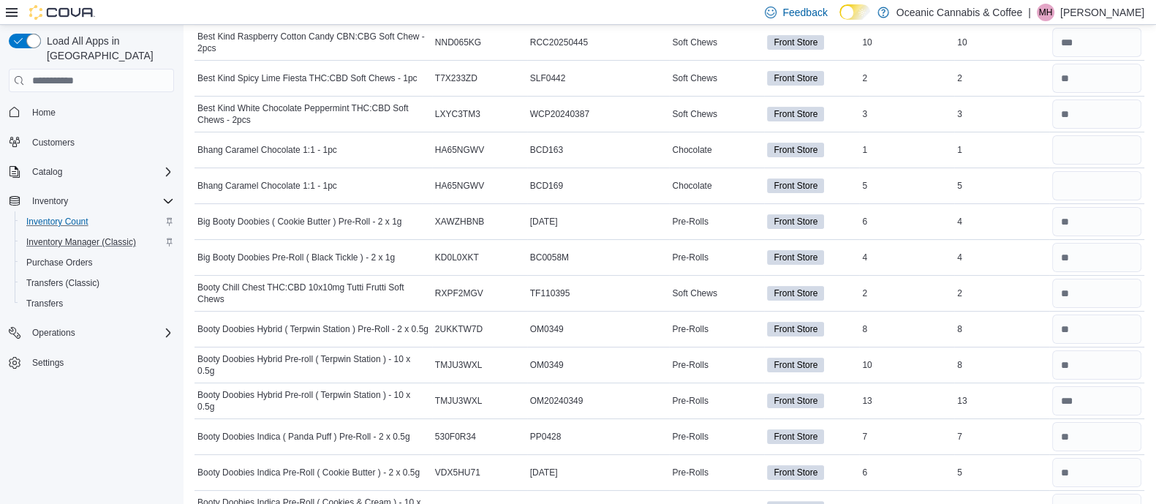
scroll to position [366, 0]
click at [1122, 141] on input "number" at bounding box center [1096, 151] width 89 height 29
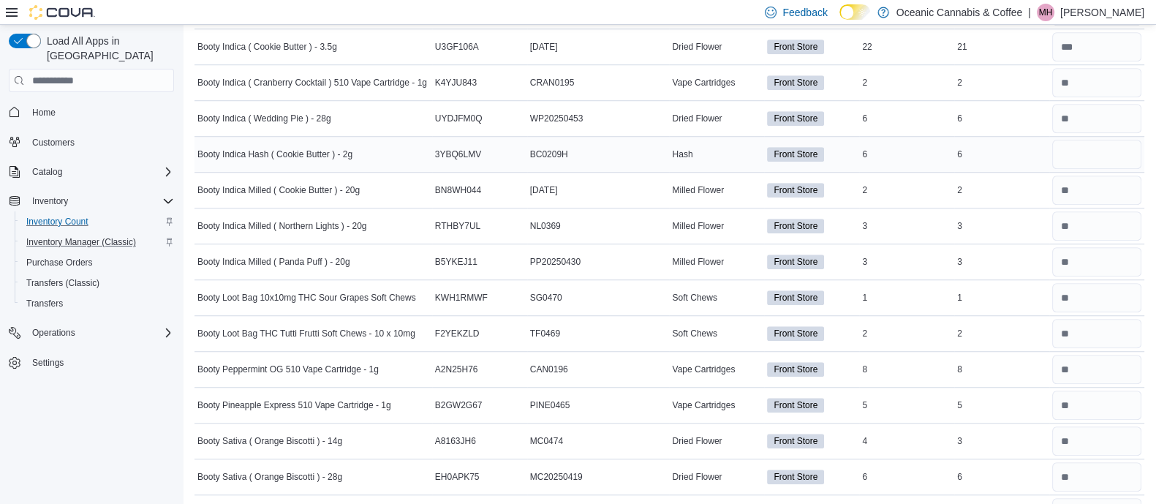
scroll to position [1473, 0]
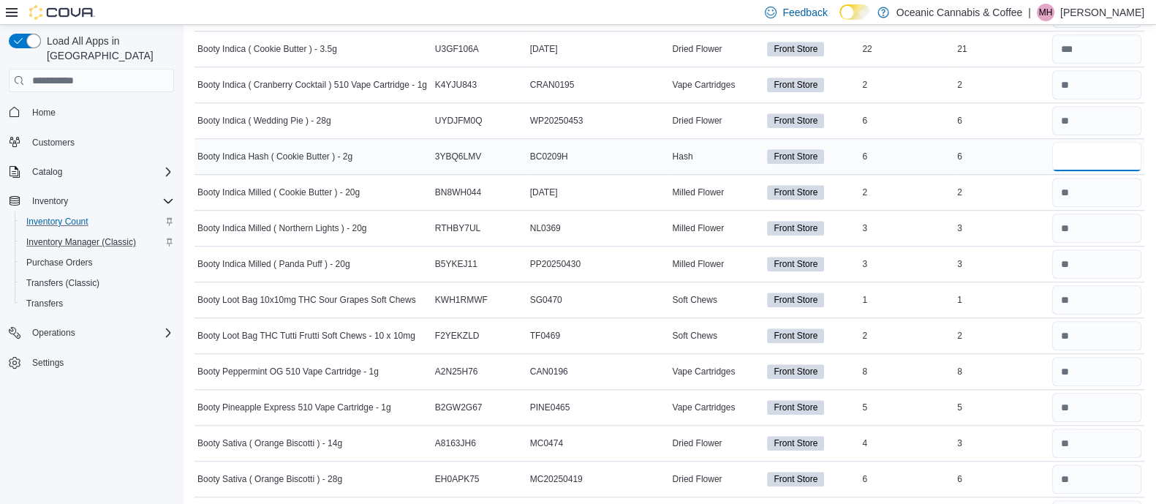
click at [1119, 145] on input "number" at bounding box center [1096, 156] width 89 height 29
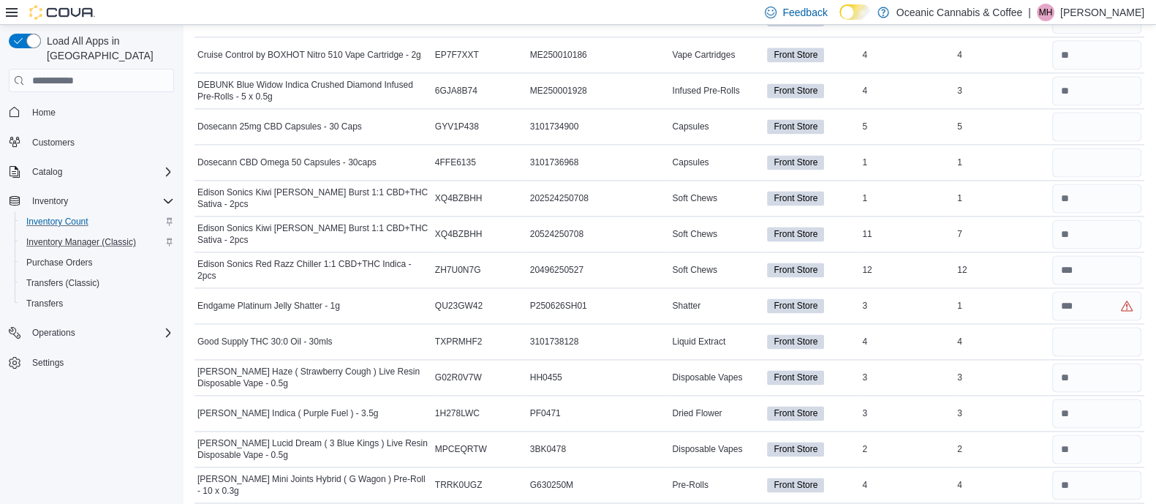
scroll to position [2540, 0]
click at [1100, 119] on input "number" at bounding box center [1096, 127] width 89 height 29
click at [1099, 292] on input "number" at bounding box center [1096, 306] width 89 height 29
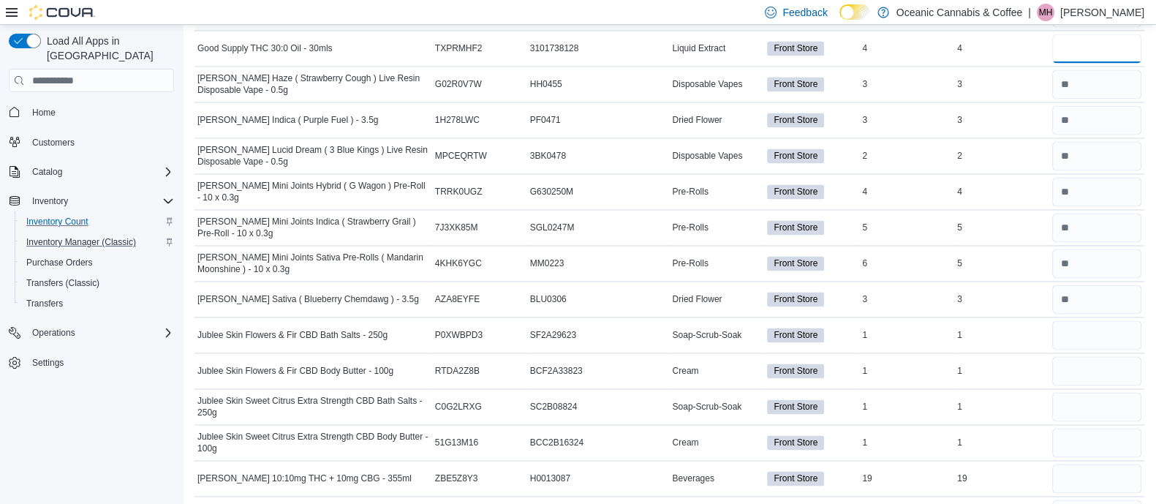
scroll to position [2839, 0]
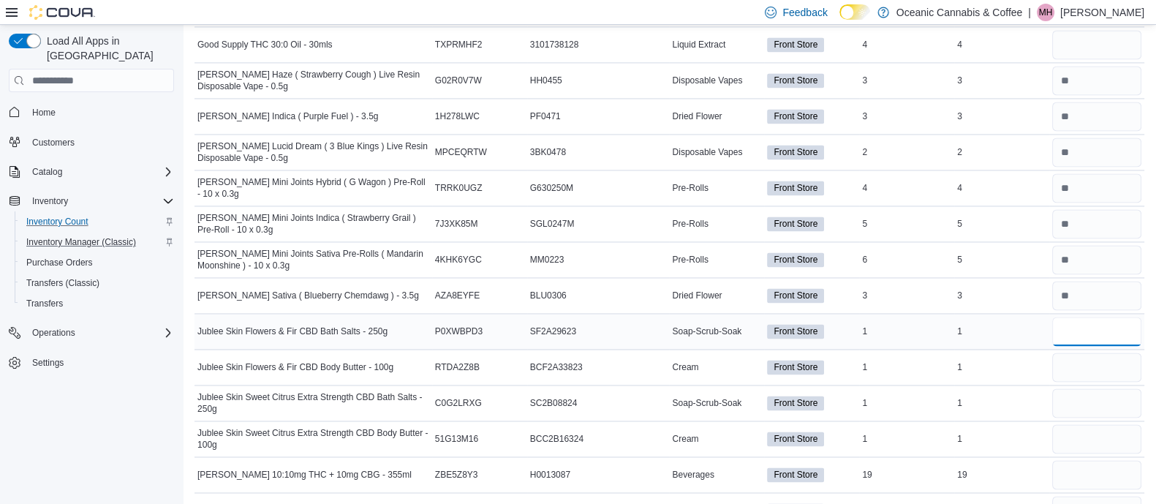
click at [1090, 317] on input "number" at bounding box center [1096, 331] width 89 height 29
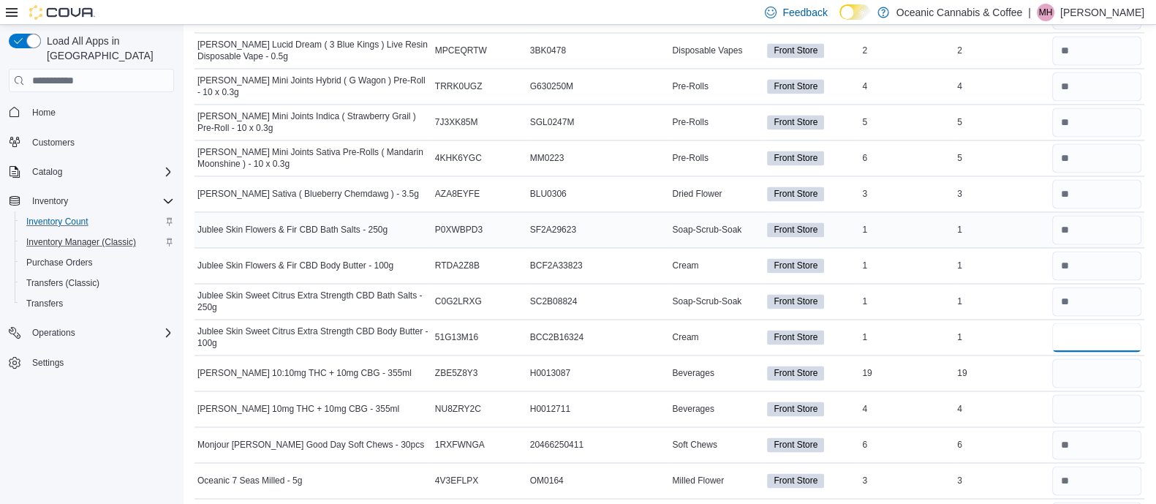
scroll to position [2950, 0]
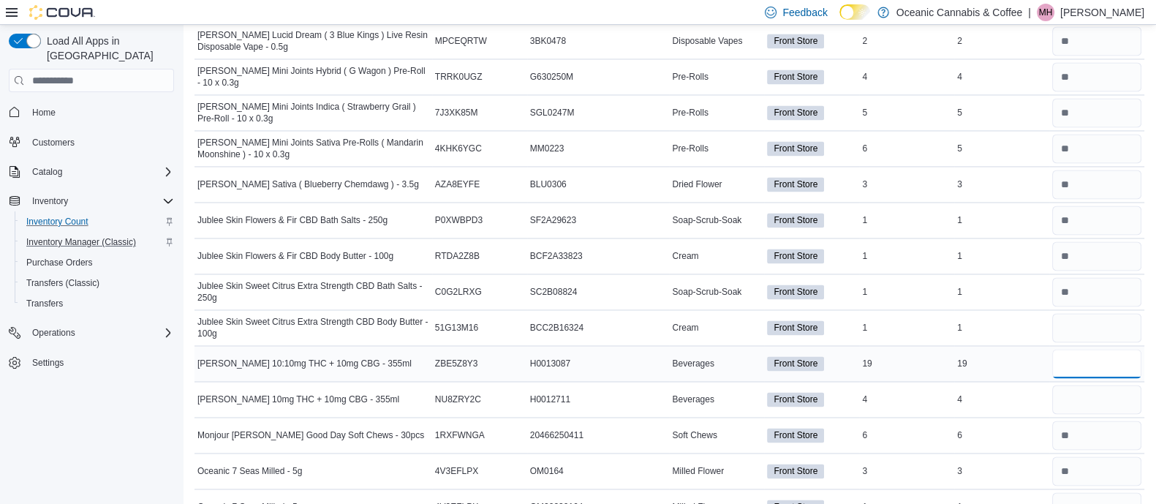
click at [1101, 354] on input "number" at bounding box center [1096, 363] width 89 height 29
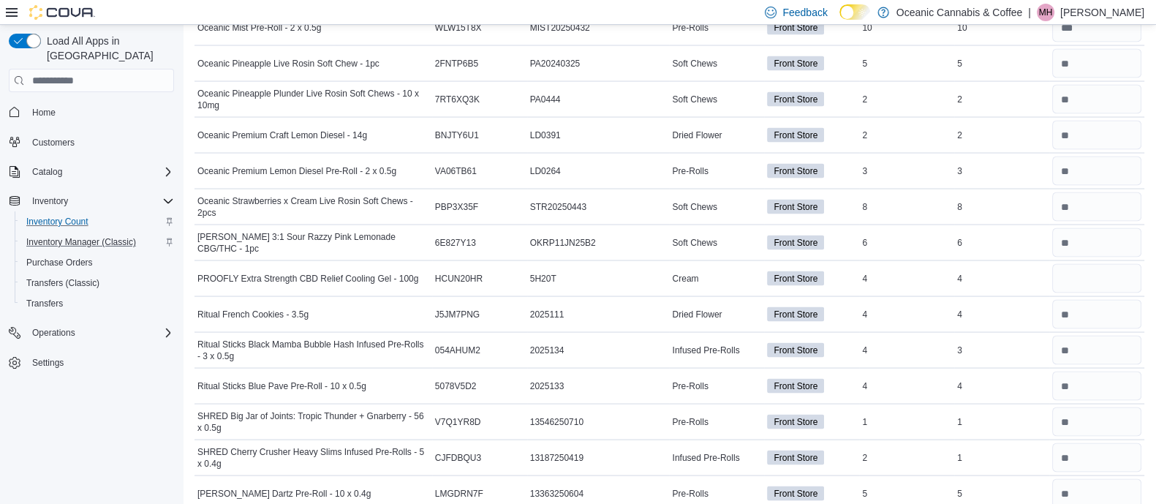
scroll to position [3538, 0]
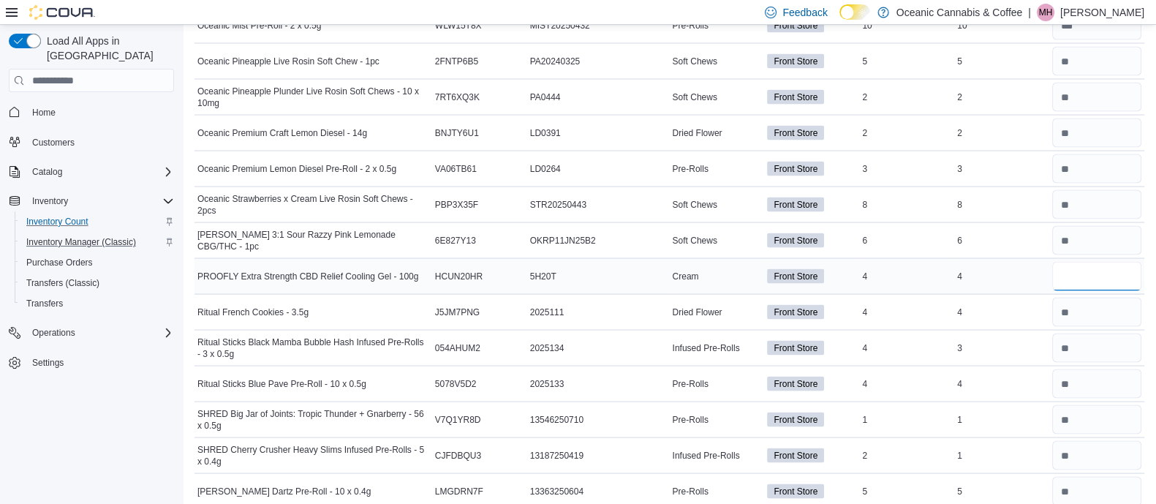
click at [1073, 262] on input "number" at bounding box center [1096, 276] width 89 height 29
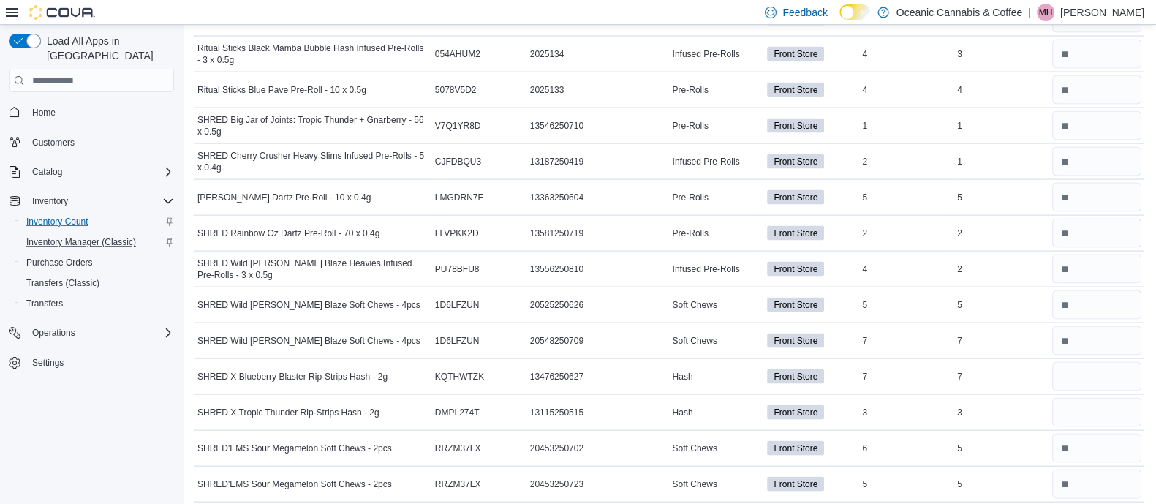
scroll to position [3838, 0]
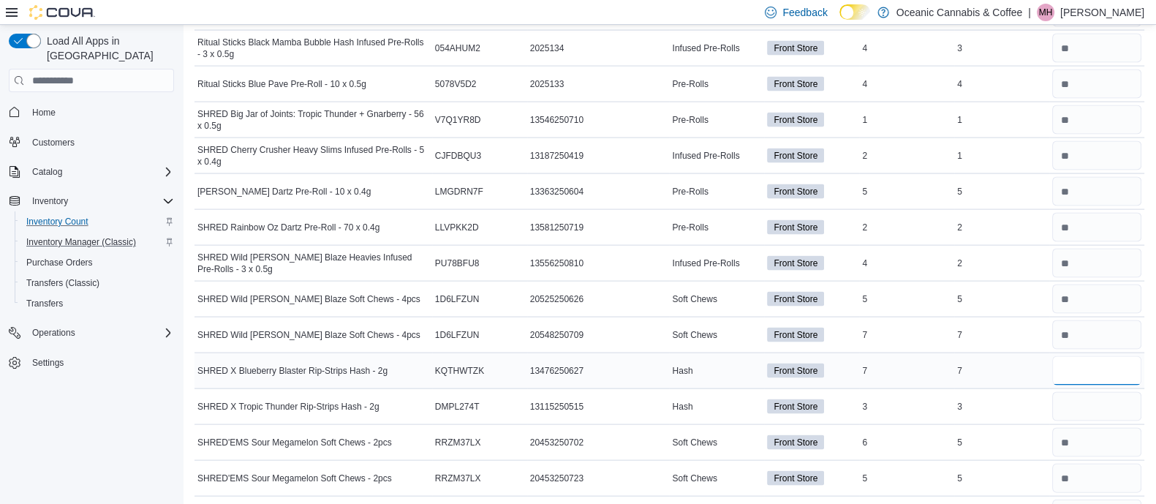
click at [1104, 356] on input "number" at bounding box center [1096, 370] width 89 height 29
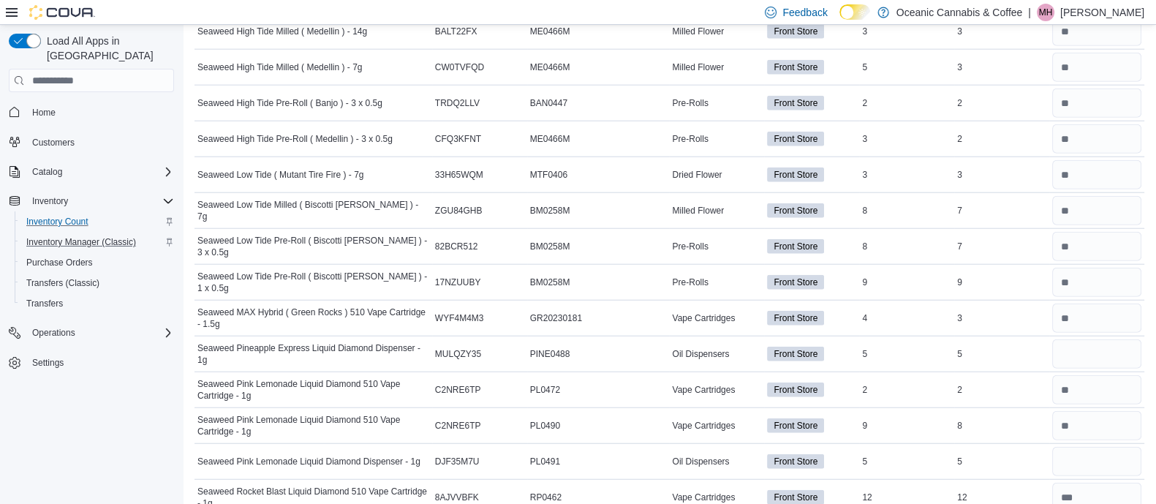
scroll to position [4608, 0]
click at [1104, 348] on input "number" at bounding box center [1096, 353] width 89 height 29
click at [1087, 339] on input "number" at bounding box center [1096, 353] width 89 height 29
click at [1109, 446] on input "number" at bounding box center [1096, 460] width 89 height 29
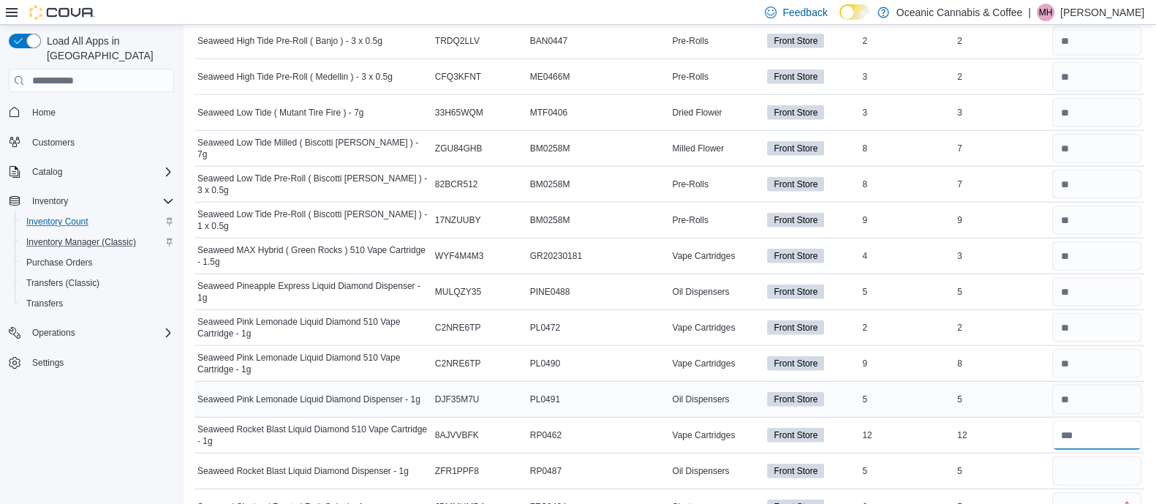
scroll to position [4676, 0]
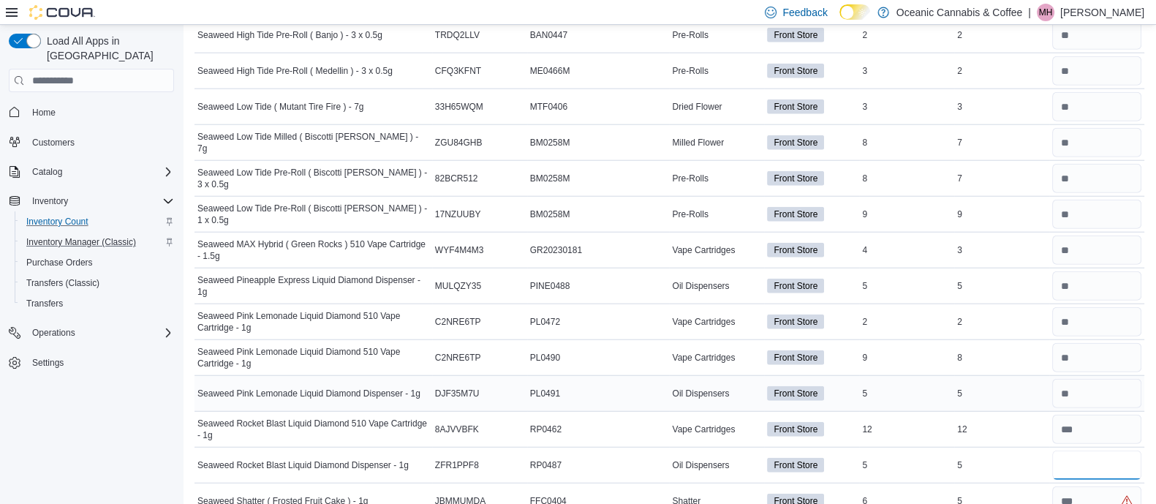
click at [1109, 450] on input "number" at bounding box center [1096, 464] width 89 height 29
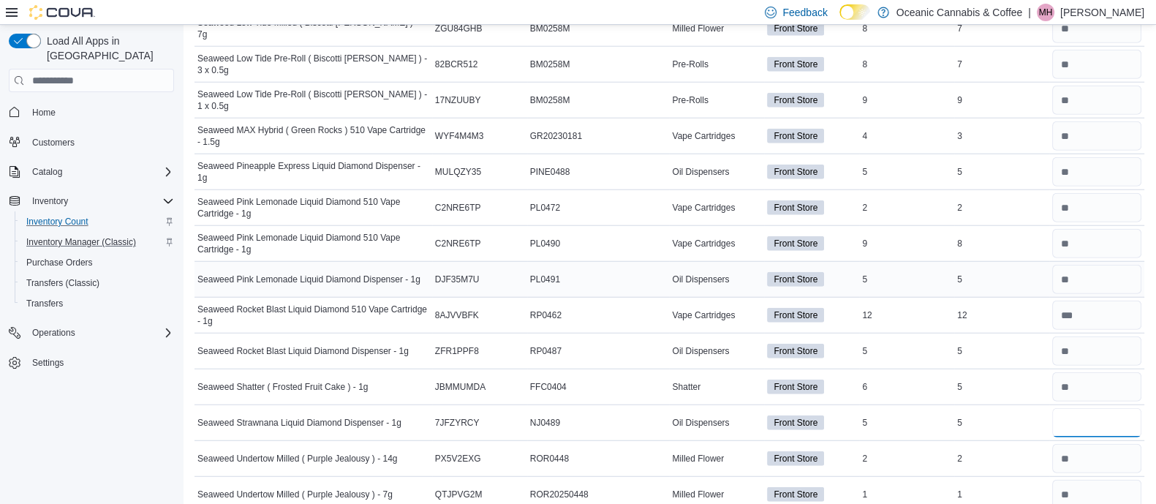
scroll to position [4801, 0]
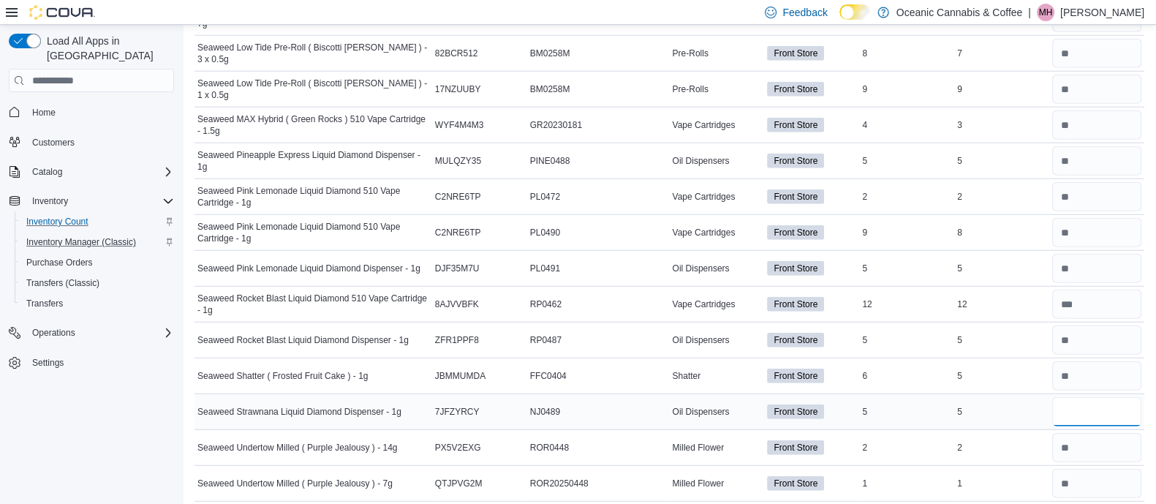
click at [1095, 402] on input "number" at bounding box center [1096, 411] width 89 height 29
click at [1096, 401] on input "number" at bounding box center [1096, 411] width 89 height 29
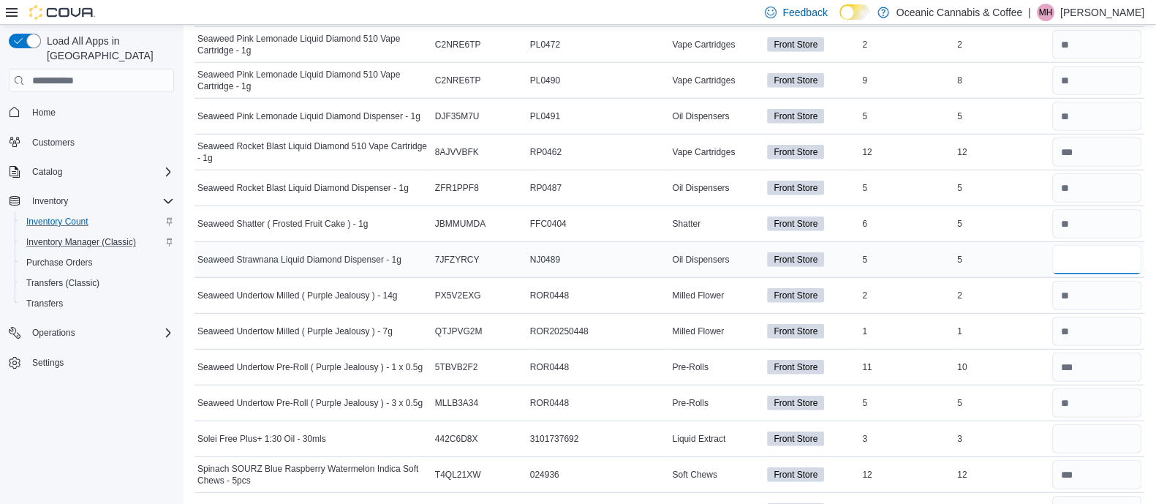
scroll to position [4953, 0]
click at [1096, 420] on div at bounding box center [1096, 437] width 95 height 35
click at [1098, 423] on input "number" at bounding box center [1096, 437] width 89 height 29
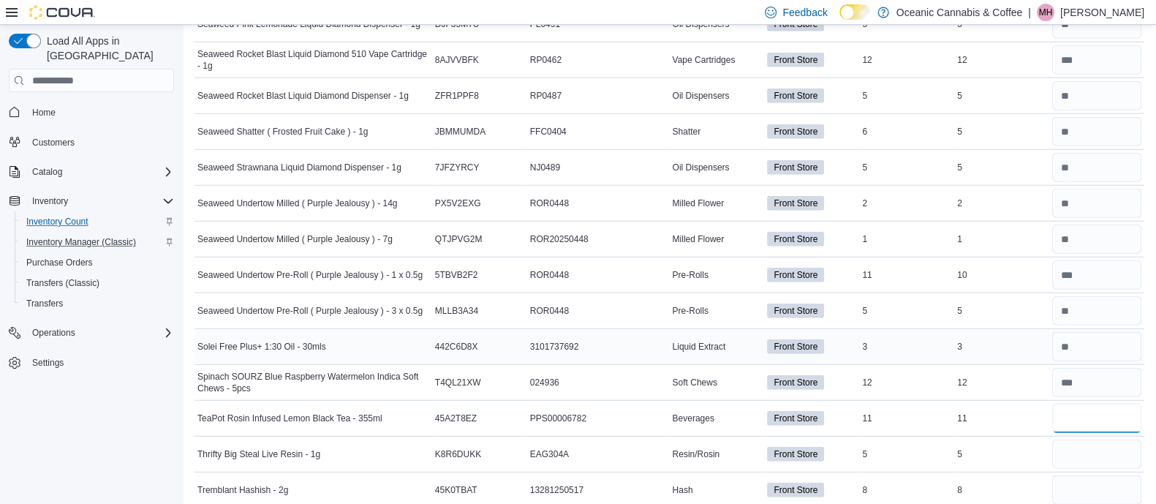
click at [1098, 409] on input "number" at bounding box center [1096, 418] width 89 height 29
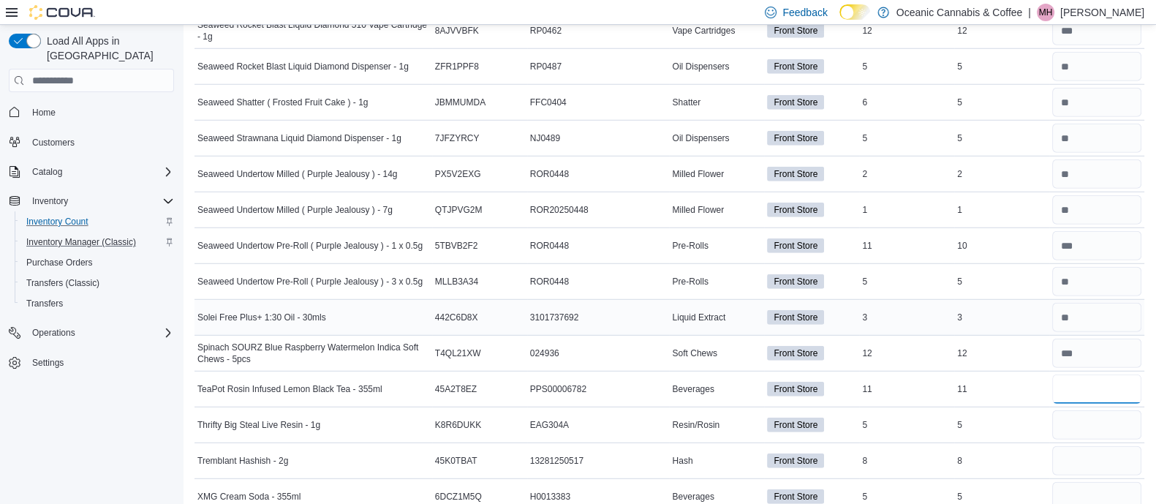
scroll to position [5079, 0]
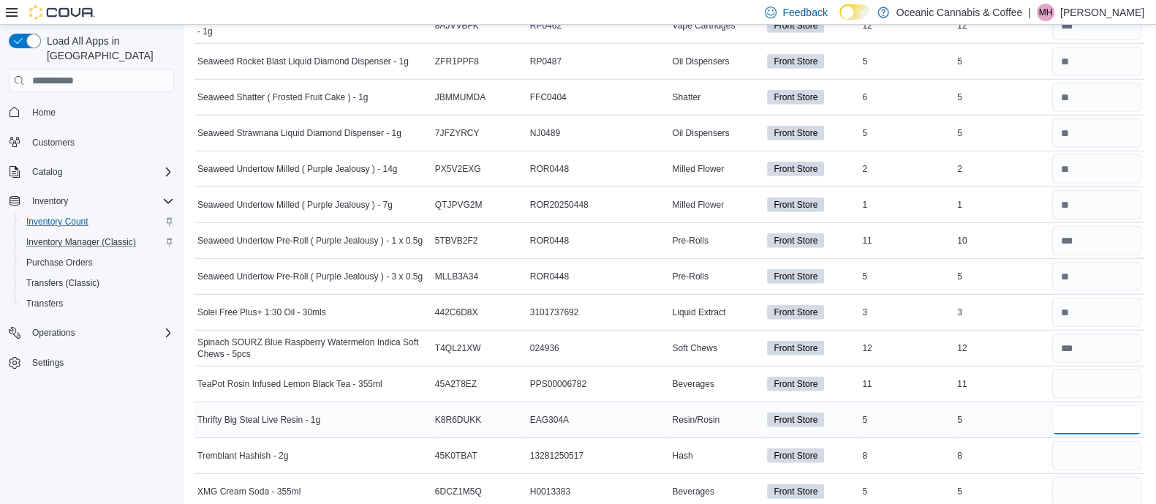
drag, startPoint x: 1098, startPoint y: 409, endPoint x: 1120, endPoint y: 401, distance: 23.4
click at [1120, 405] on input "number" at bounding box center [1096, 419] width 89 height 29
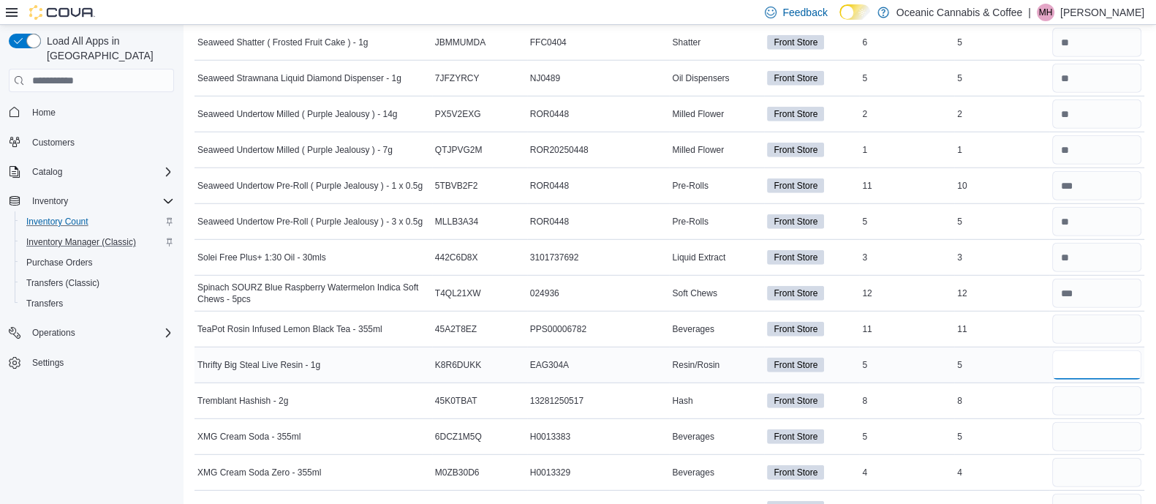
scroll to position [5136, 0]
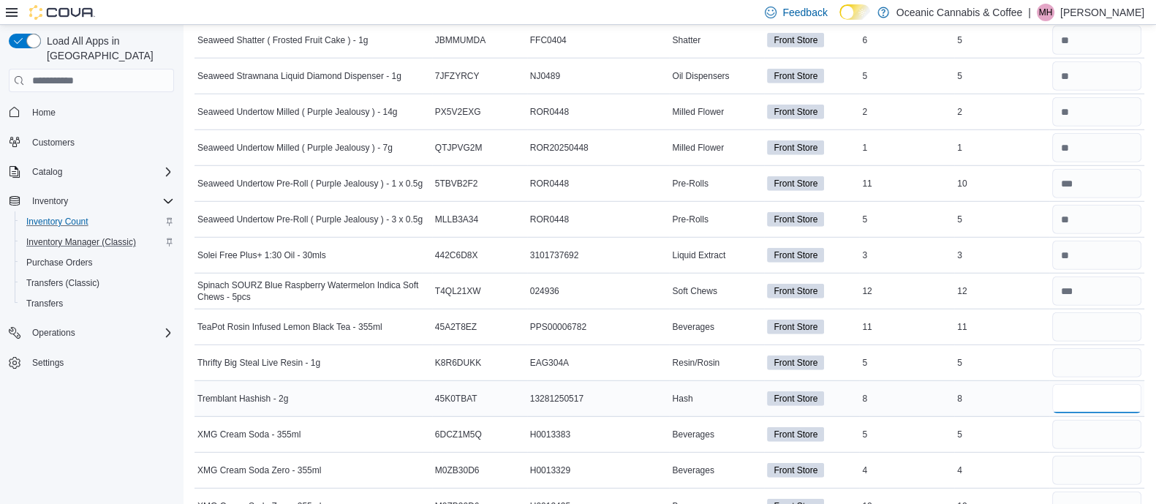
click at [1122, 384] on input "number" at bounding box center [1096, 398] width 89 height 29
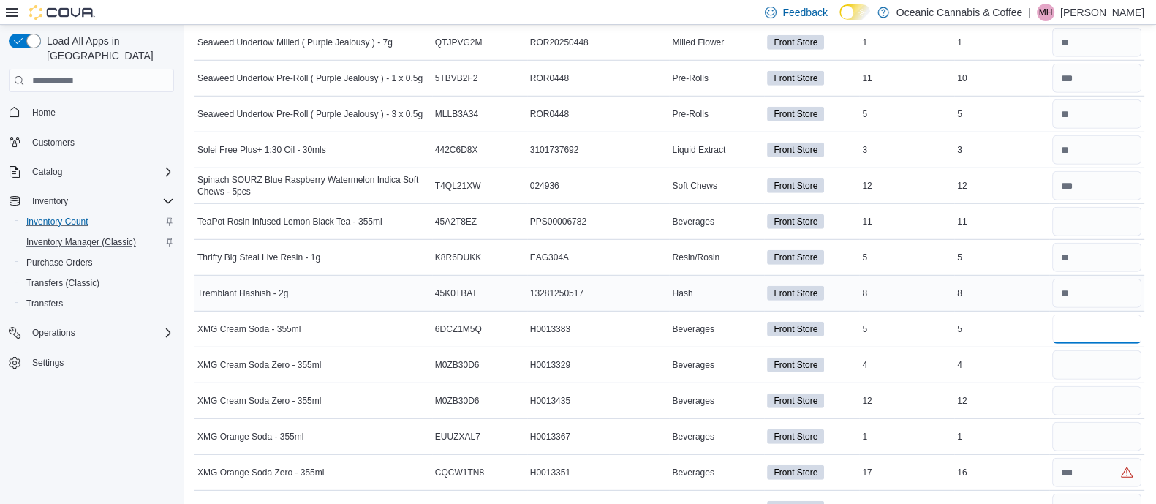
scroll to position [5255, 0]
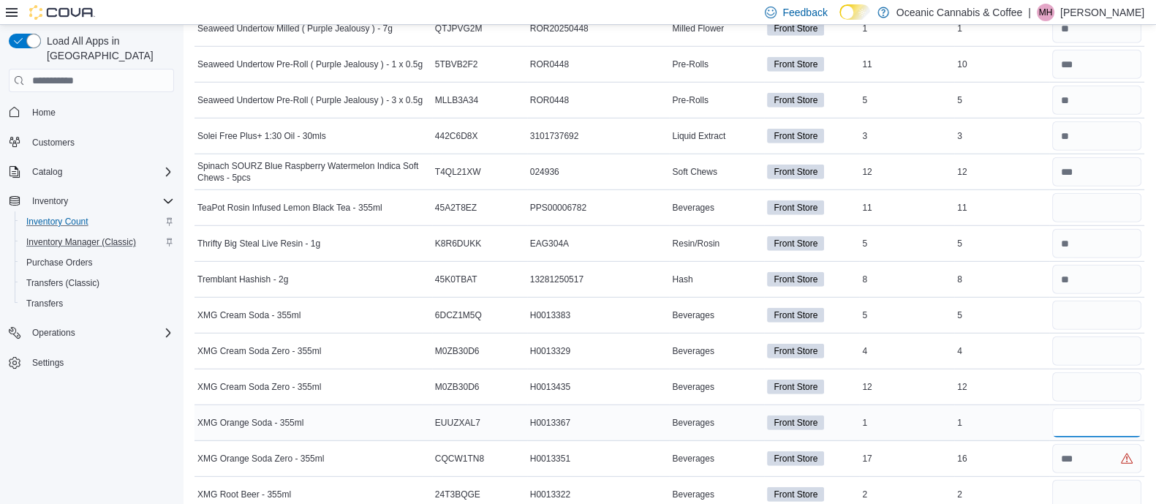
click at [1082, 411] on input "number" at bounding box center [1096, 422] width 89 height 29
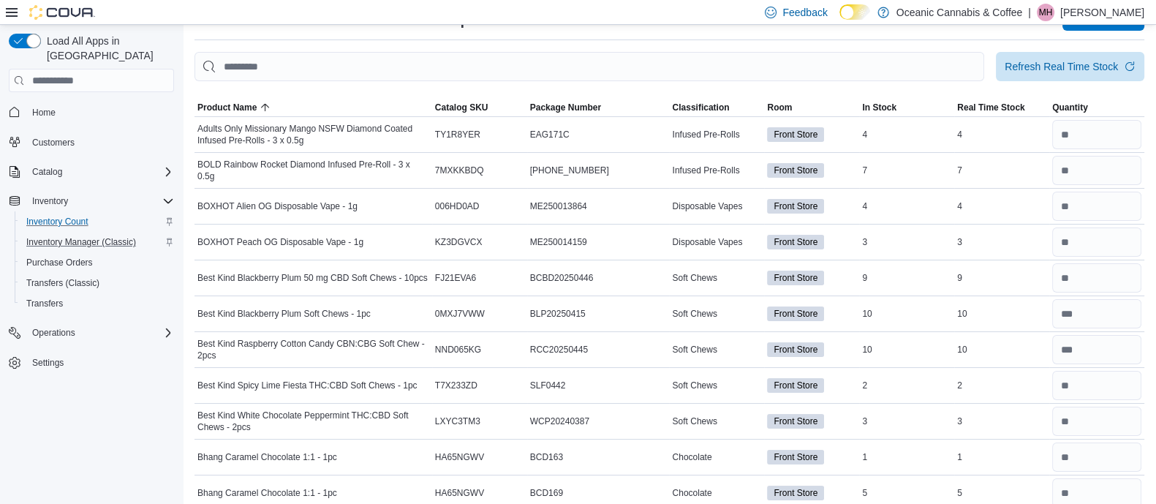
scroll to position [0, 0]
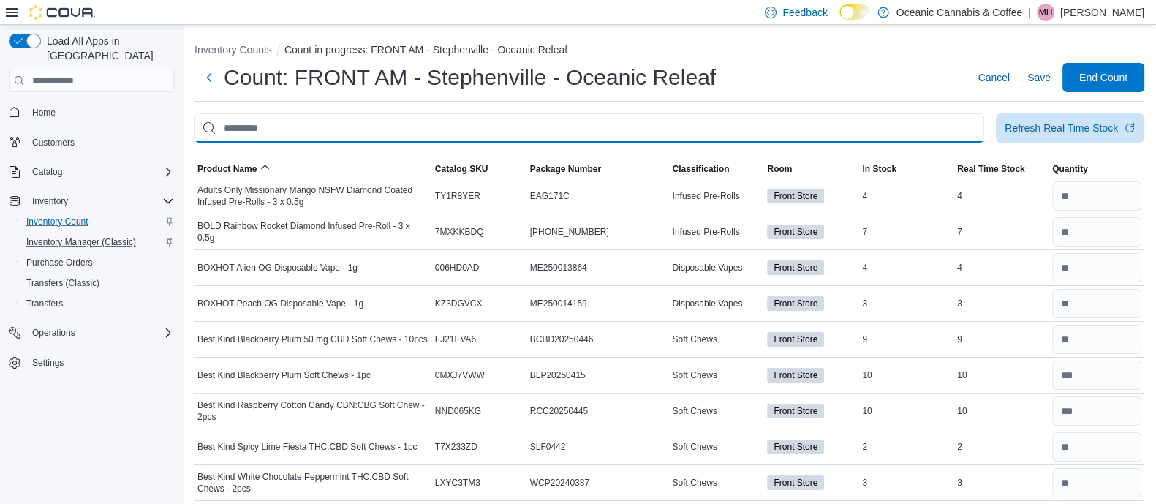
click at [512, 137] on input "This is a search bar. After typing your query, hit enter to filter the results …" at bounding box center [590, 127] width 790 height 29
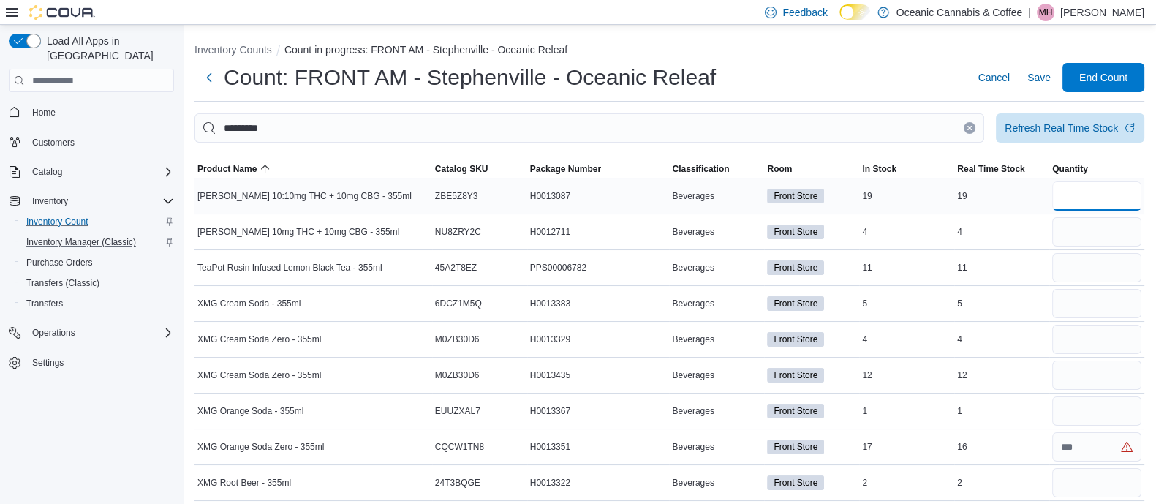
click at [1089, 201] on input "number" at bounding box center [1096, 195] width 89 height 29
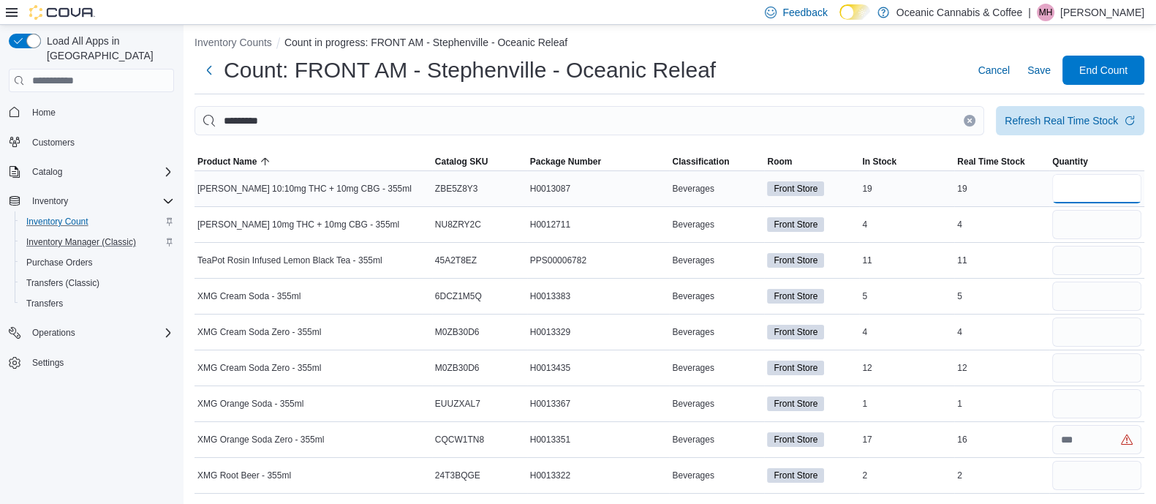
click at [1089, 201] on input "number" at bounding box center [1096, 188] width 89 height 29
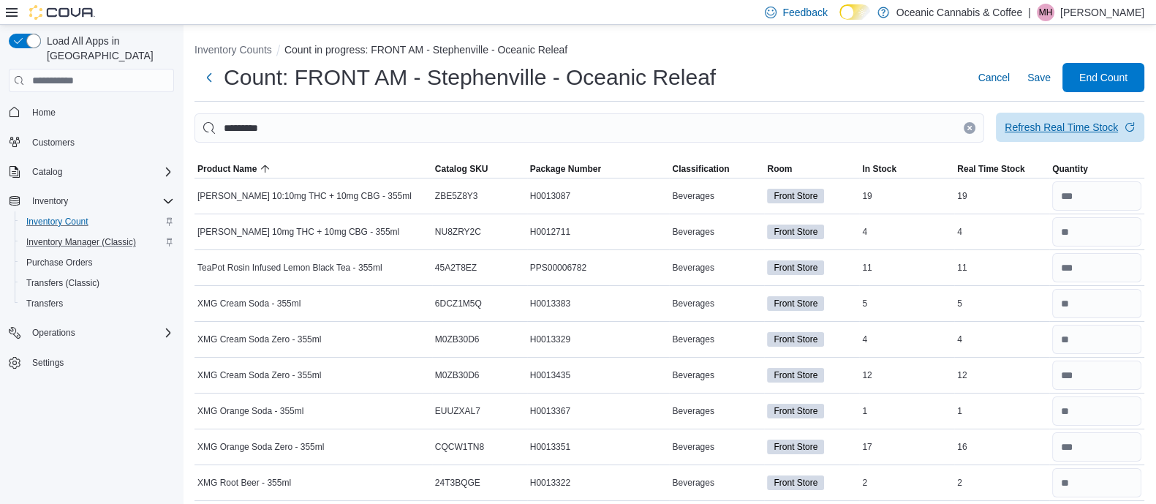
click at [1063, 125] on div "Refresh Real Time Stock" at bounding box center [1061, 127] width 113 height 15
click at [975, 124] on button "Clear input" at bounding box center [970, 128] width 12 height 12
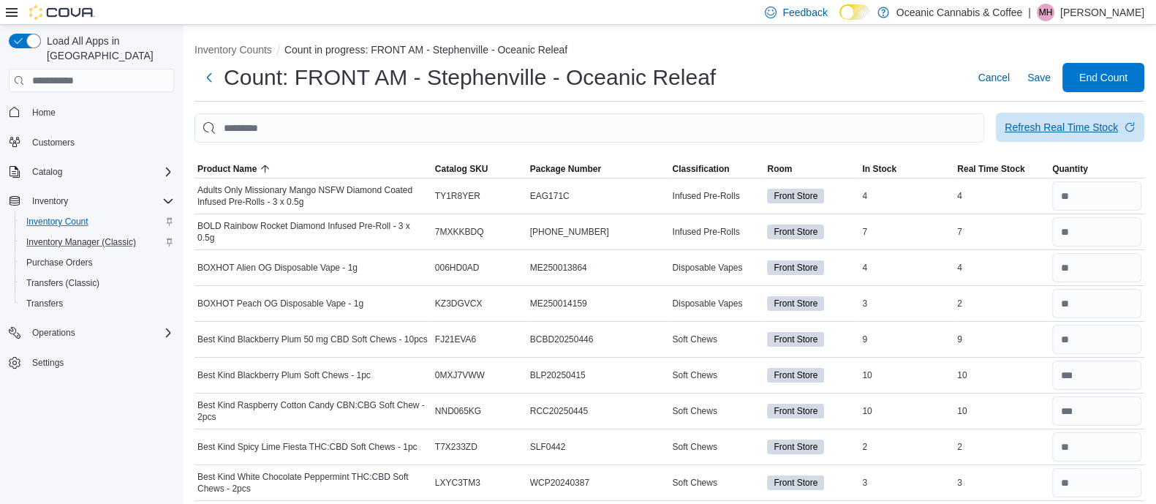
click at [1029, 125] on div "Refresh Real Time Stock" at bounding box center [1061, 127] width 113 height 15
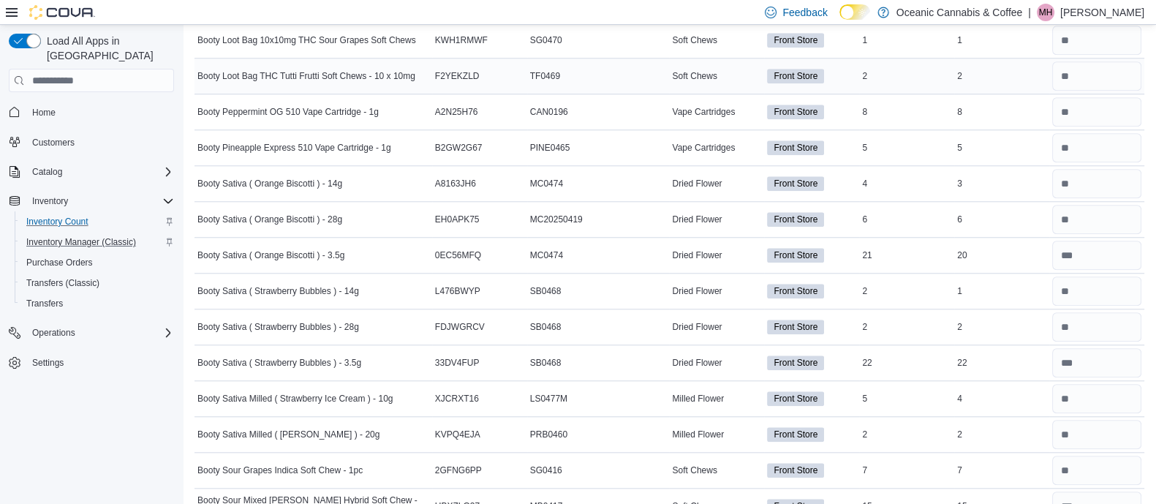
drag, startPoint x: 974, startPoint y: 294, endPoint x: 948, endPoint y: 82, distance: 213.7
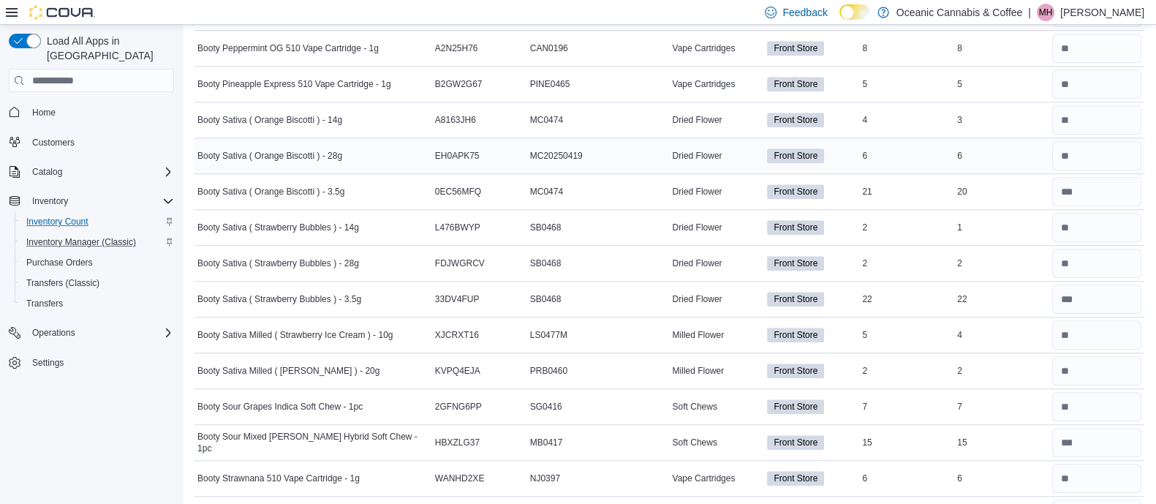
click at [982, 138] on td "Real Time Stock 6" at bounding box center [1001, 156] width 95 height 36
click at [996, 147] on div "6" at bounding box center [1001, 156] width 95 height 18
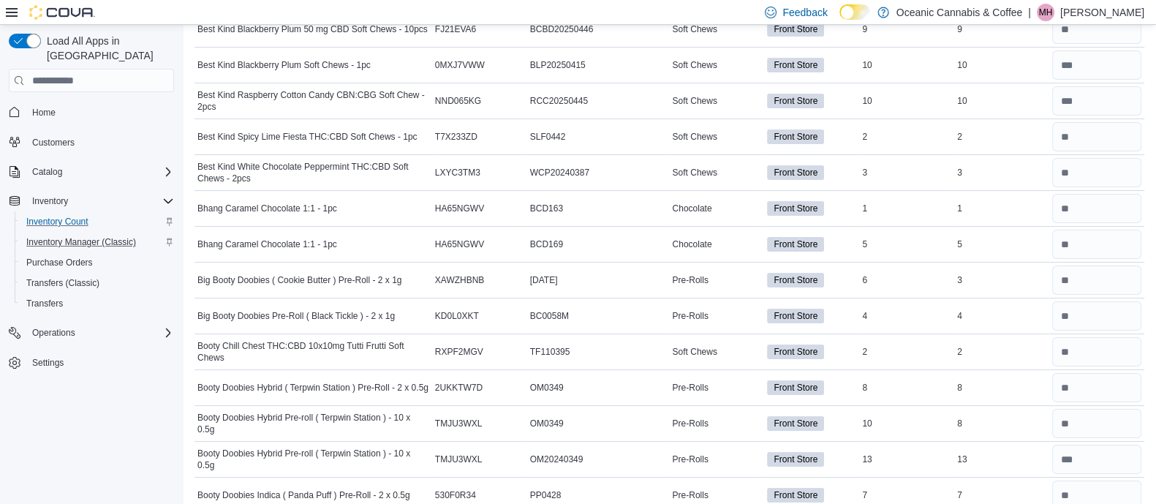
scroll to position [0, 0]
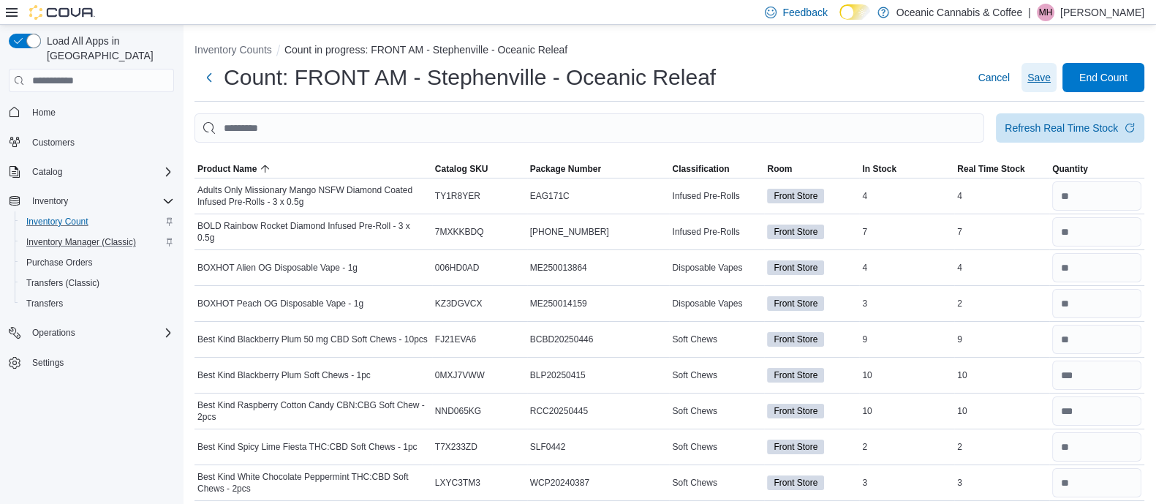
click at [1043, 75] on span "Save" at bounding box center [1038, 77] width 23 height 15
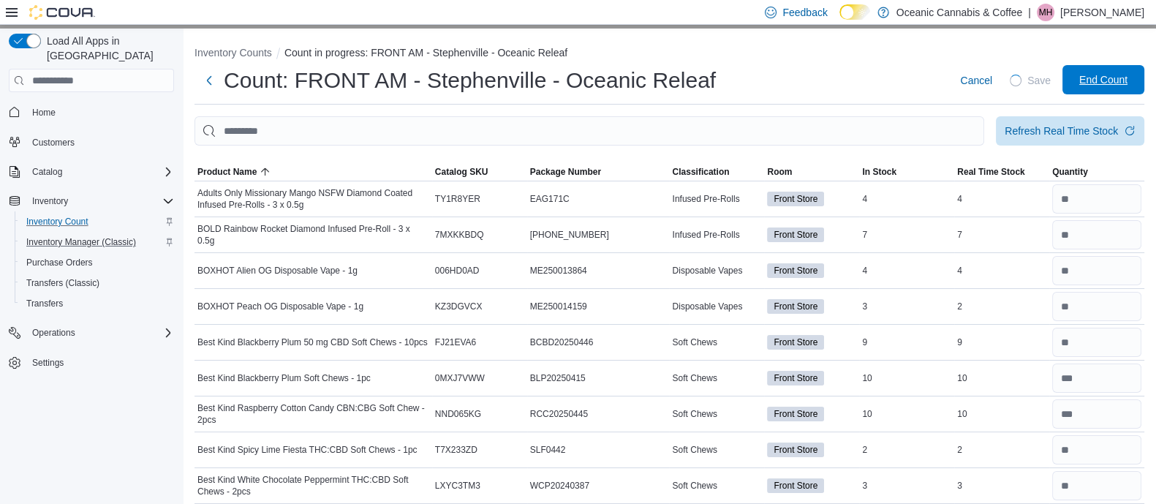
click at [1091, 82] on span "End Count" at bounding box center [1103, 79] width 64 height 29
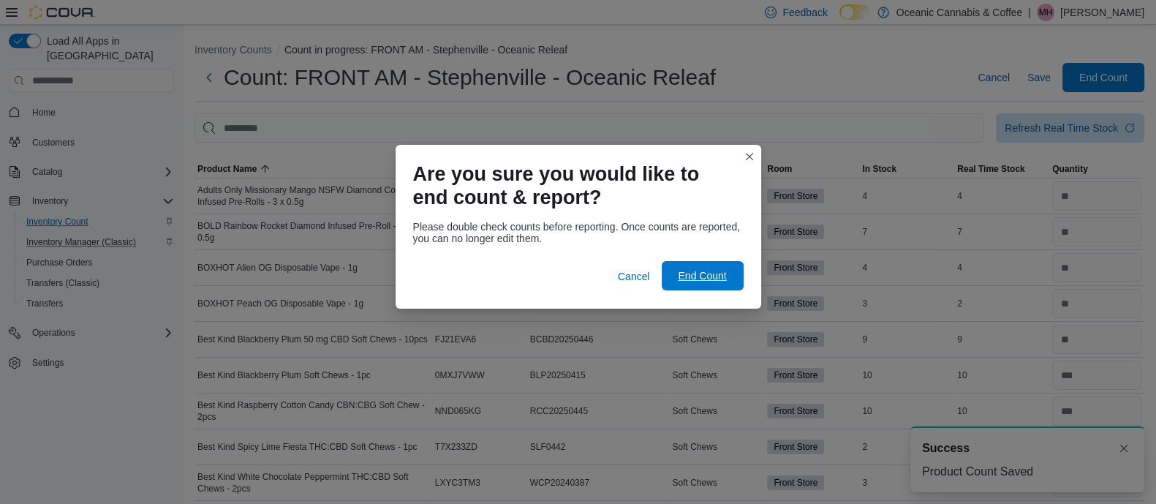
click at [719, 270] on span "End Count" at bounding box center [702, 275] width 48 height 15
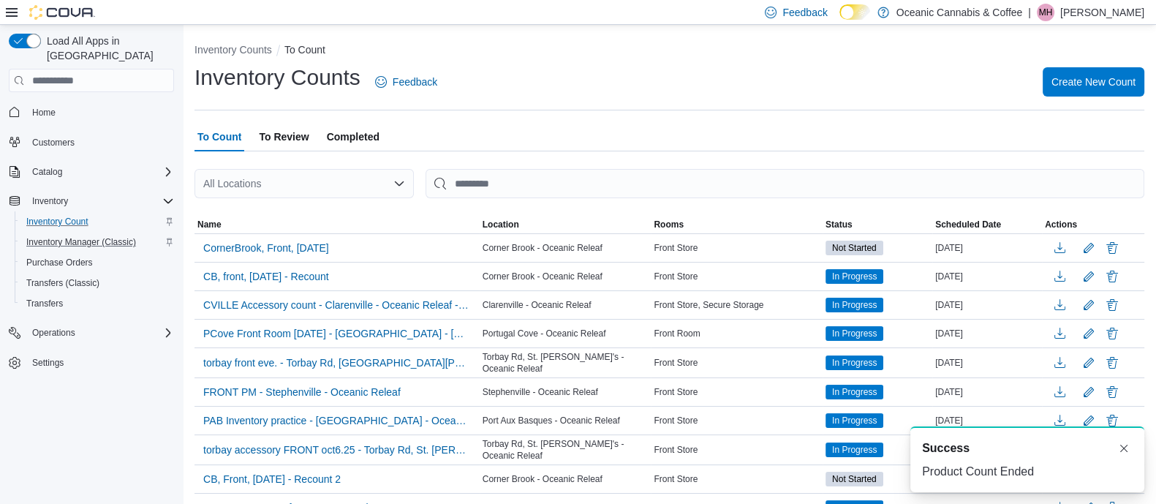
click at [298, 132] on span "To Review" at bounding box center [284, 136] width 50 height 29
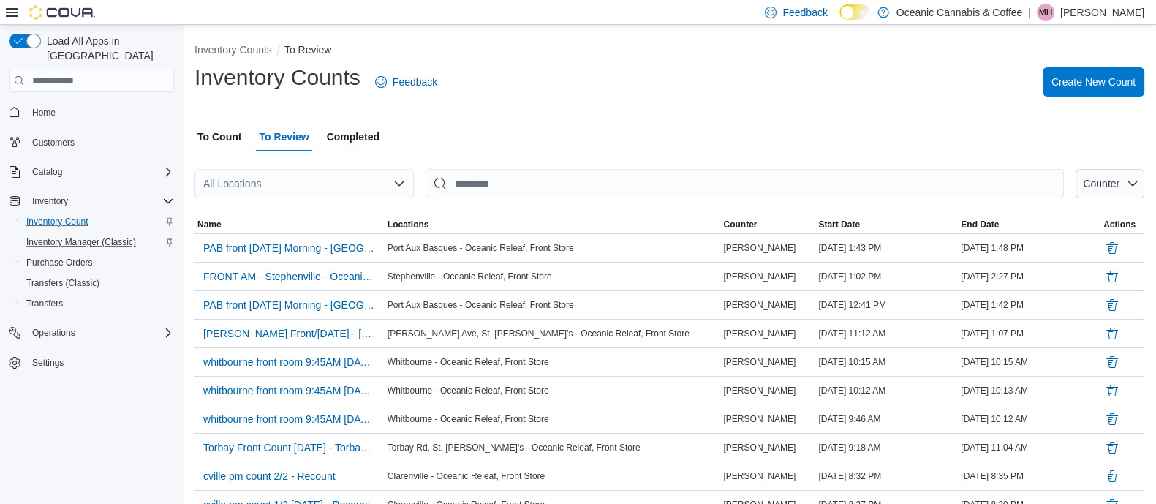
click at [306, 184] on div "All Locations" at bounding box center [304, 183] width 219 height 29
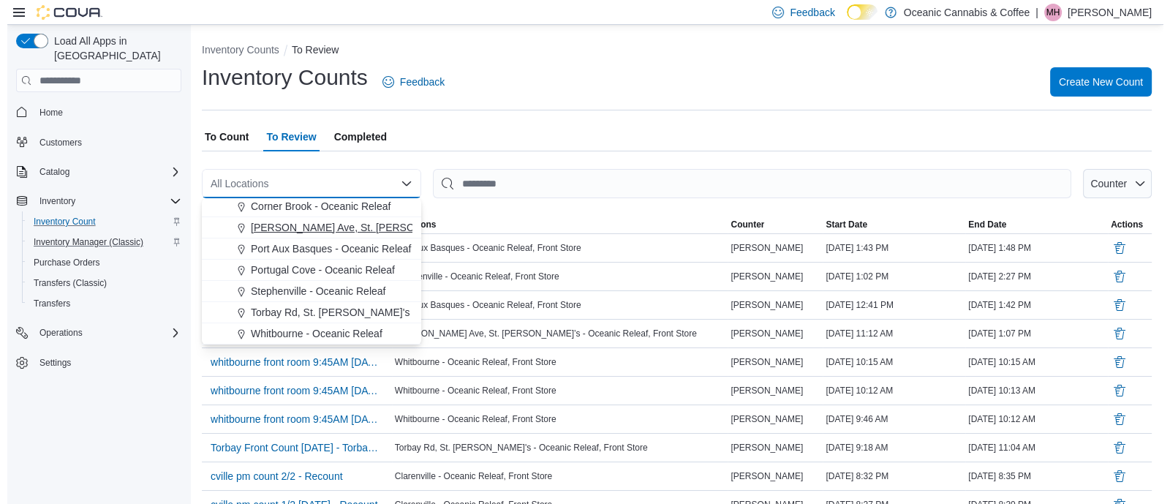
scroll to position [86, 0]
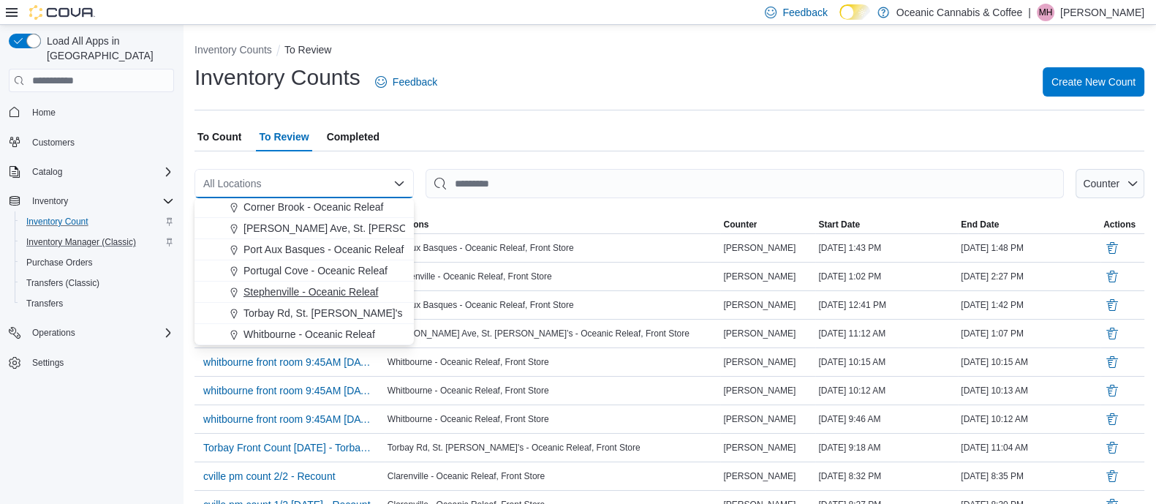
click at [276, 284] on span "Stephenville - Oceanic Releaf" at bounding box center [311, 291] width 135 height 15
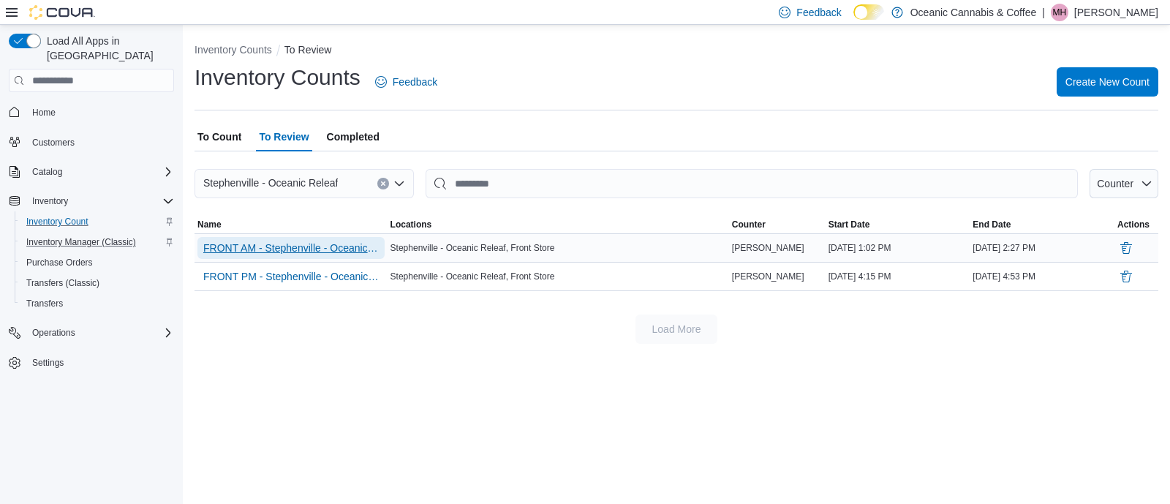
click at [339, 257] on span "FRONT AM - Stephenville - Oceanic Releaf" at bounding box center [290, 248] width 175 height 22
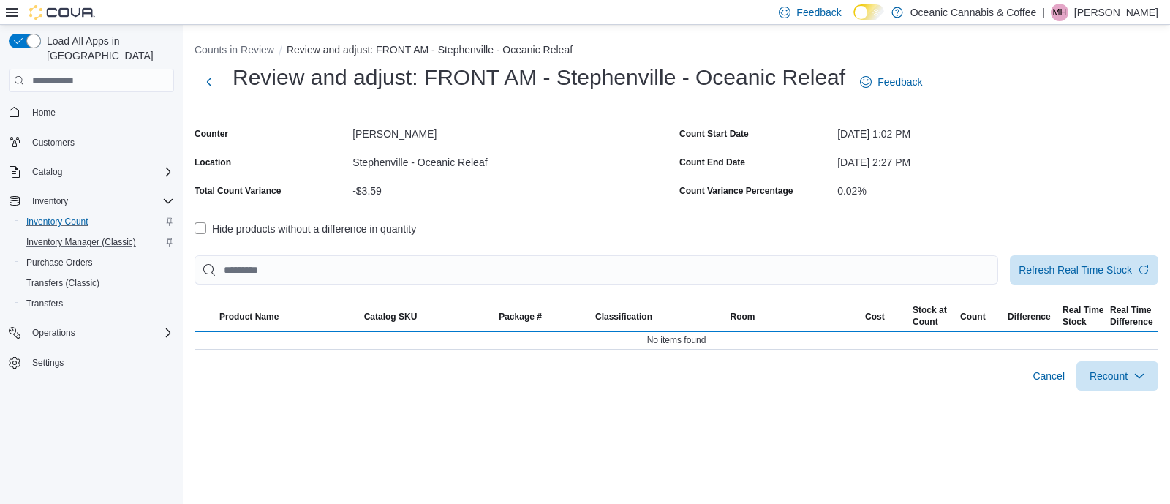
click at [340, 224] on label "Hide products without a difference in quantity" at bounding box center [306, 229] width 222 height 18
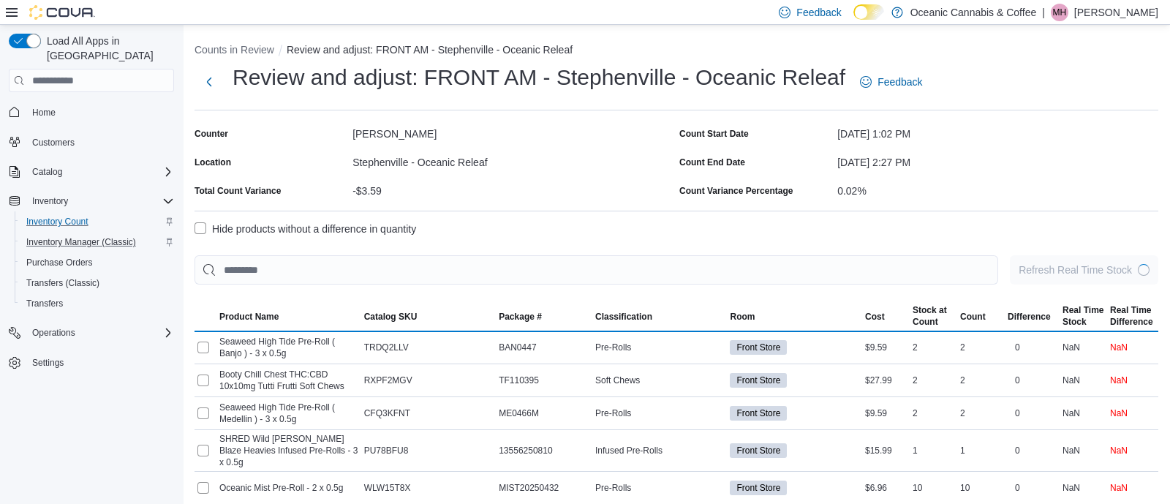
click at [372, 226] on label "Hide products without a difference in quantity" at bounding box center [306, 229] width 222 height 18
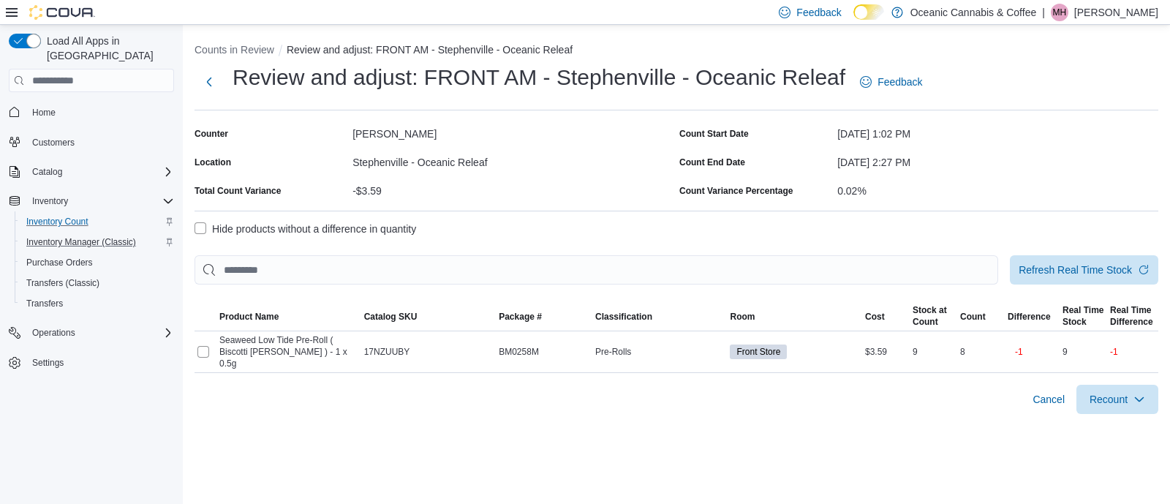
click at [1110, 414] on div "Counts in Review Review and adjust: FRONT AM - Stephenville - Oceanic Releaf Re…" at bounding box center [676, 225] width 987 height 401
click at [1110, 384] on span "Recount" at bounding box center [1117, 398] width 64 height 29
click at [1077, 453] on span "Recount all with differences" at bounding box center [1089, 455] width 125 height 15
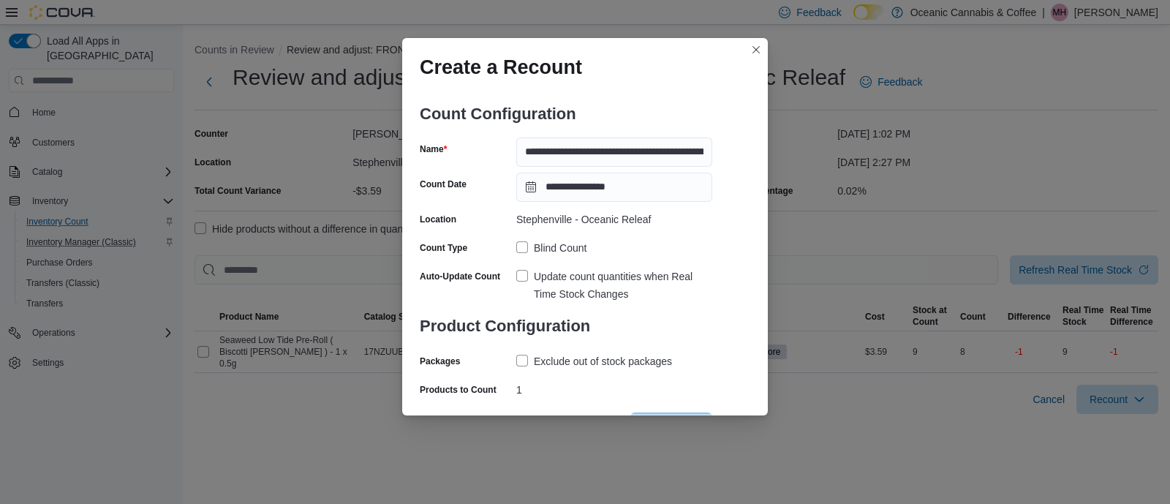
scroll to position [54, 0]
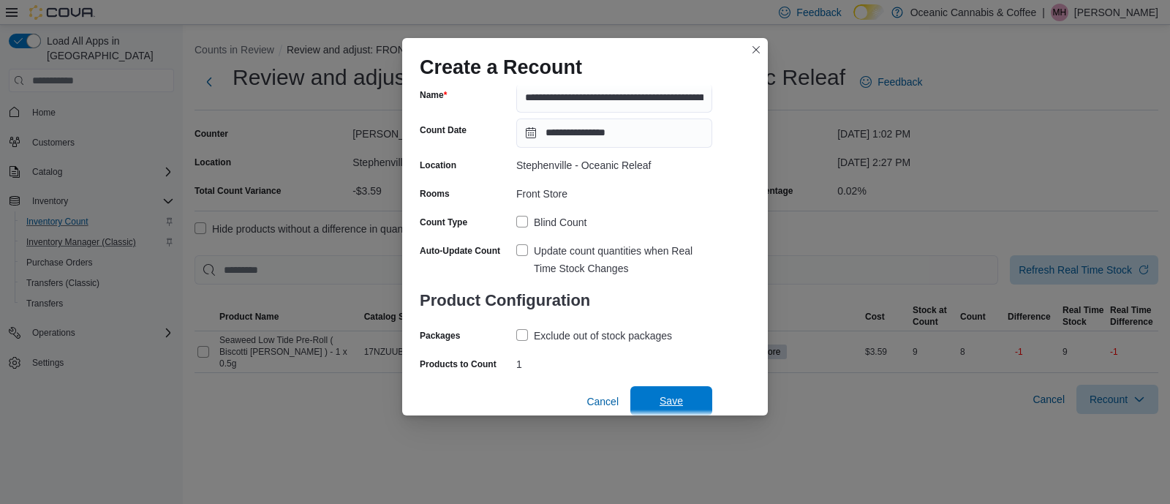
click at [656, 389] on span "Save" at bounding box center [671, 400] width 64 height 29
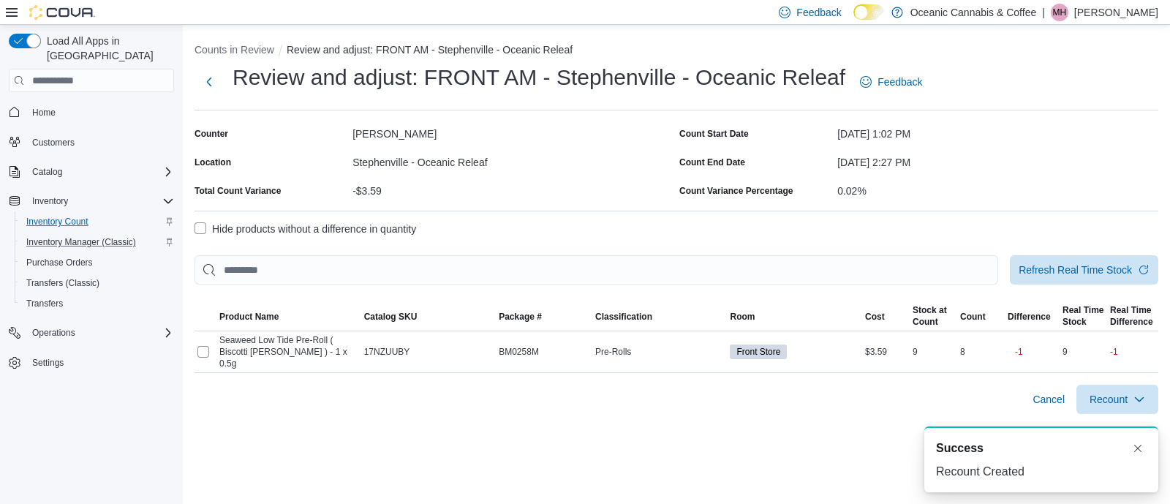
scroll to position [0, 0]
click at [62, 216] on span "Inventory Count" at bounding box center [57, 222] width 62 height 12
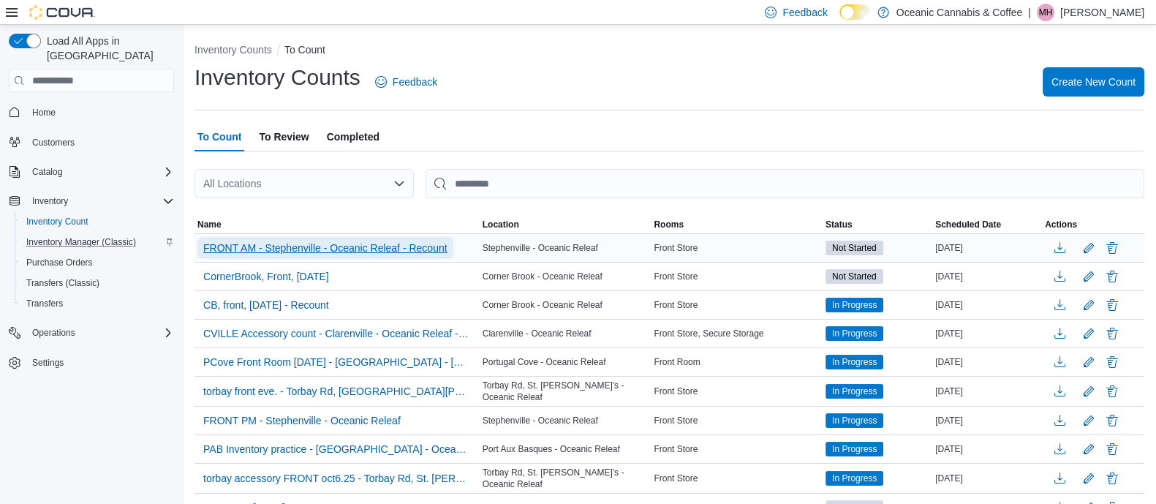
click at [349, 241] on span "FRONT AM - Stephenville - Oceanic Releaf - Recount" at bounding box center [325, 248] width 244 height 15
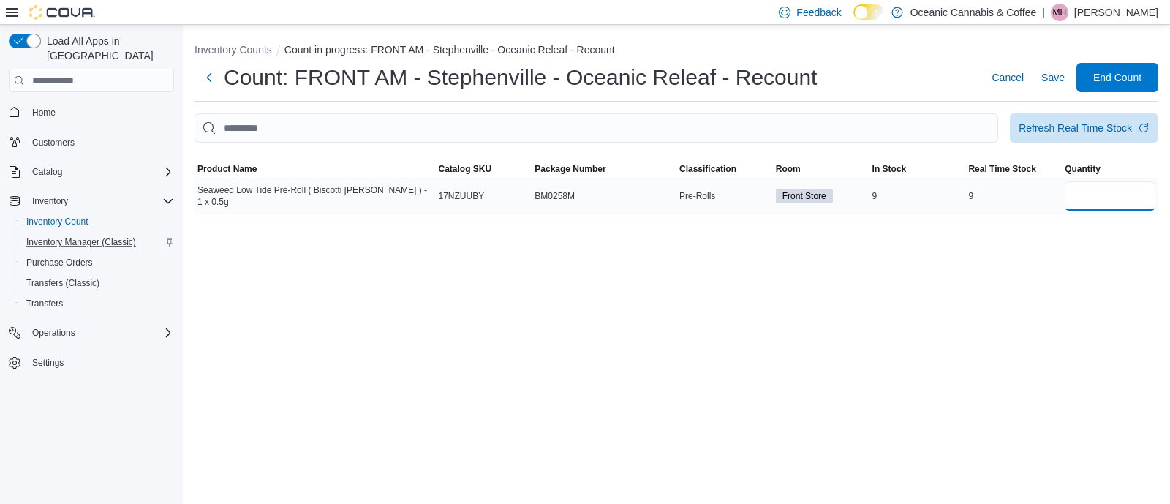
click at [1097, 192] on input "number" at bounding box center [1110, 195] width 91 height 29
click at [1076, 116] on span "Refresh Real Time Stock" at bounding box center [1084, 127] width 131 height 29
click at [1112, 82] on span "End Count" at bounding box center [1117, 76] width 48 height 15
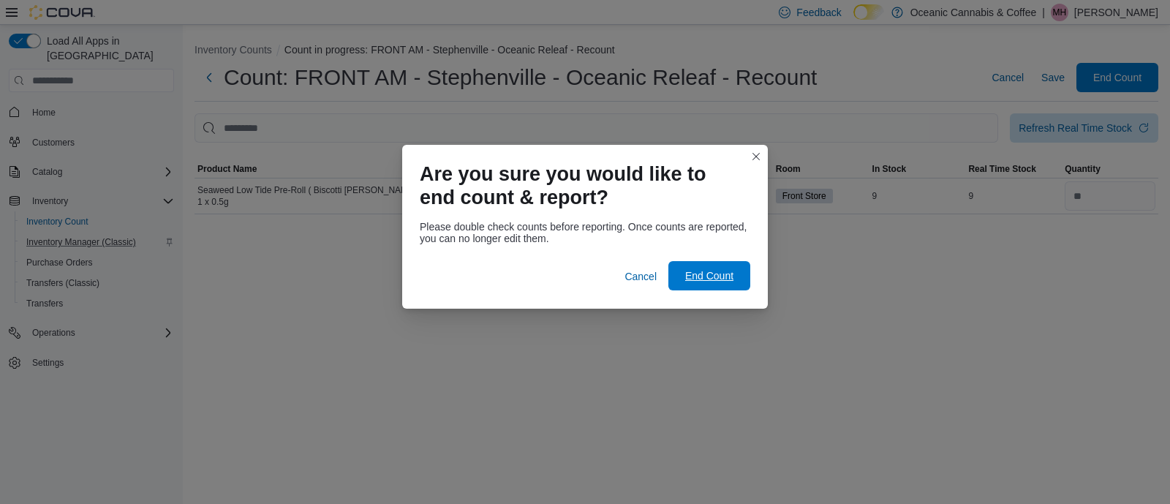
click at [717, 278] on span "End Count" at bounding box center [709, 275] width 48 height 15
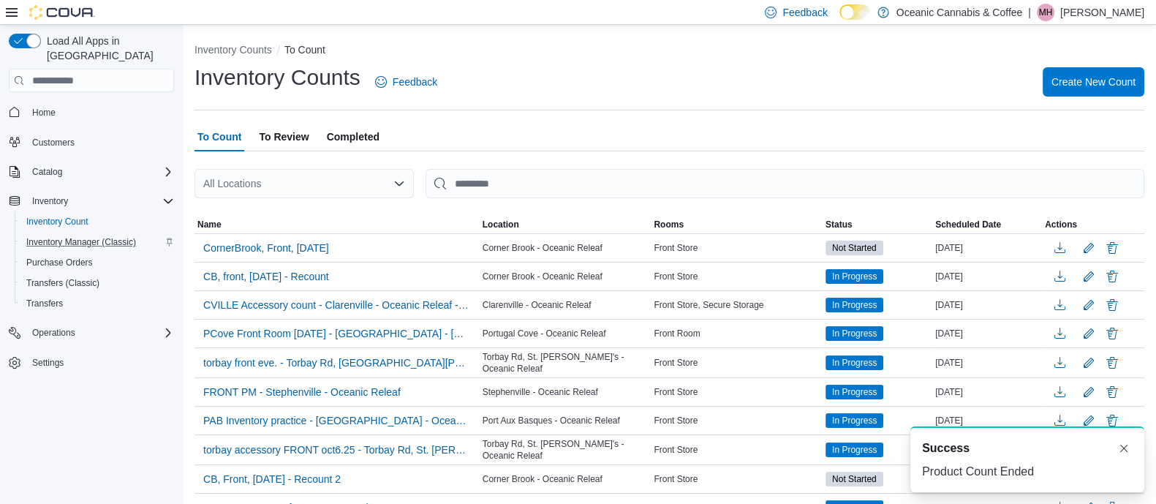
click at [294, 131] on span "To Review" at bounding box center [284, 136] width 50 height 29
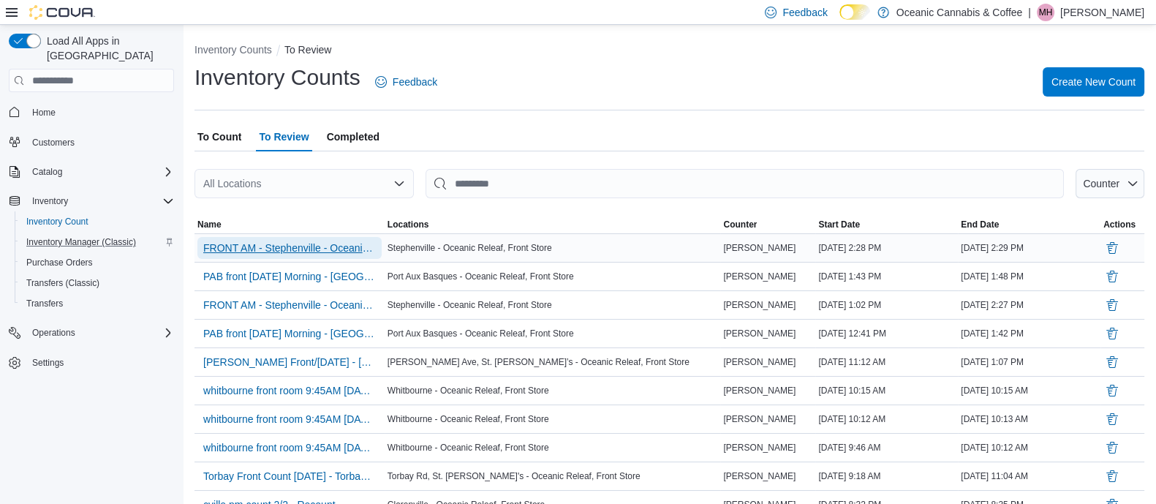
click at [277, 241] on span "FRONT AM - Stephenville - Oceanic Releaf - Recount" at bounding box center [289, 248] width 173 height 15
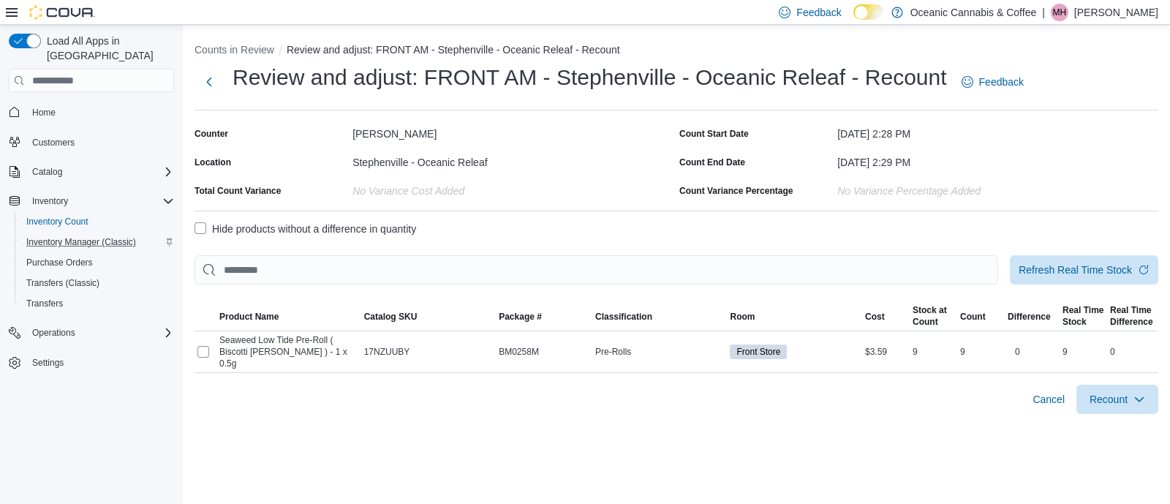
click at [197, 228] on label "Hide products without a difference in quantity" at bounding box center [306, 229] width 222 height 18
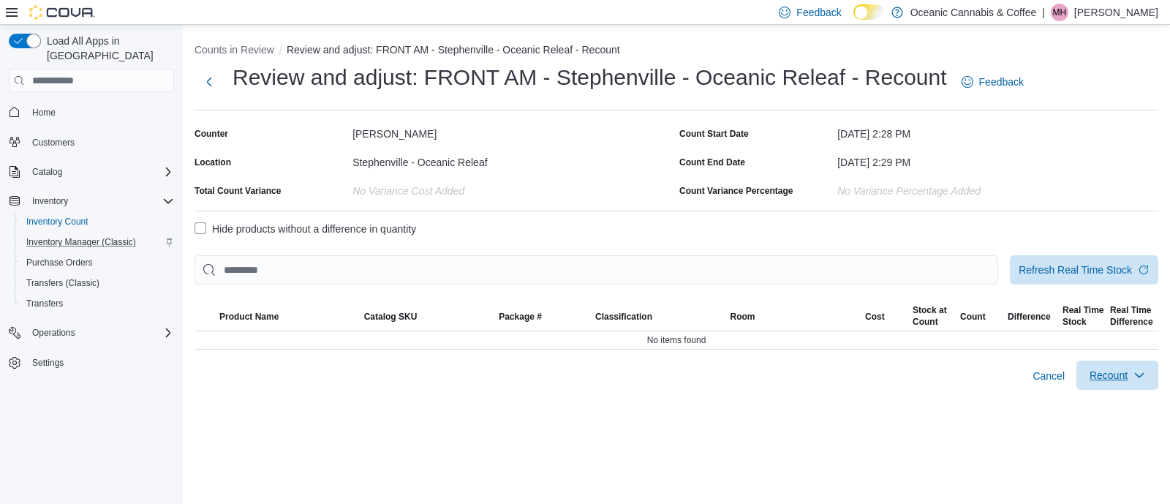
click at [1097, 366] on span "Recount" at bounding box center [1117, 375] width 64 height 29
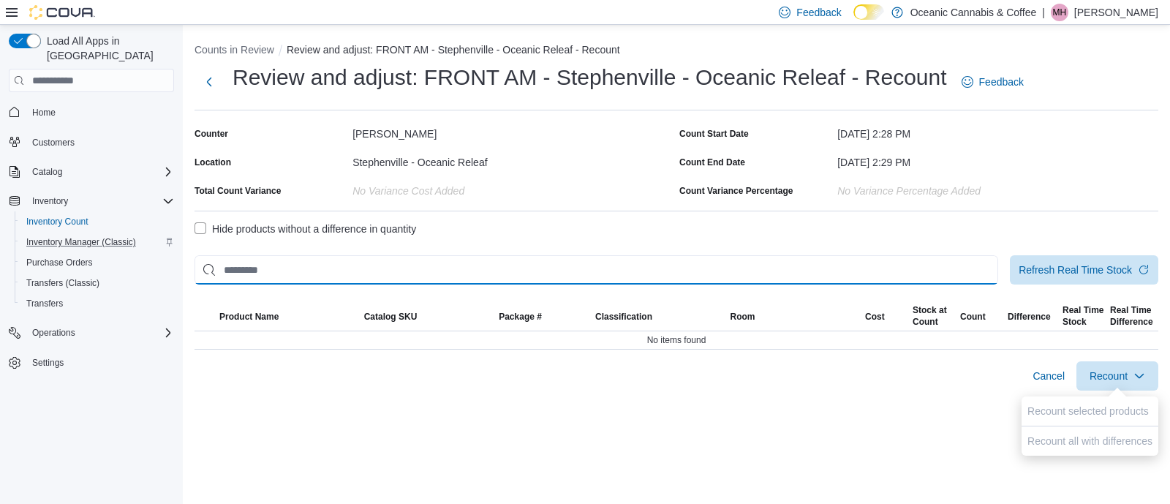
click at [942, 263] on input "This is a search bar. After typing your query, hit enter to filter the results …" at bounding box center [597, 269] width 804 height 29
